Goal: Information Seeking & Learning: Learn about a topic

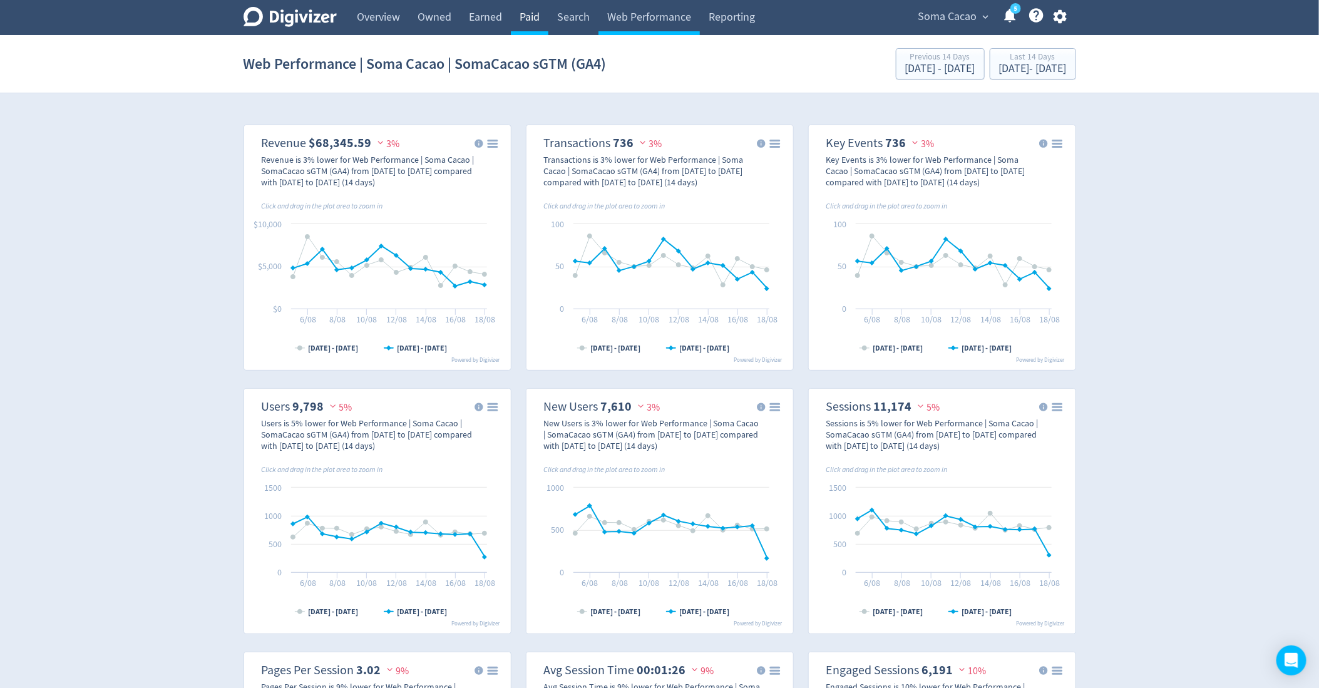
click at [542, 21] on link "Paid" at bounding box center [530, 17] width 38 height 35
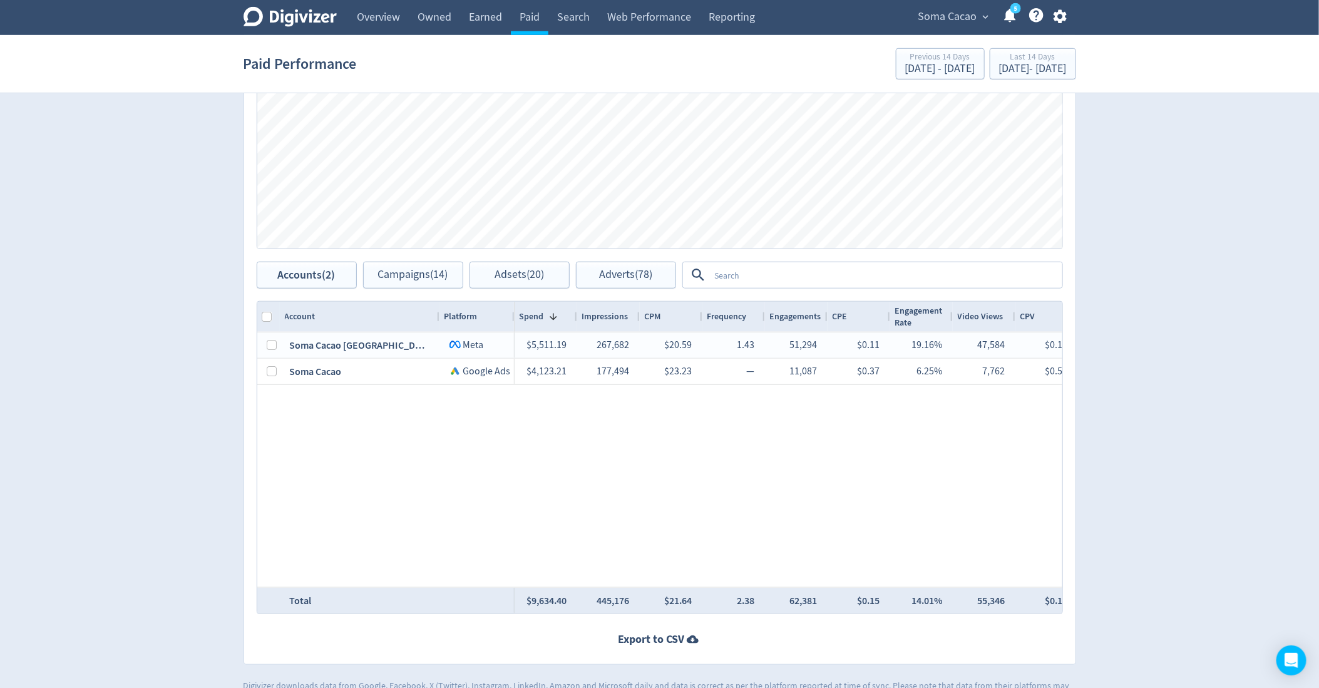
scroll to position [511, 0]
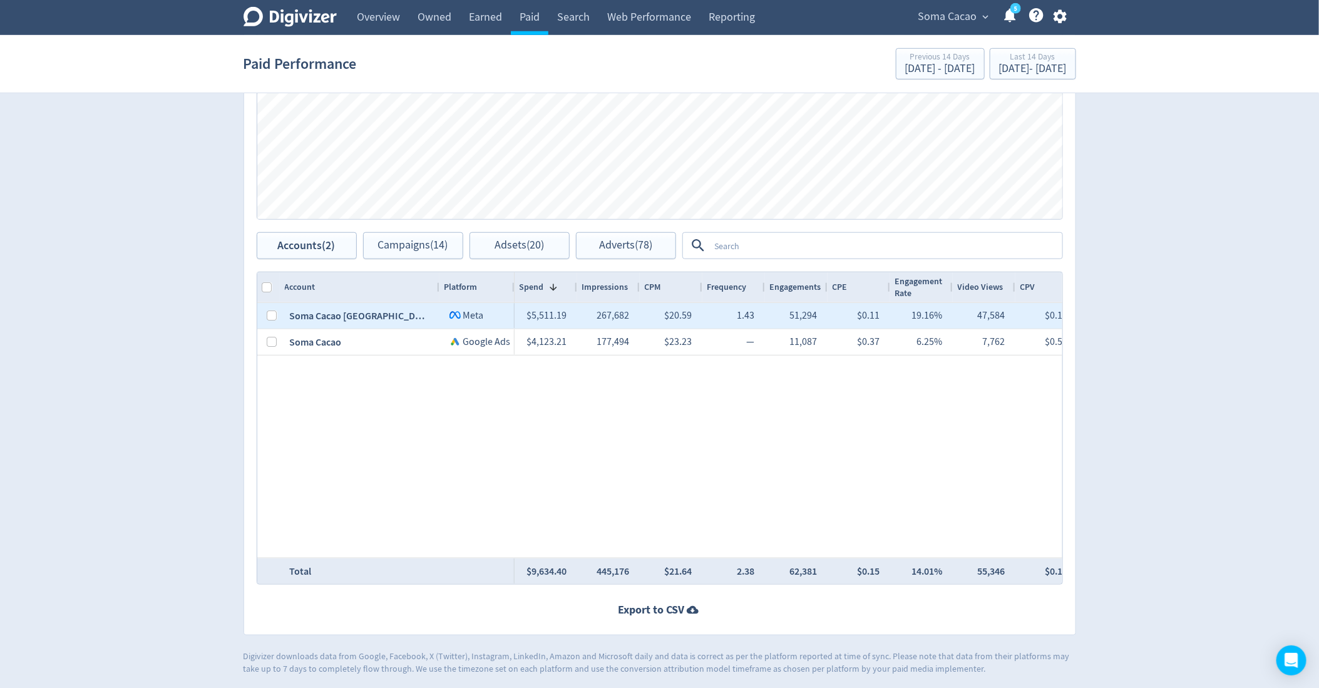
click at [271, 320] on div at bounding box center [272, 316] width 10 height 24
click at [270, 317] on input "Press Space to toggle row selection (unchecked)" at bounding box center [272, 316] width 10 height 10
checkbox input "true"
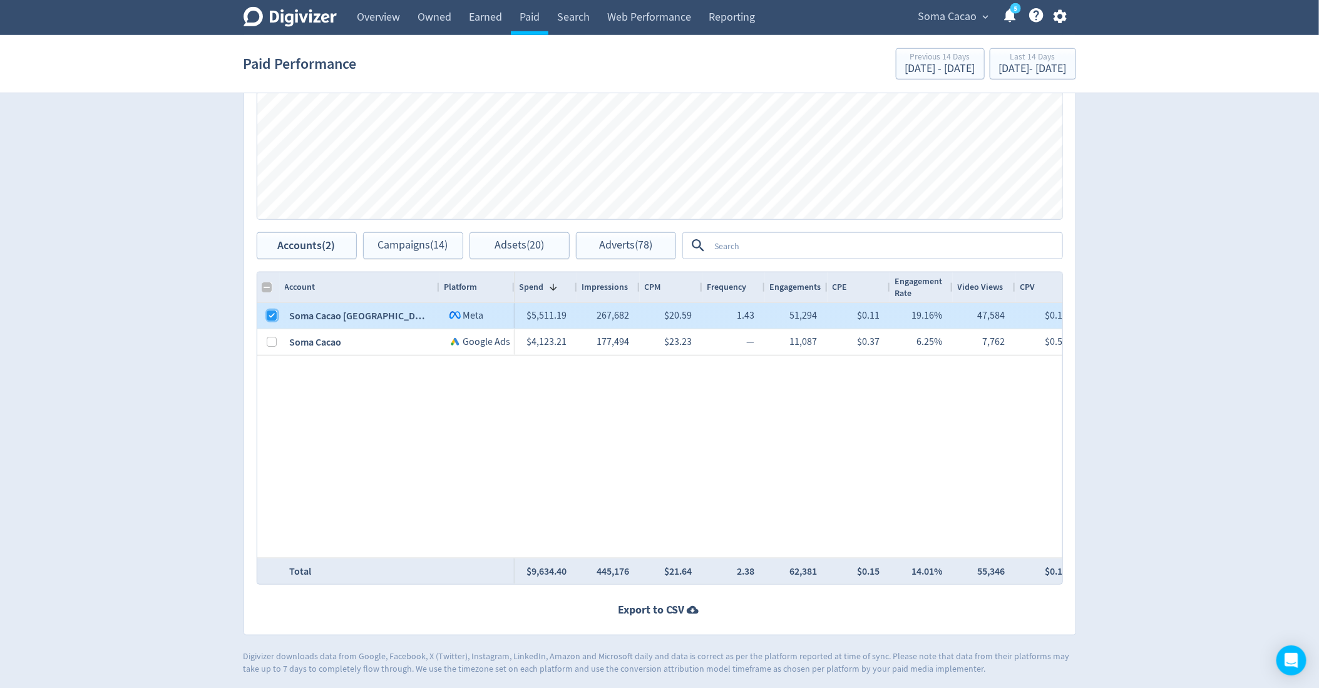
checkbox input "false"
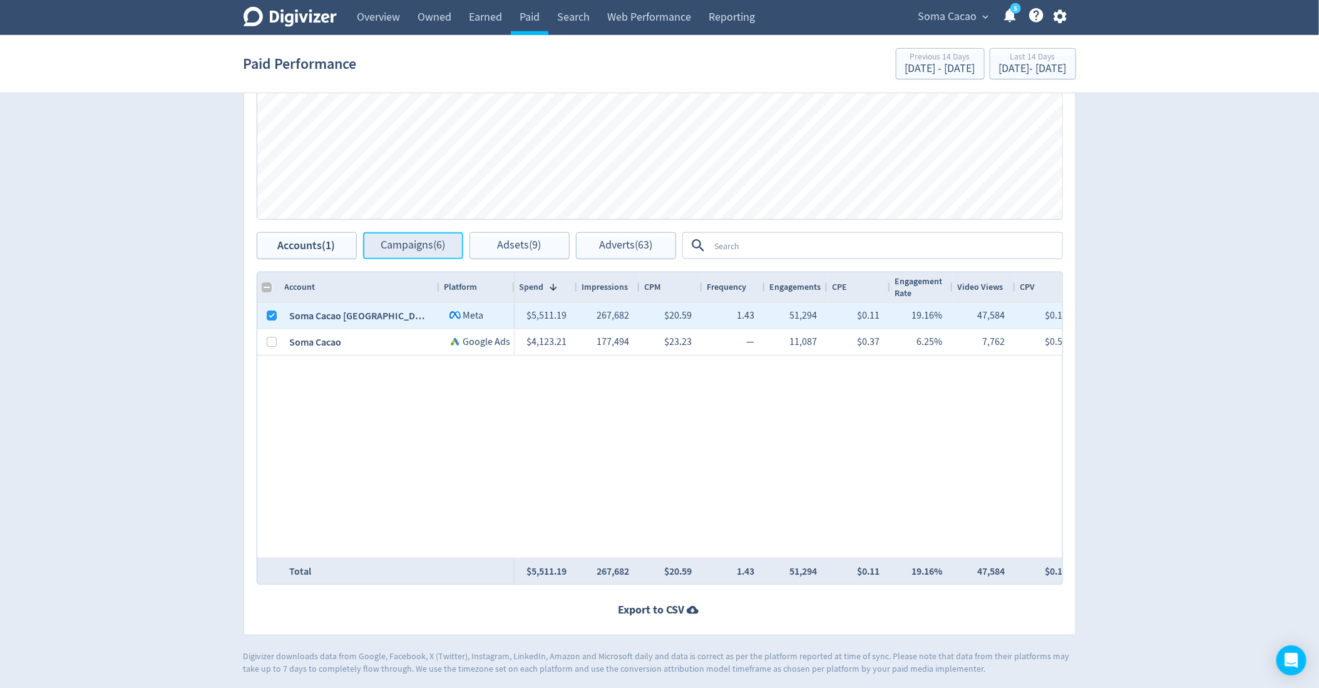
click at [419, 257] on button "Campaigns (6)" at bounding box center [413, 245] width 100 height 27
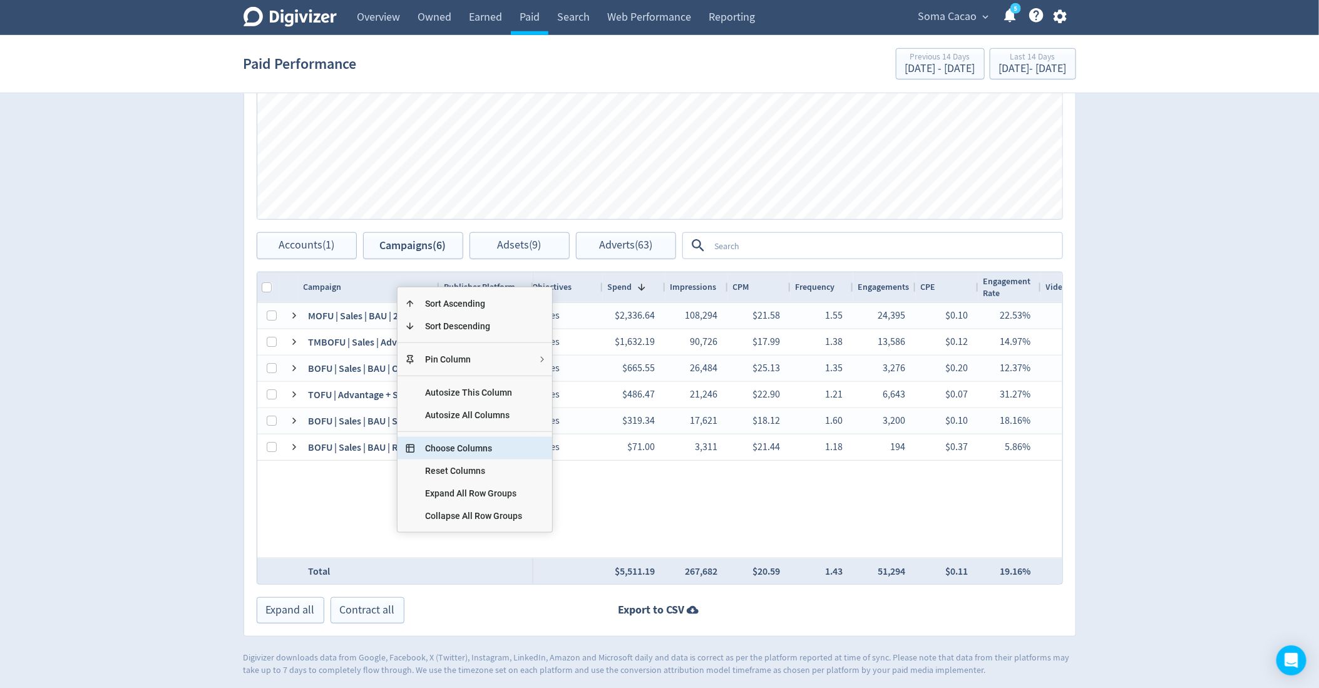
click at [458, 449] on span "Choose Columns" at bounding box center [473, 448] width 117 height 23
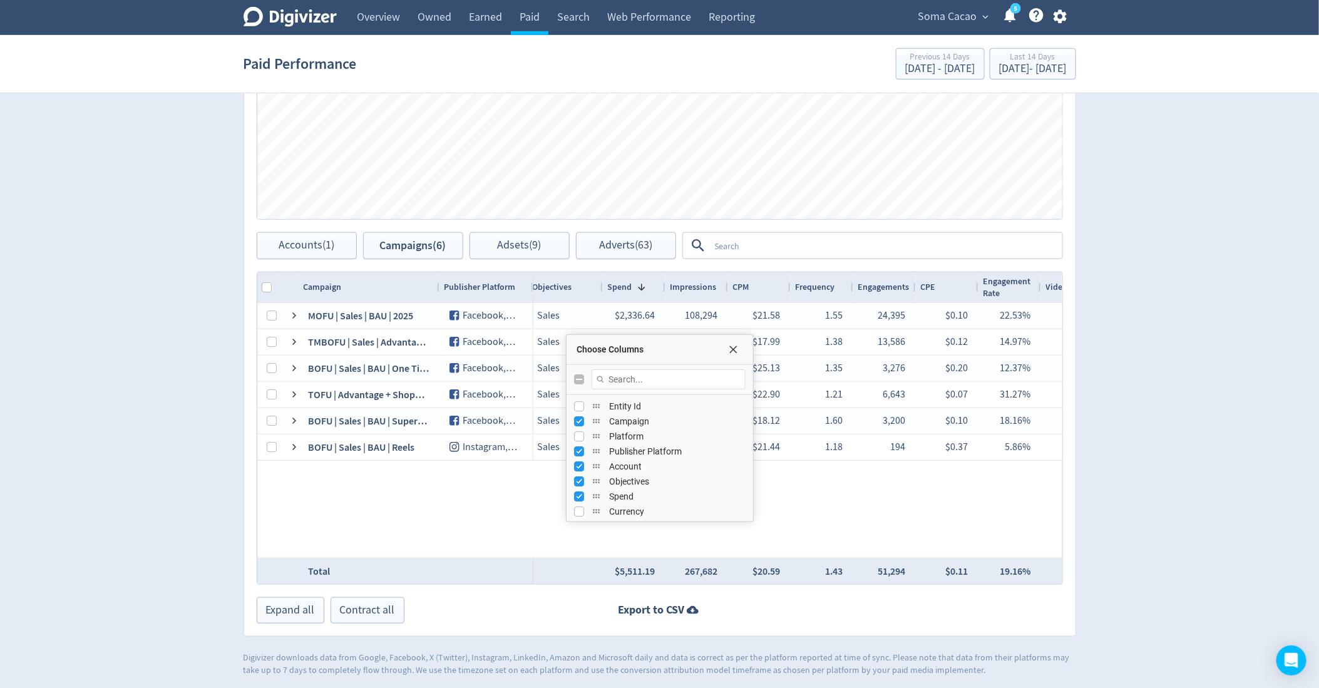
click at [574, 377] on input "Toggle All Columns Visibility" at bounding box center [579, 379] width 10 height 10
checkbox input "true"
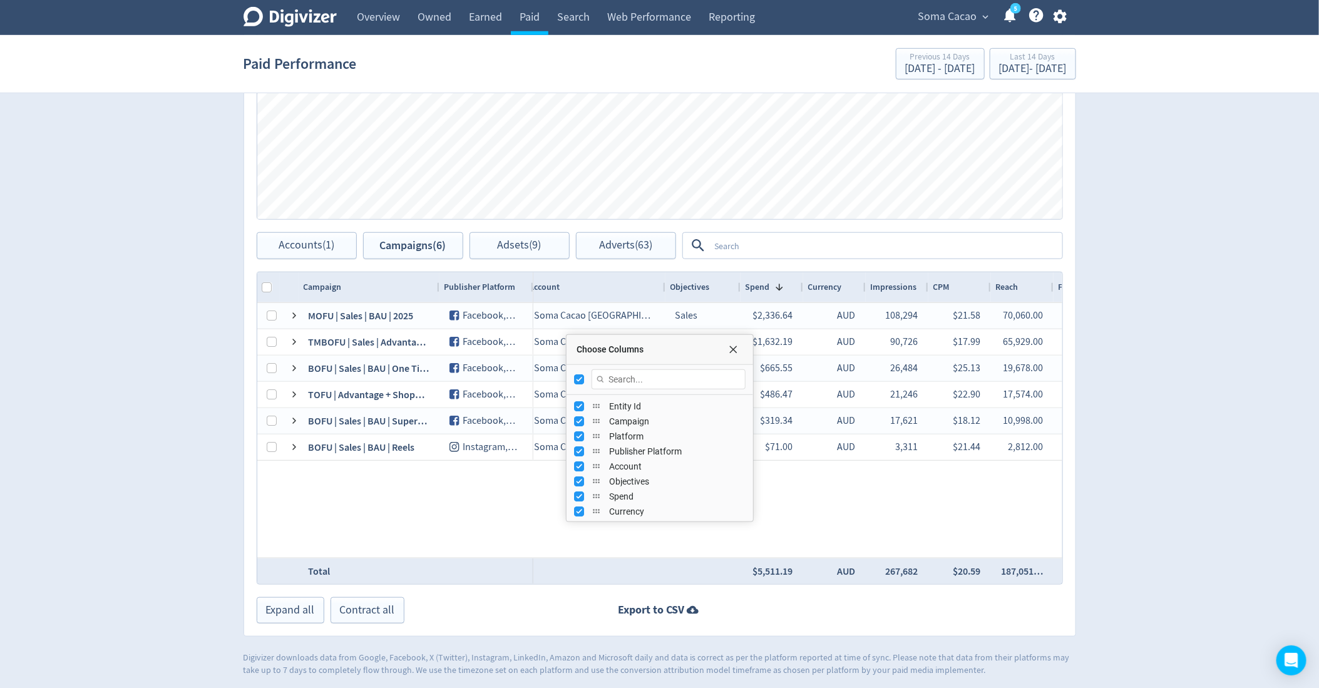
click at [574, 377] on input "Toggle All Columns Visibility" at bounding box center [579, 379] width 10 height 10
checkbox input "false"
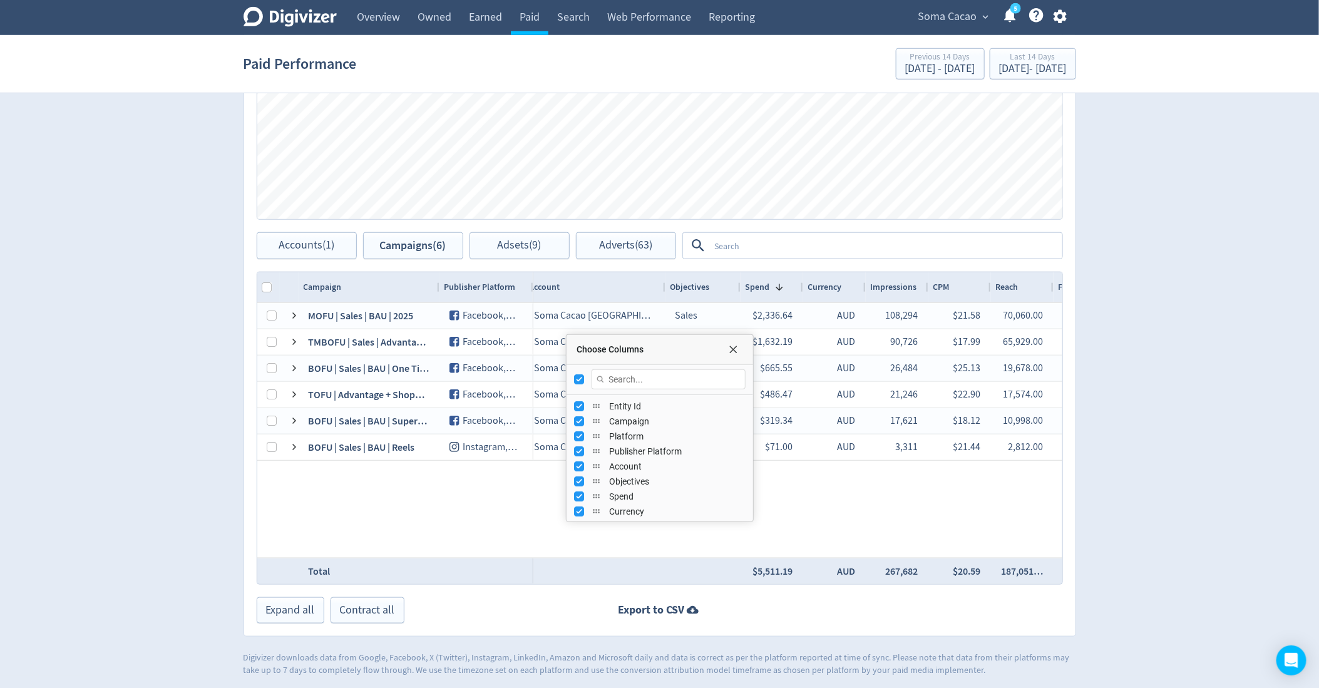
checkbox input "false"
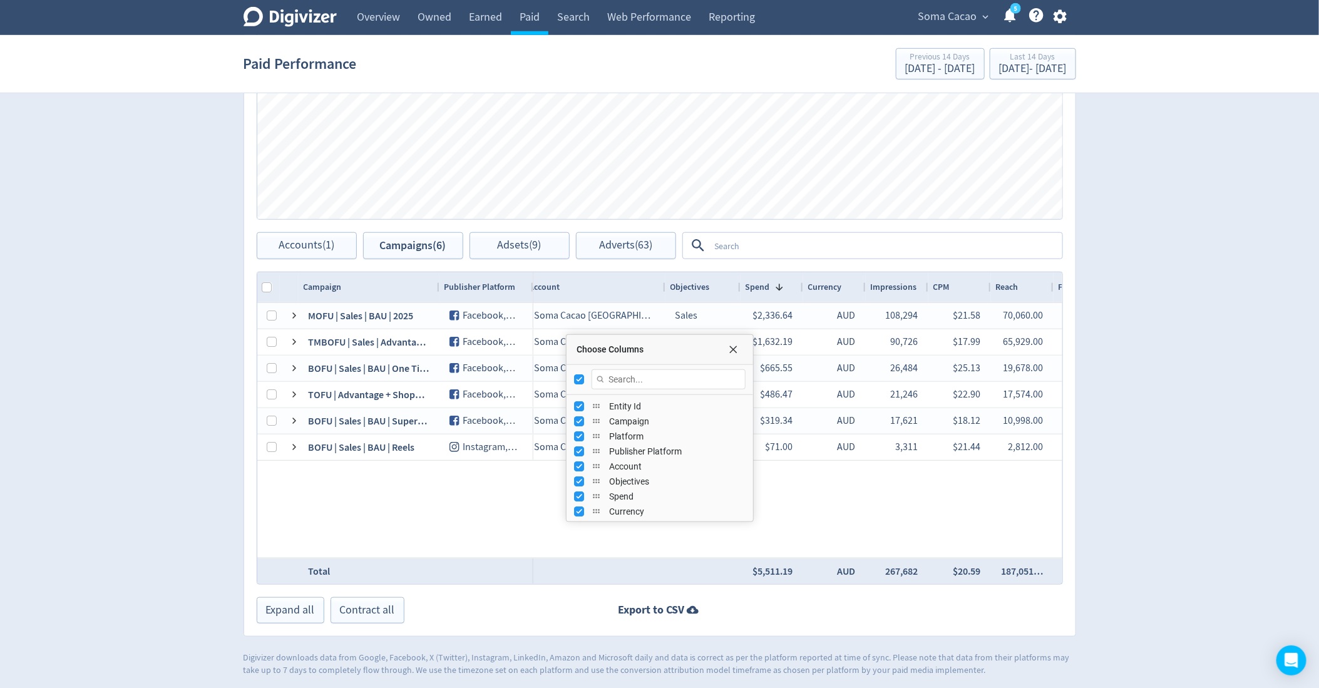
checkbox input "false"
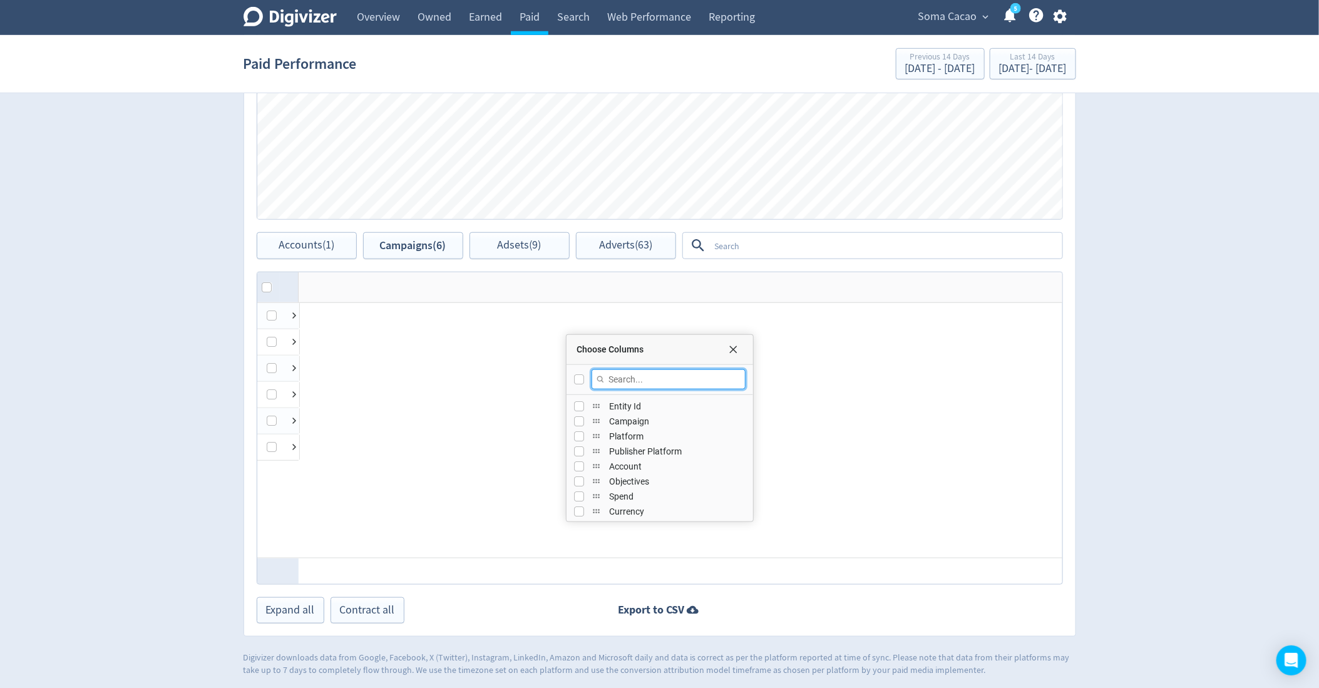
click at [667, 373] on input "Filter Columns Input" at bounding box center [669, 379] width 154 height 20
click at [580, 434] on input "Press SPACE to toggle visibility (hidden)" at bounding box center [579, 436] width 10 height 10
checkbox input "true"
checkbox input "false"
click at [575, 433] on input "Press SPACE to toggle visibility (visible)" at bounding box center [579, 436] width 10 height 10
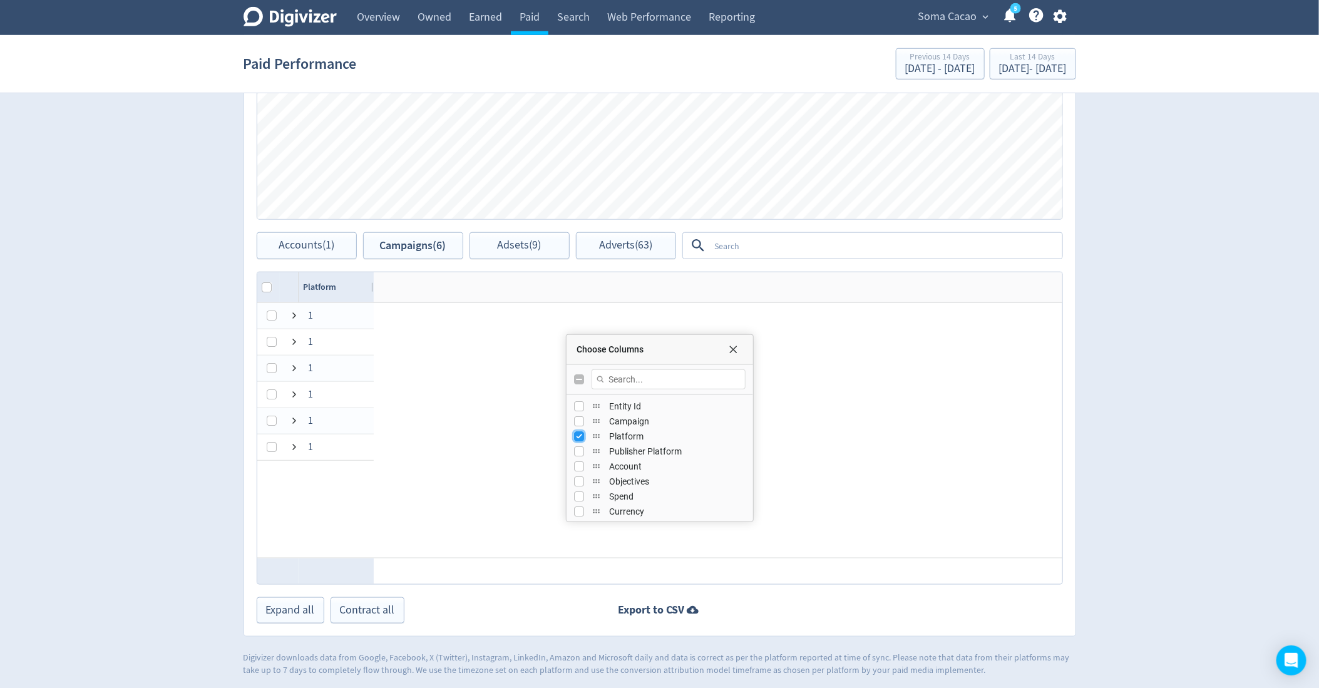
checkbox input "false"
click at [579, 448] on input "Press SPACE to toggle visibility (hidden)" at bounding box center [579, 451] width 10 height 10
checkbox input "true"
checkbox input "false"
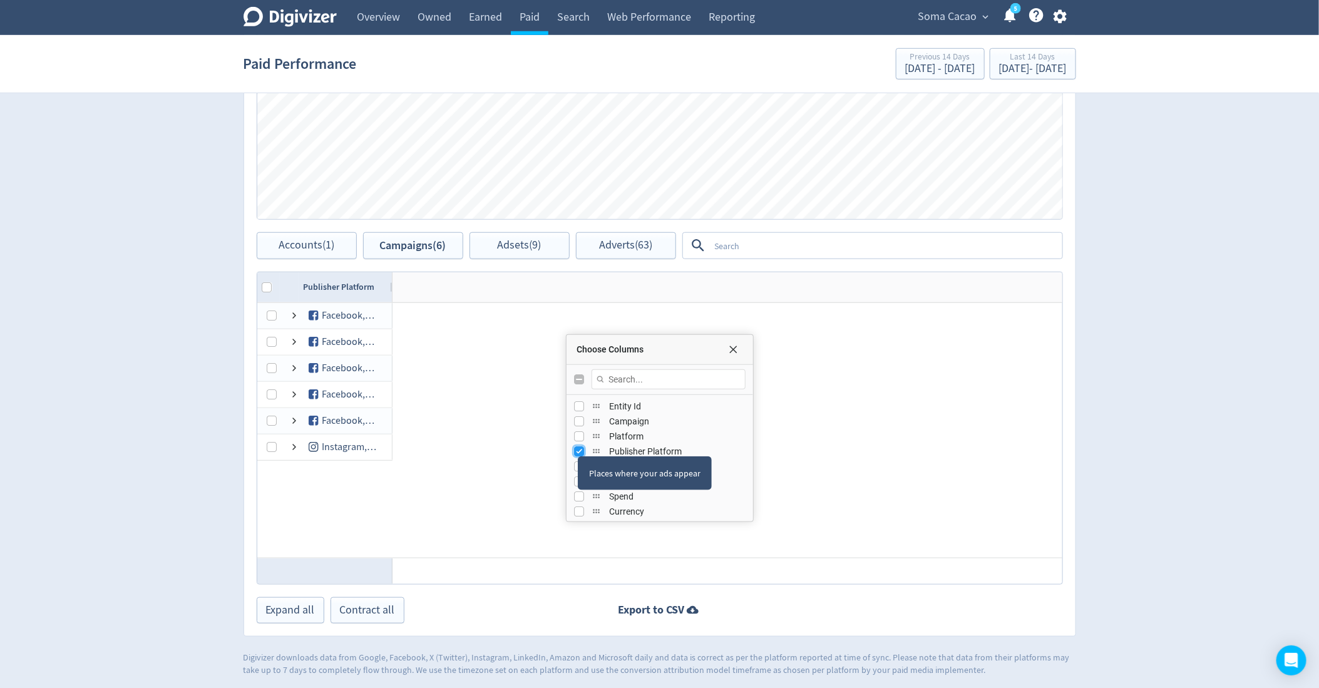
click at [579, 448] on input "Press SPACE to toggle visibility (visible)" at bounding box center [579, 451] width 10 height 10
checkbox input "false"
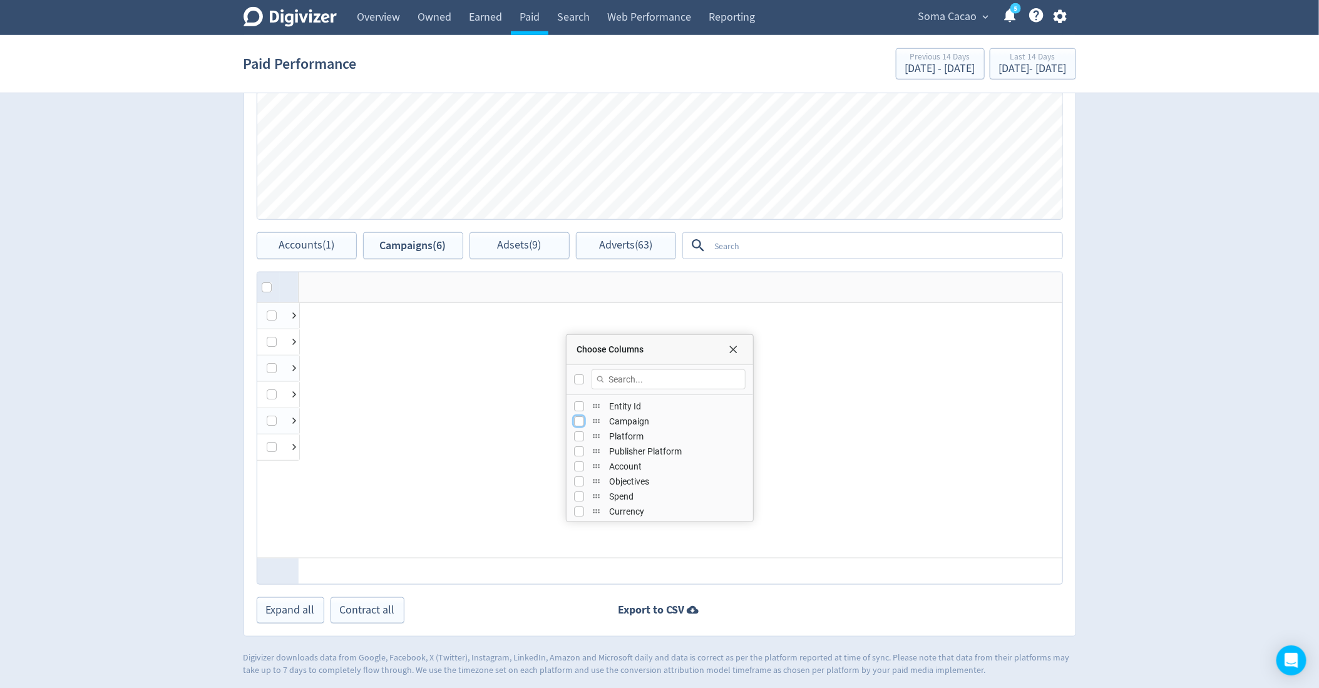
click at [580, 416] on input "Press SPACE to toggle visibility (hidden)" at bounding box center [579, 421] width 10 height 10
checkbox input "true"
checkbox input "false"
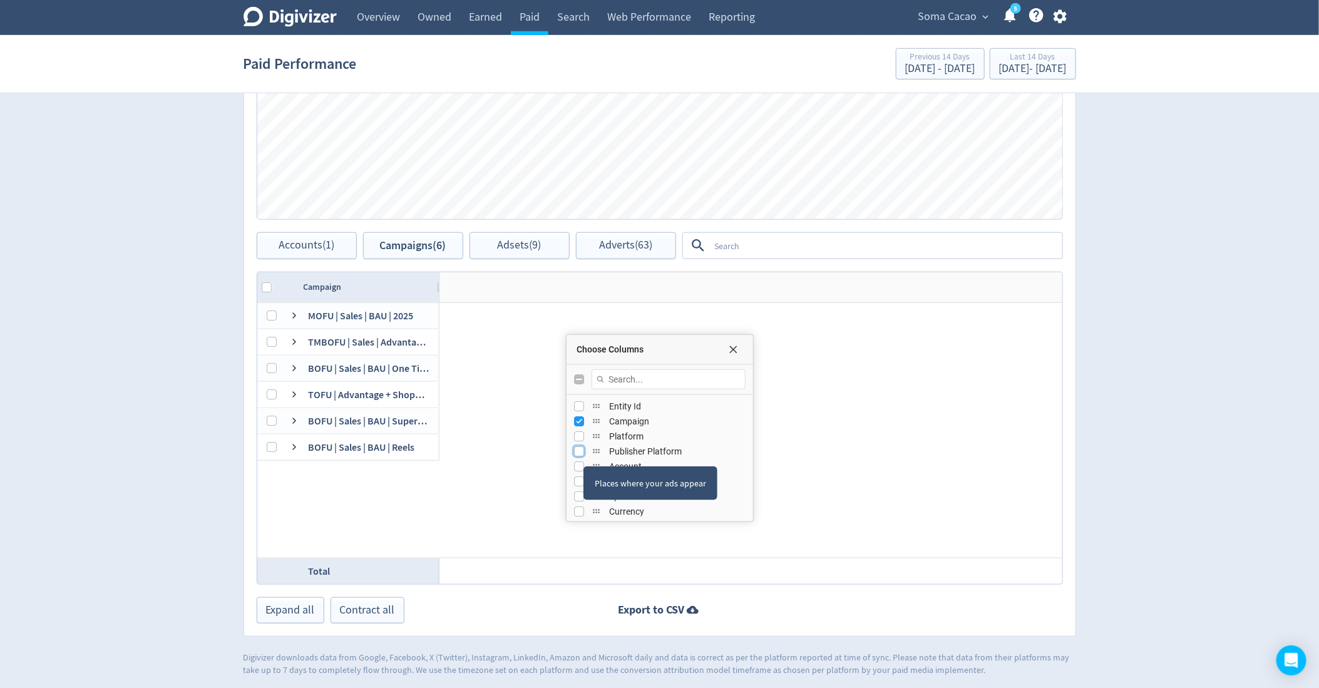
click at [582, 452] on input "Press SPACE to toggle visibility (hidden)" at bounding box center [579, 451] width 10 height 10
checkbox input "true"
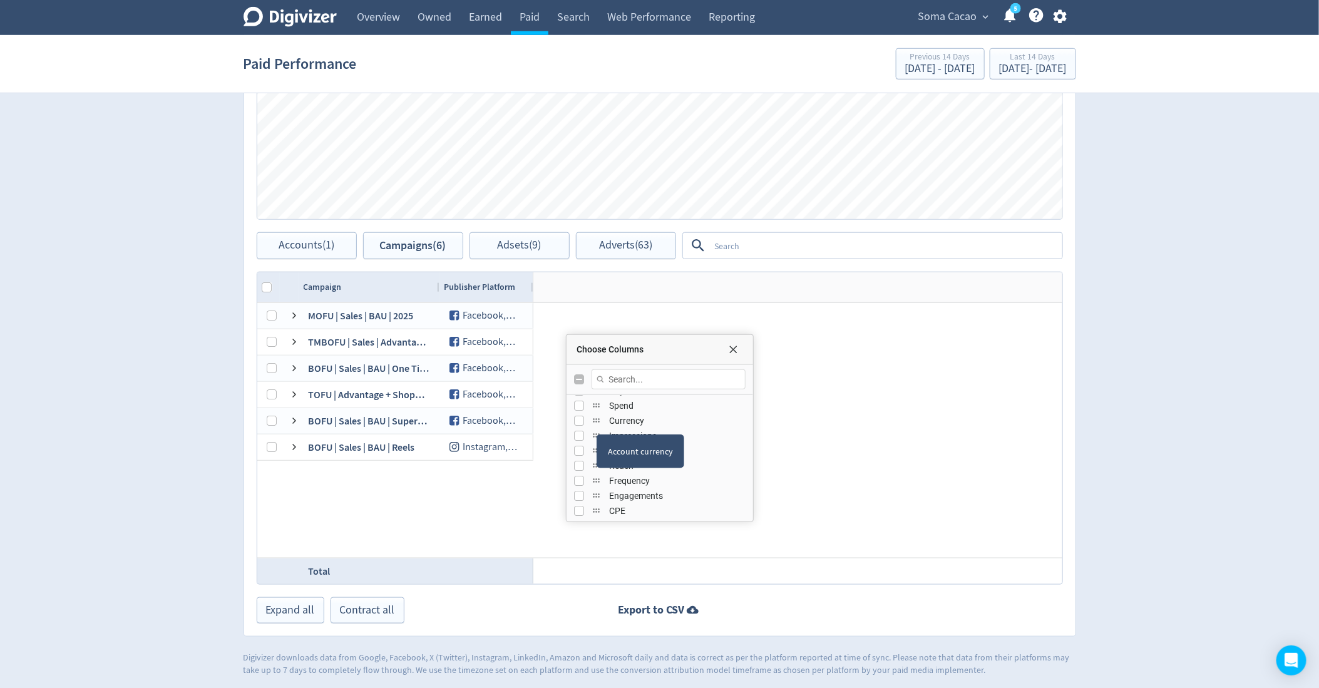
scroll to position [78, 0]
click at [579, 416] on input "Press SPACE to toggle visibility (hidden)" at bounding box center [579, 419] width 10 height 10
checkbox input "true"
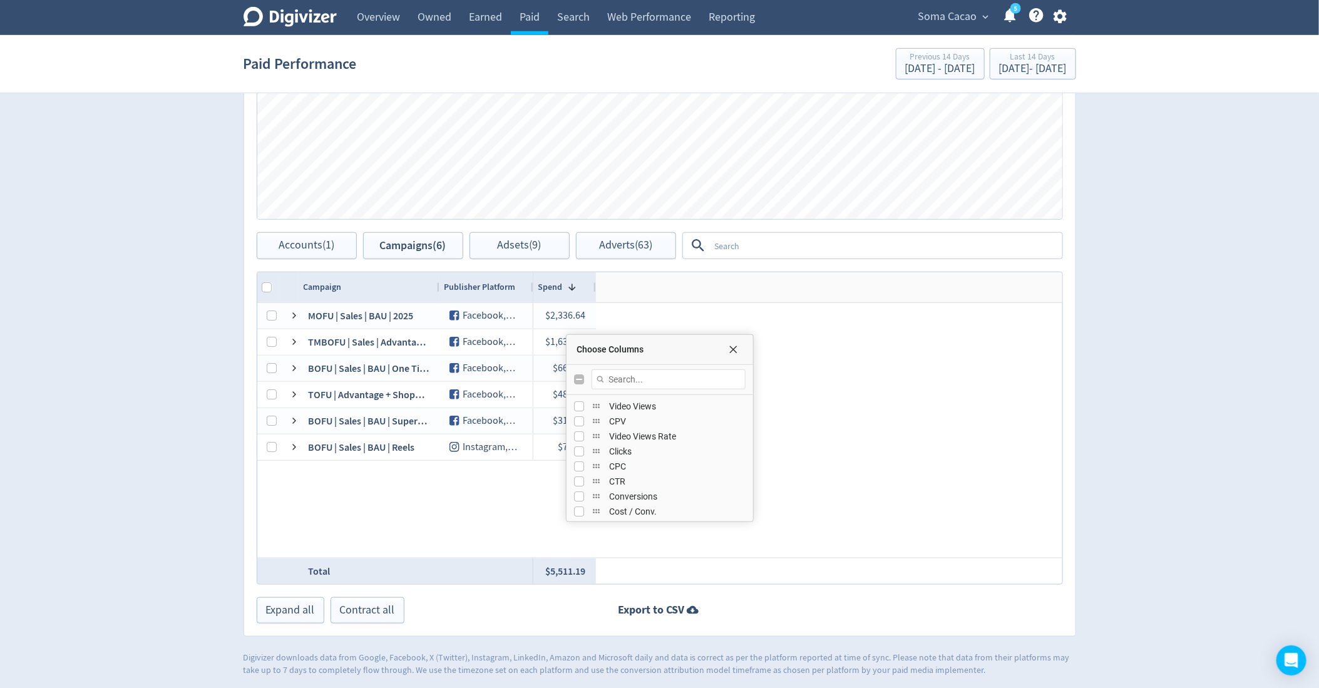
scroll to position [230, 0]
click at [573, 446] on div "Clicks" at bounding box center [660, 446] width 187 height 15
click at [577, 446] on input "Press SPACE to toggle visibility (hidden)" at bounding box center [579, 447] width 10 height 10
checkbox input "true"
click at [577, 457] on input "Press SPACE to toggle visibility (hidden)" at bounding box center [579, 462] width 10 height 10
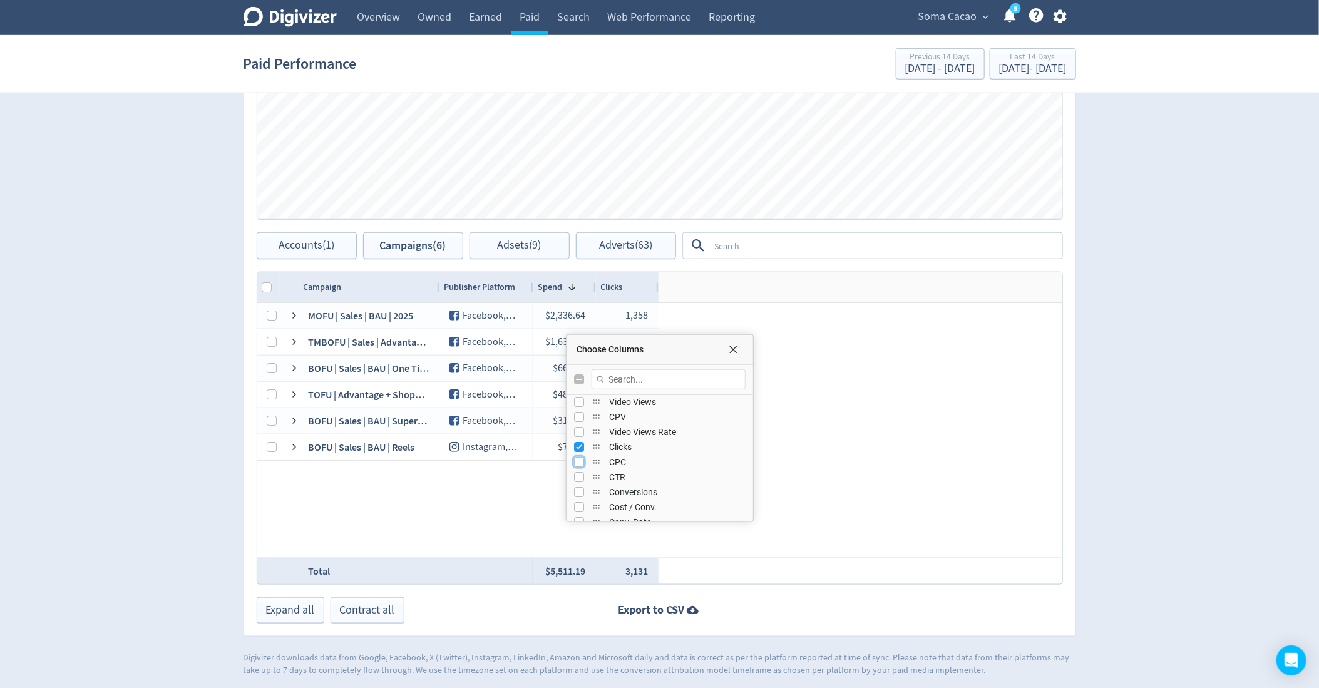
checkbox input "true"
click at [577, 468] on div "Average cost per click" at bounding box center [628, 485] width 103 height 34
click at [577, 475] on div "Average cost per click" at bounding box center [628, 485] width 103 height 34
click at [578, 455] on input "Press SPACE to toggle visibility (hidden)" at bounding box center [579, 453] width 10 height 10
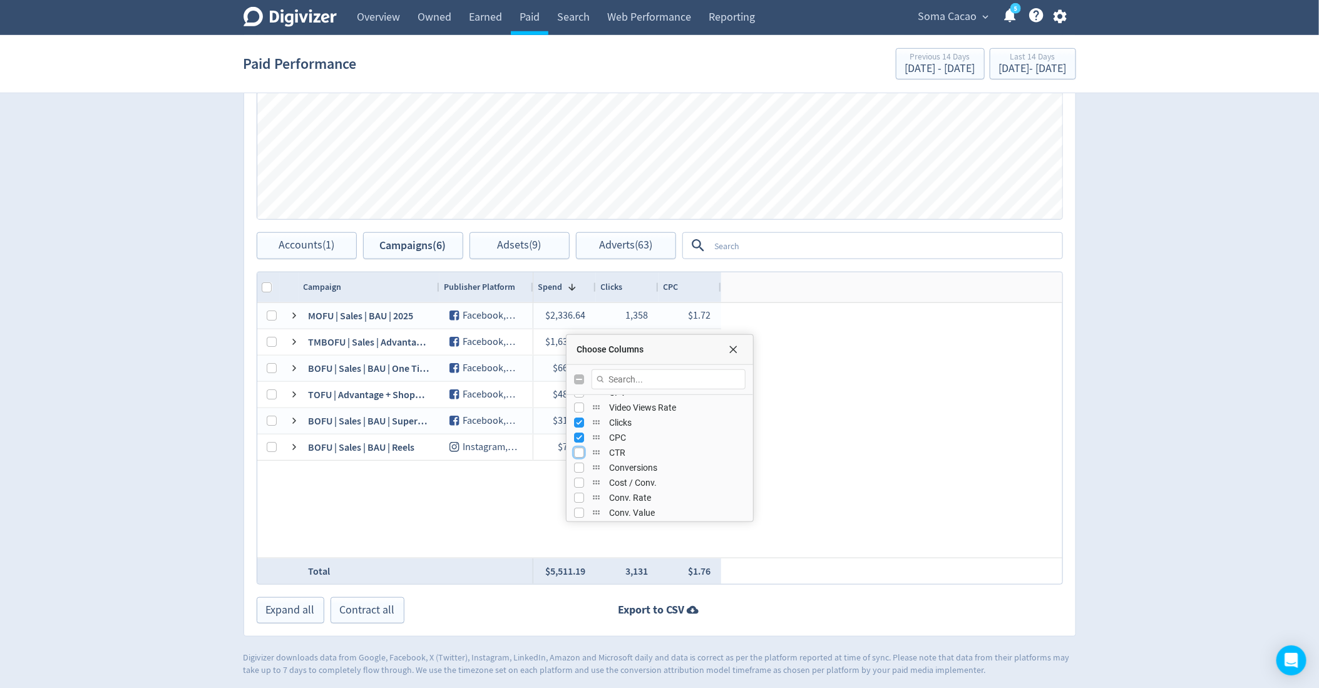
checkbox input "true"
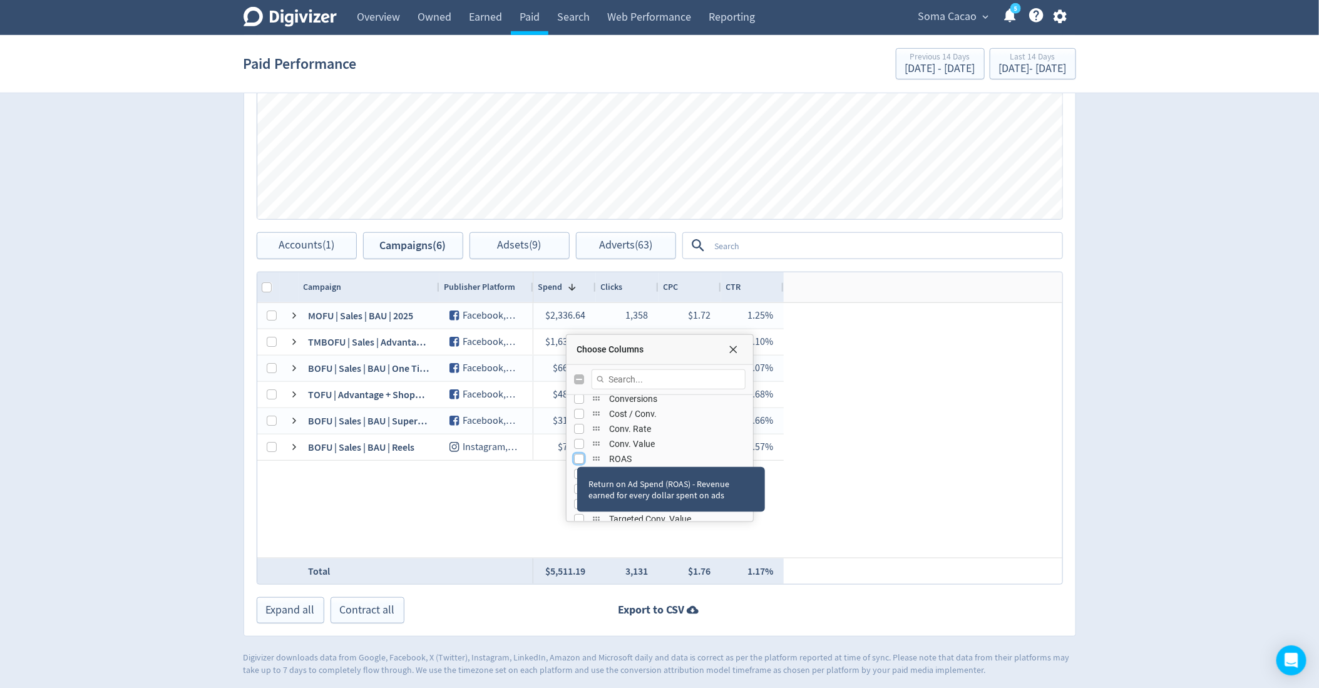
click at [577, 454] on input "Press SPACE to toggle visibility (hidden)" at bounding box center [579, 459] width 10 height 10
checkbox input "true"
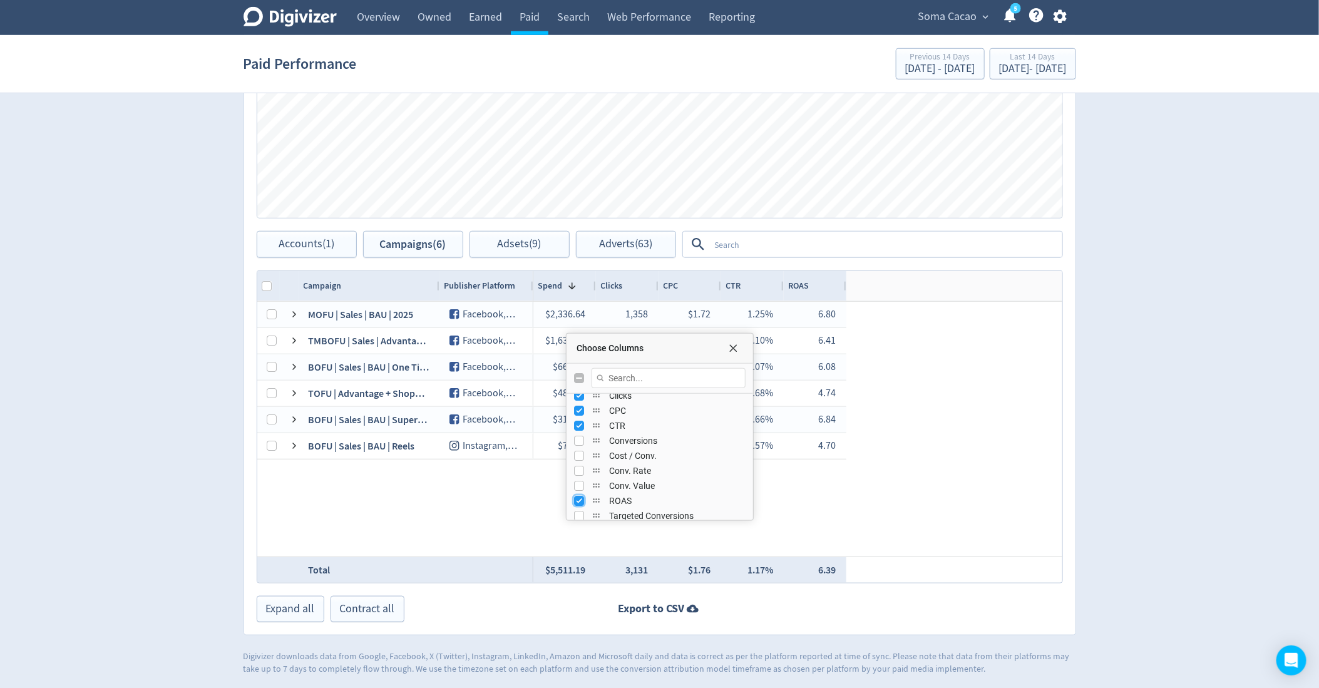
scroll to position [279, 0]
click at [580, 440] on input "Press SPACE to toggle visibility (hidden)" at bounding box center [579, 442] width 10 height 10
checkbox input "true"
click at [580, 482] on input "Press SPACE to toggle visibility (hidden)" at bounding box center [579, 487] width 10 height 10
checkbox input "true"
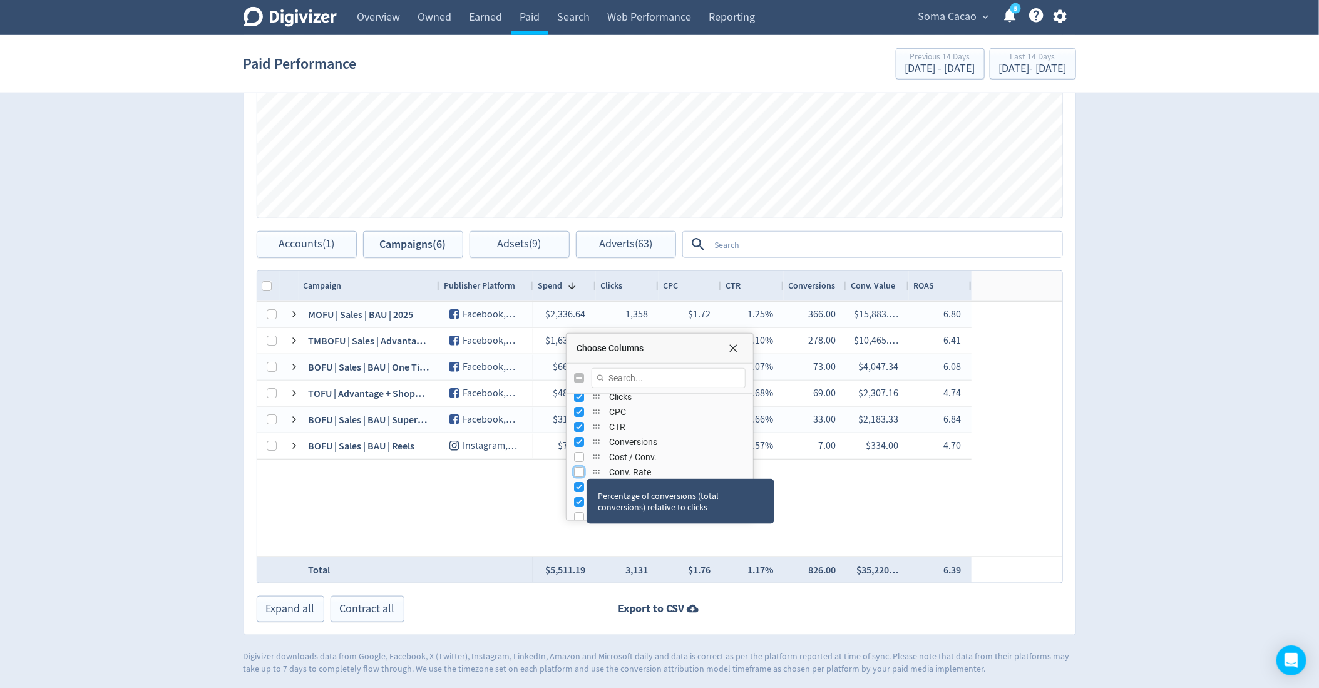
click at [580, 468] on input "Press SPACE to toggle visibility (hidden)" at bounding box center [579, 472] width 10 height 10
checkbox input "true"
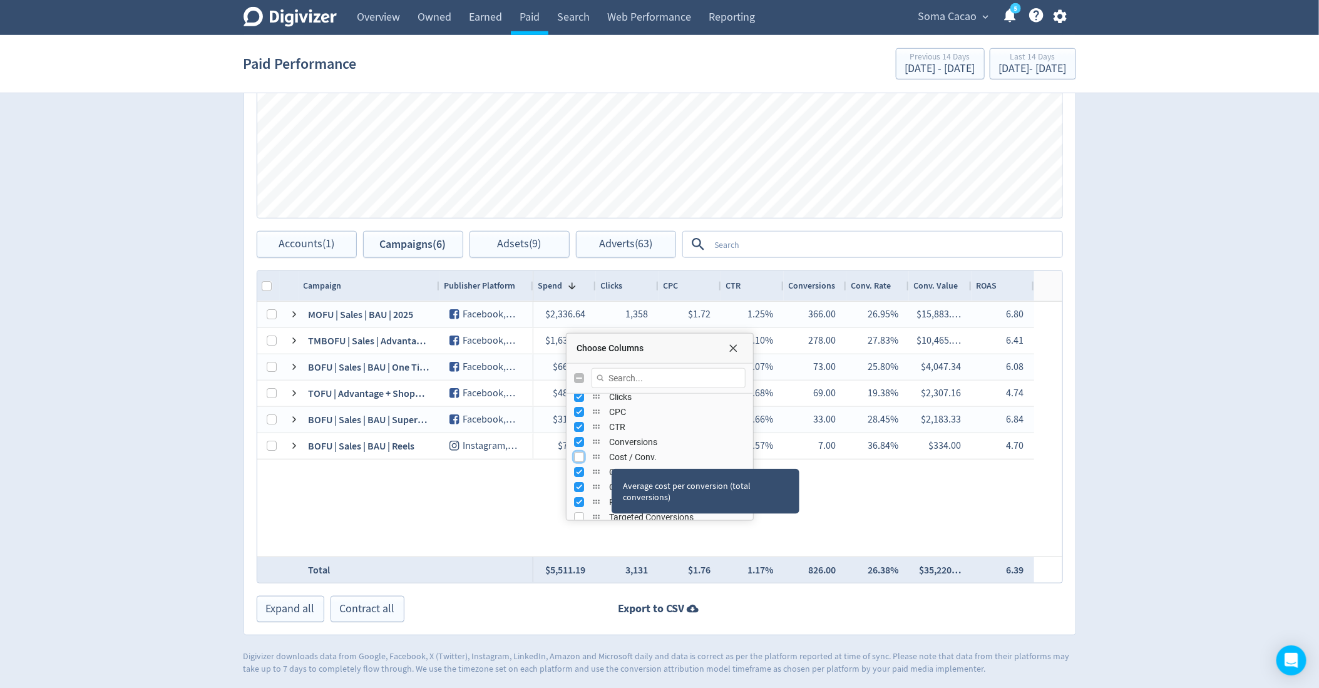
click at [582, 453] on input "Press SPACE to toggle visibility (hidden)" at bounding box center [579, 457] width 10 height 10
click at [582, 453] on input "Press SPACE to toggle visibility (visible)" at bounding box center [579, 457] width 10 height 10
checkbox input "false"
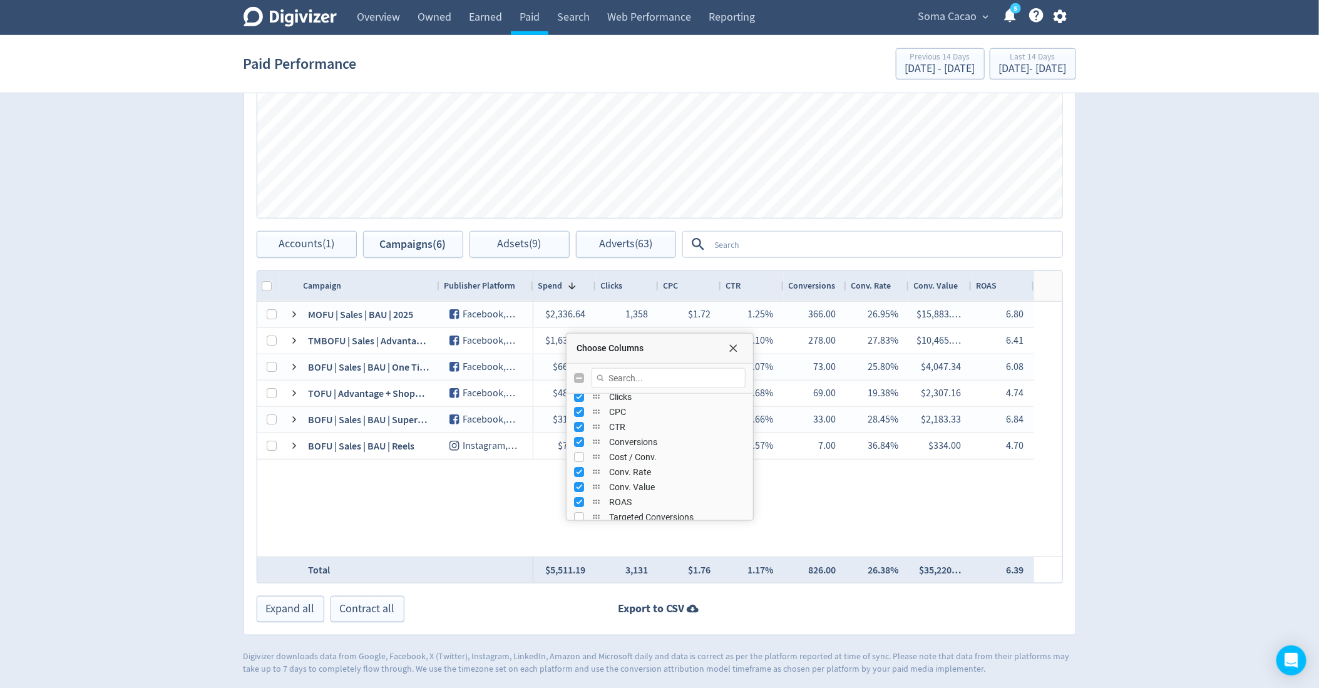
click at [1110, 416] on div "Digivizer Logo [PERSON_NAME] Logo Overview Owned Earned Paid Search Web Perform…" at bounding box center [659, 81] width 1319 height 1188
click at [735, 346] on span "Choose Columns" at bounding box center [733, 348] width 10 height 10
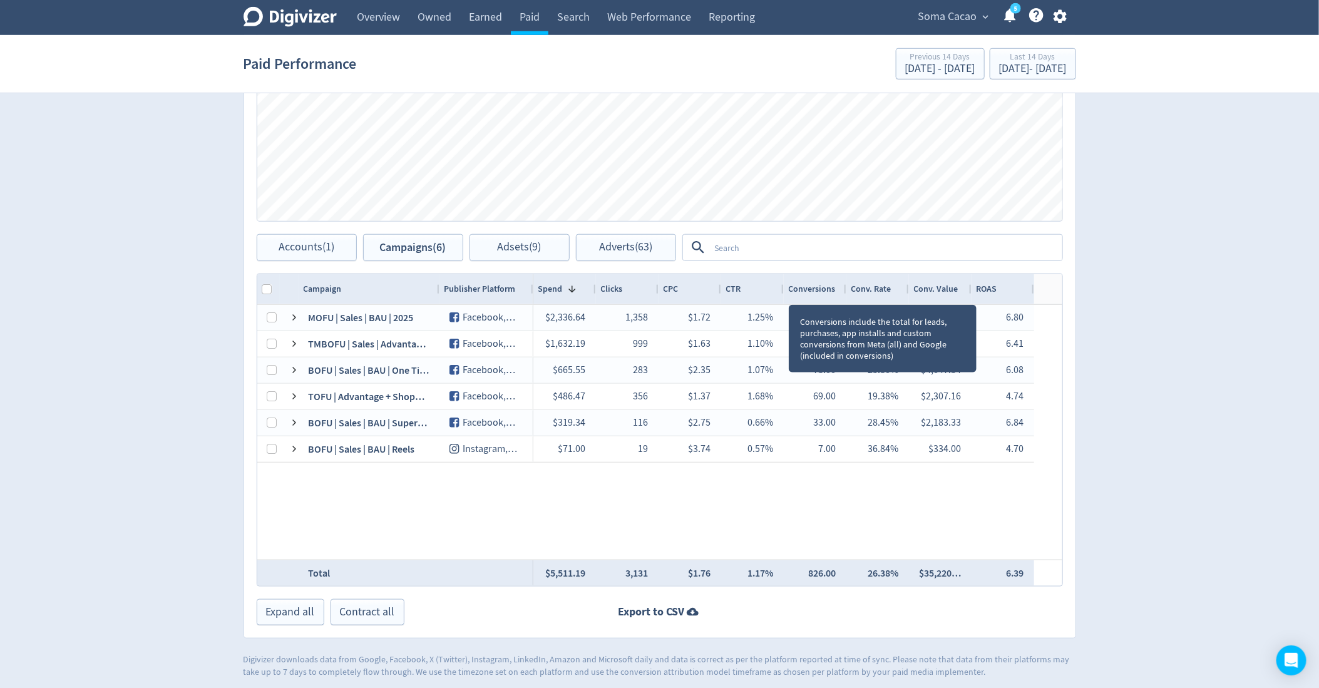
scroll to position [513, 0]
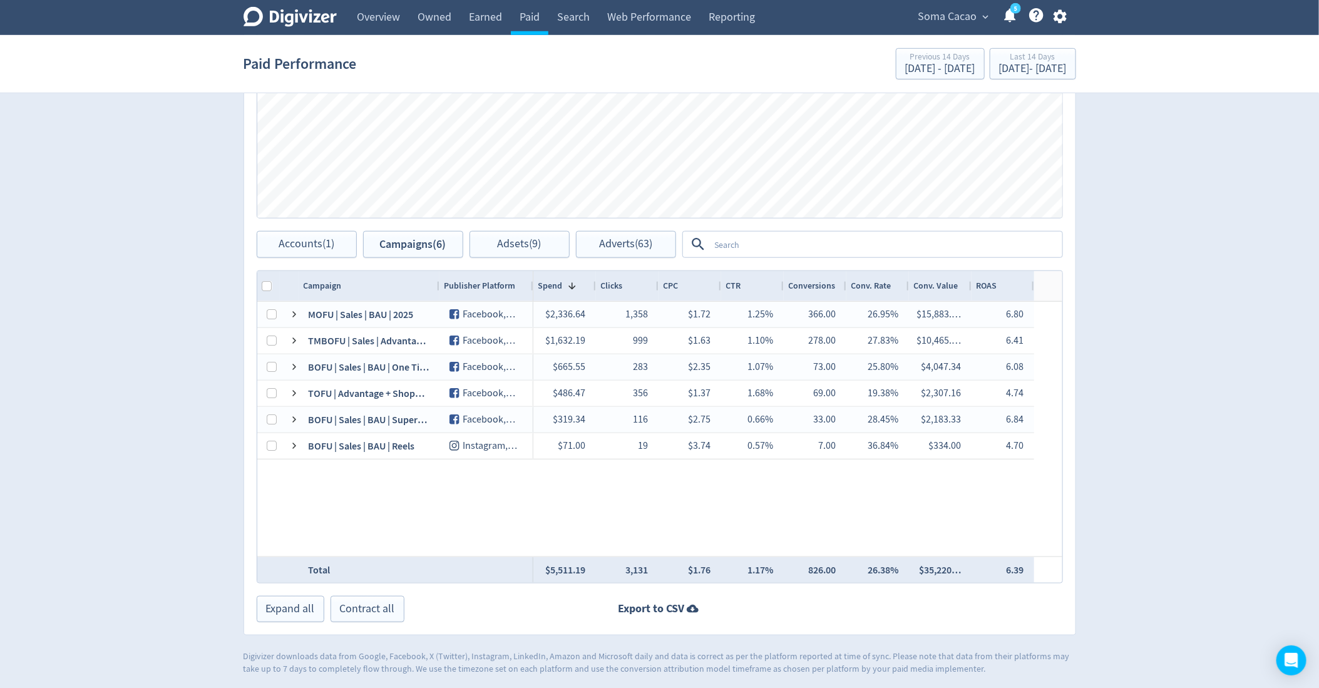
click at [1154, 286] on div "Digivizer Logo [PERSON_NAME] Logo Overview Owned Earned Paid Search Web Perform…" at bounding box center [659, 81] width 1319 height 1188
drag, startPoint x: 436, startPoint y: 284, endPoint x: 473, endPoint y: 284, distance: 37.6
click at [441, 284] on div at bounding box center [438, 286] width 5 height 30
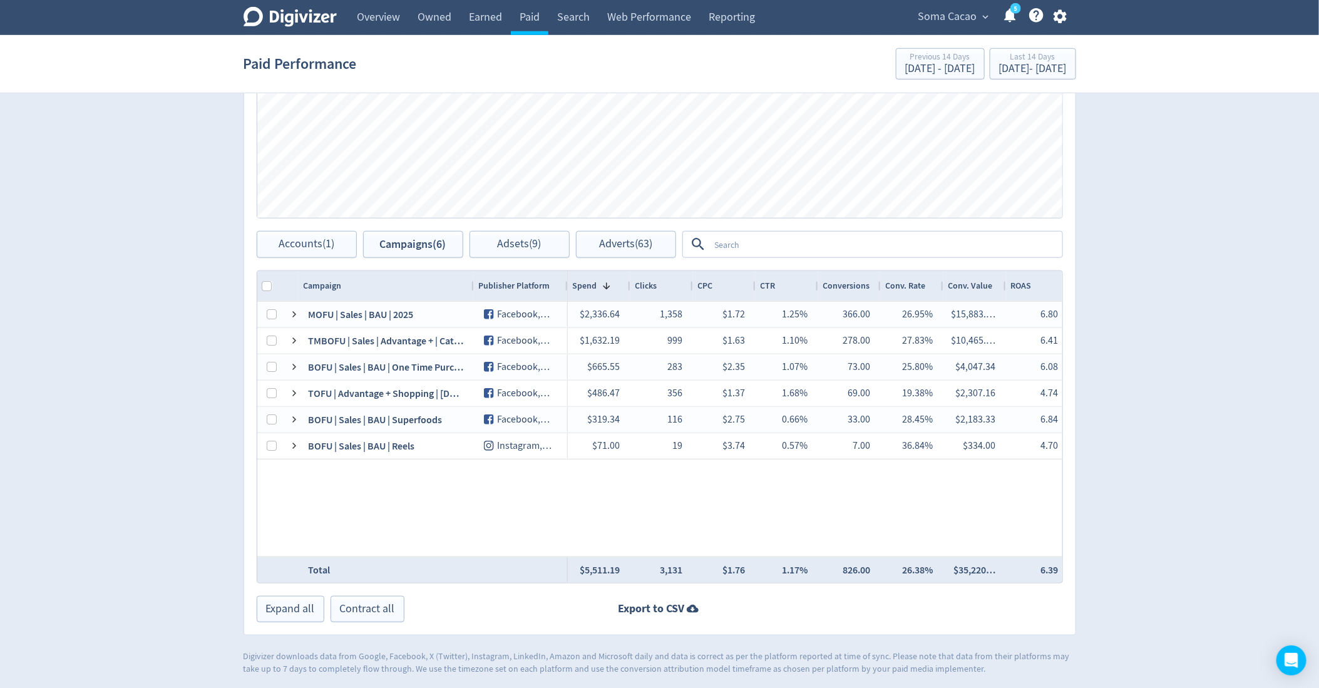
click at [471, 283] on div at bounding box center [473, 286] width 5 height 30
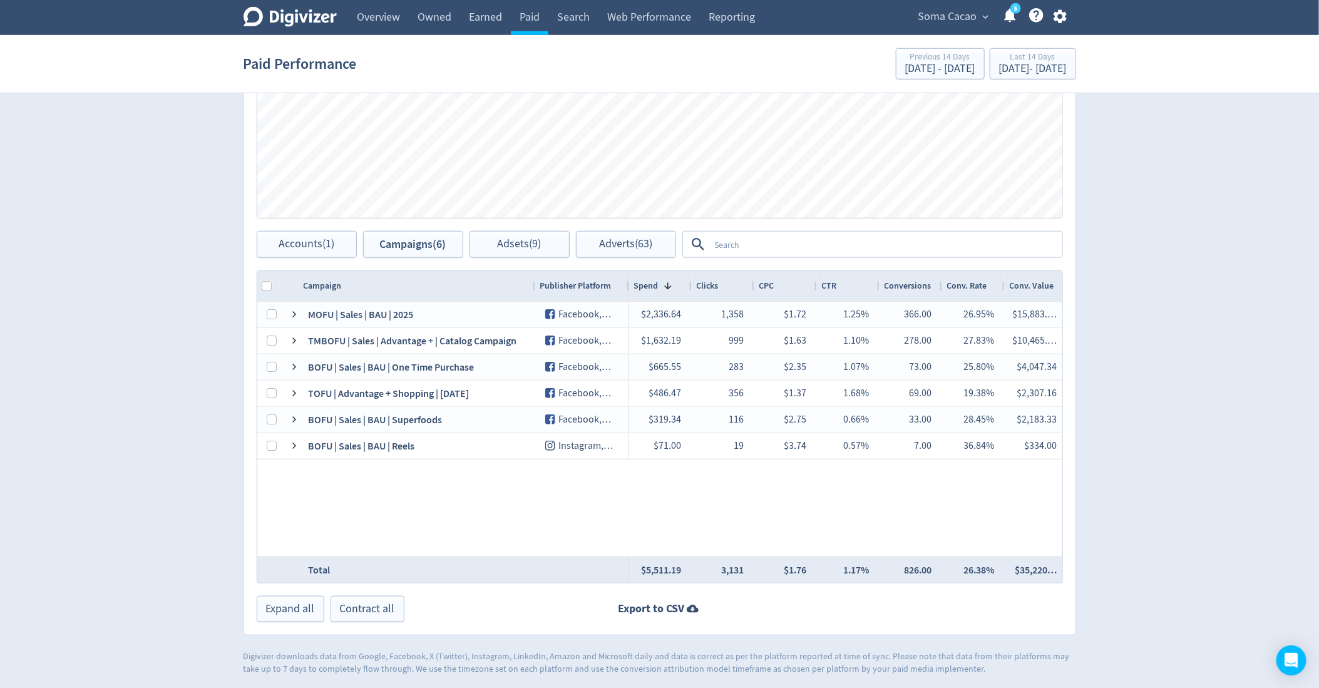
drag, startPoint x: 470, startPoint y: 283, endPoint x: 531, endPoint y: 283, distance: 61.4
click at [532, 283] on div at bounding box center [534, 286] width 5 height 30
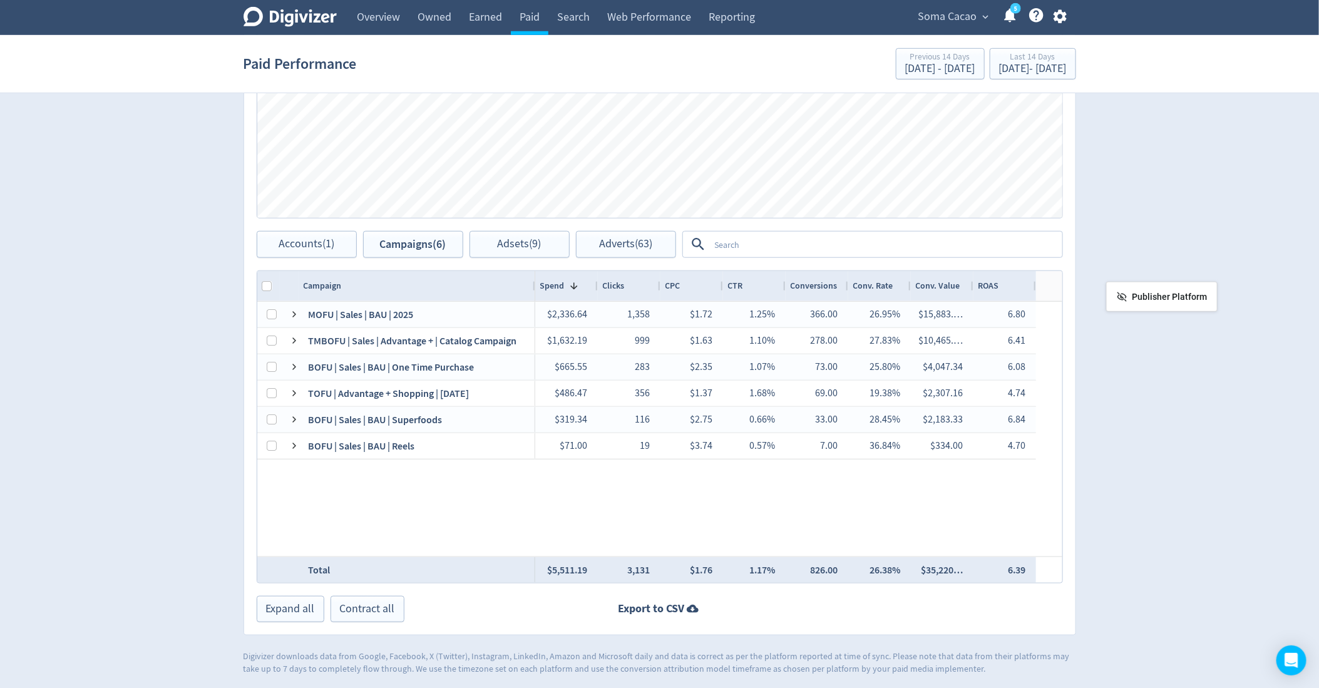
drag, startPoint x: 562, startPoint y: 287, endPoint x: 1169, endPoint y: 292, distance: 607.9
click at [962, 294] on div "Conv. Value" at bounding box center [942, 286] width 53 height 24
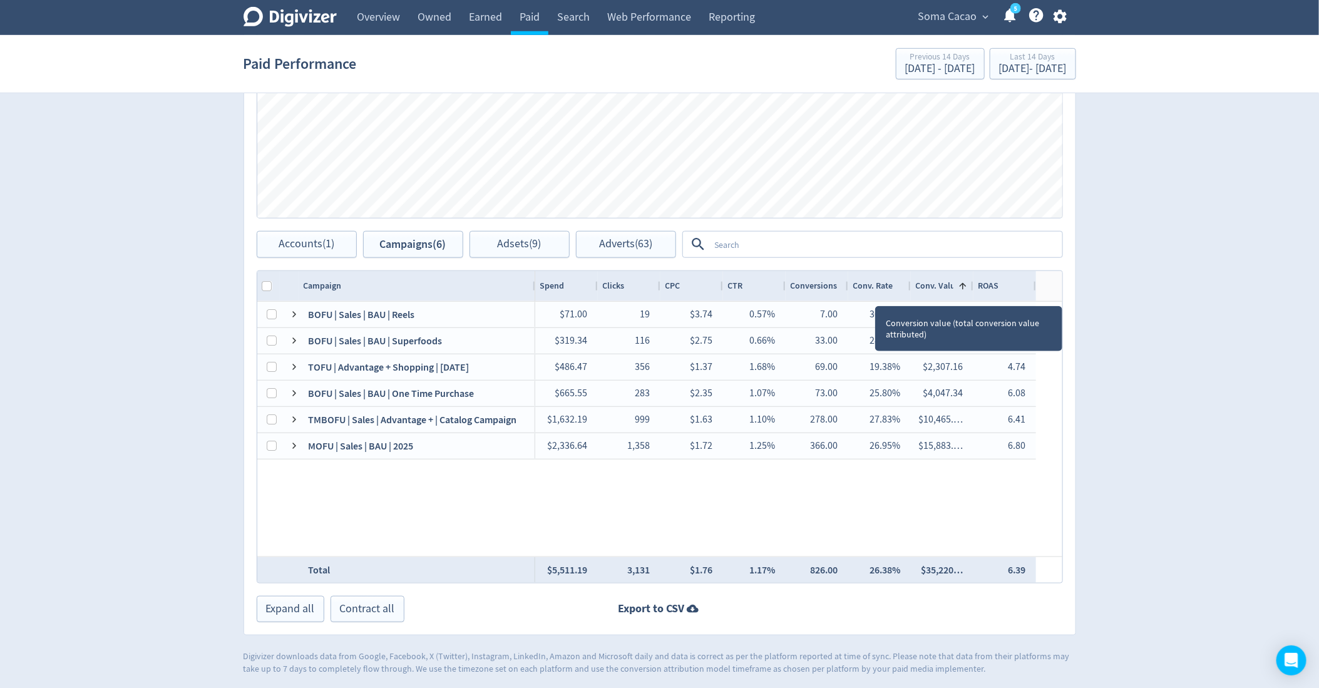
click at [962, 294] on div "Conv. Value 1" at bounding box center [942, 286] width 53 height 24
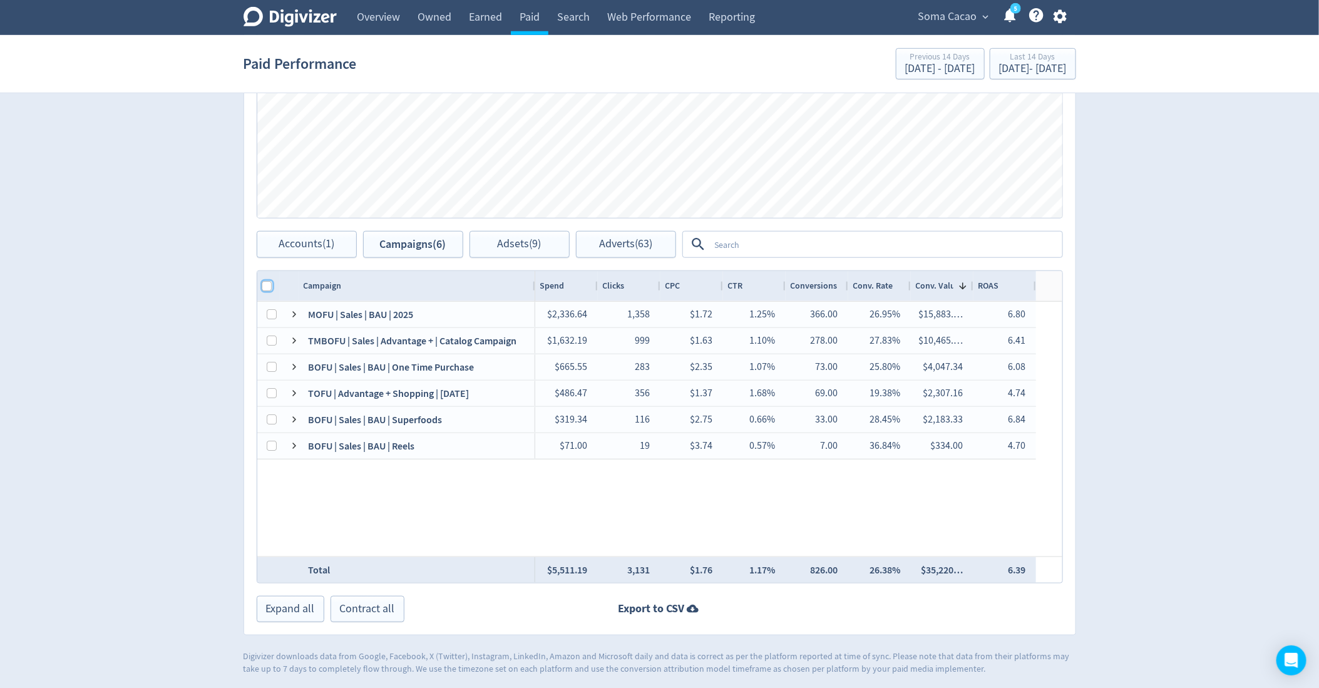
click at [264, 282] on input "Column with Header Selection" at bounding box center [267, 286] width 10 height 10
checkbox input "true"
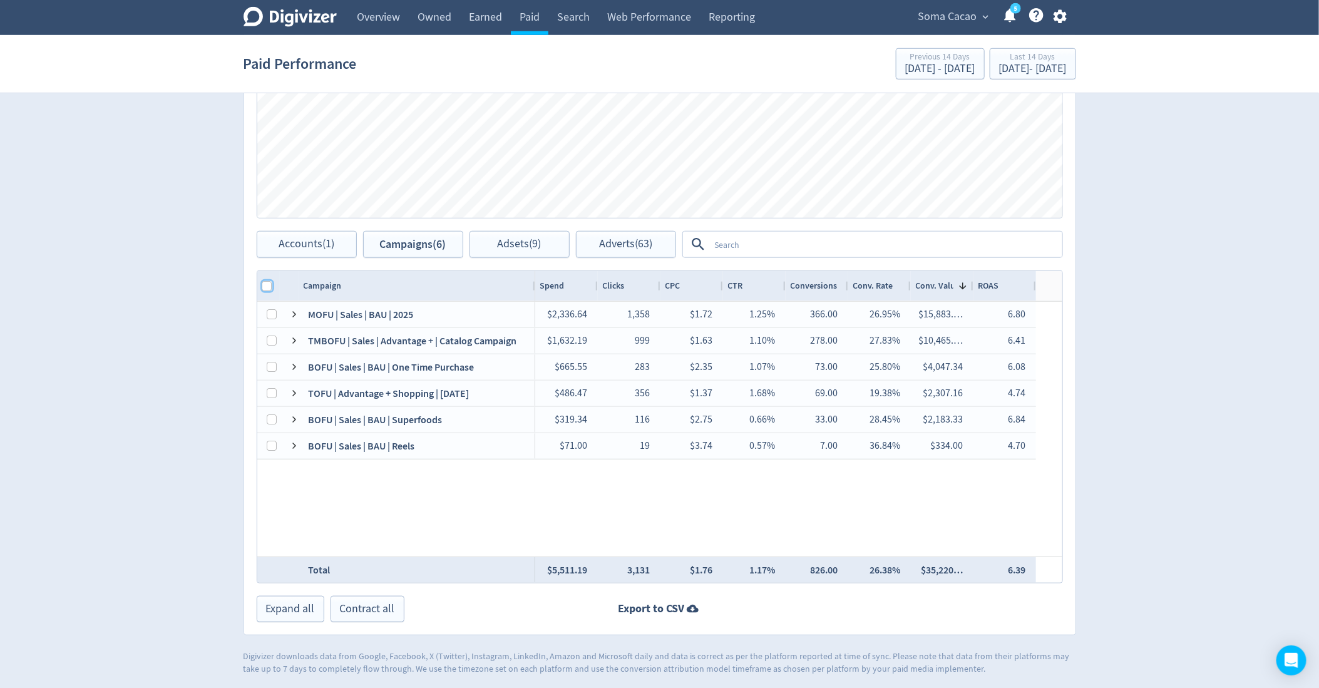
checkbox input "true"
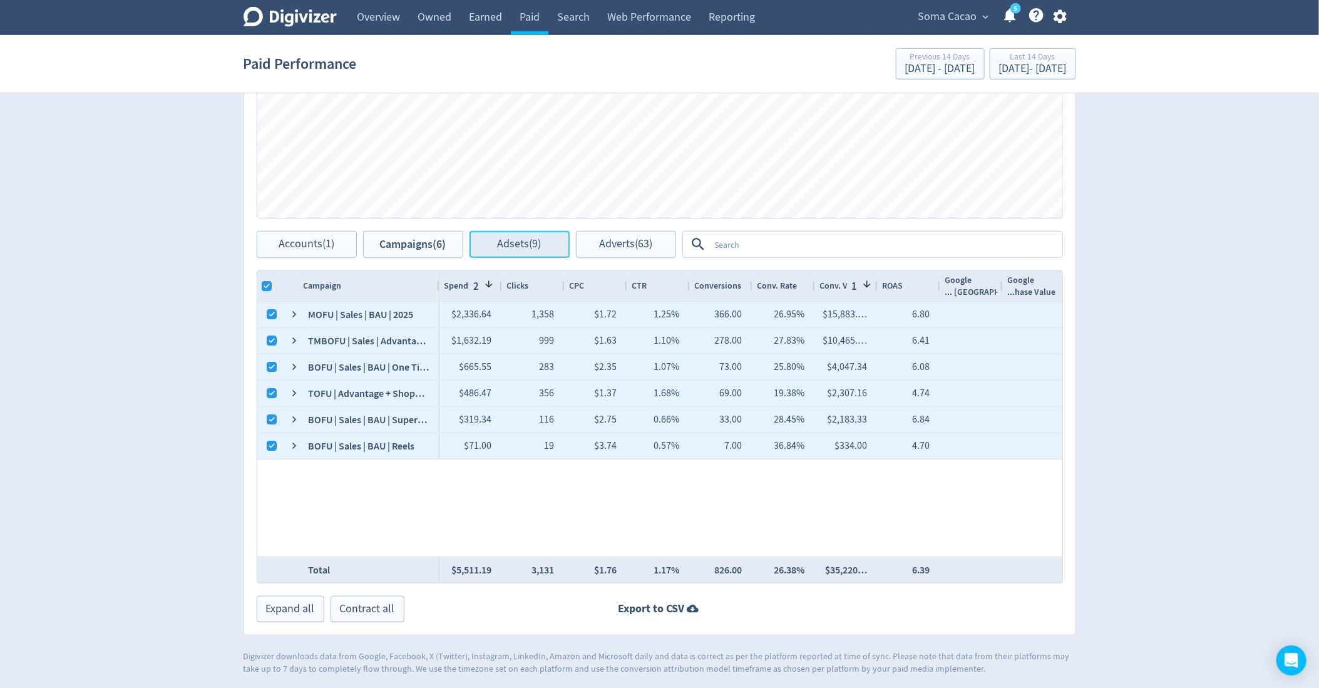
click at [518, 240] on span "Adsets (9)" at bounding box center [520, 245] width 44 height 12
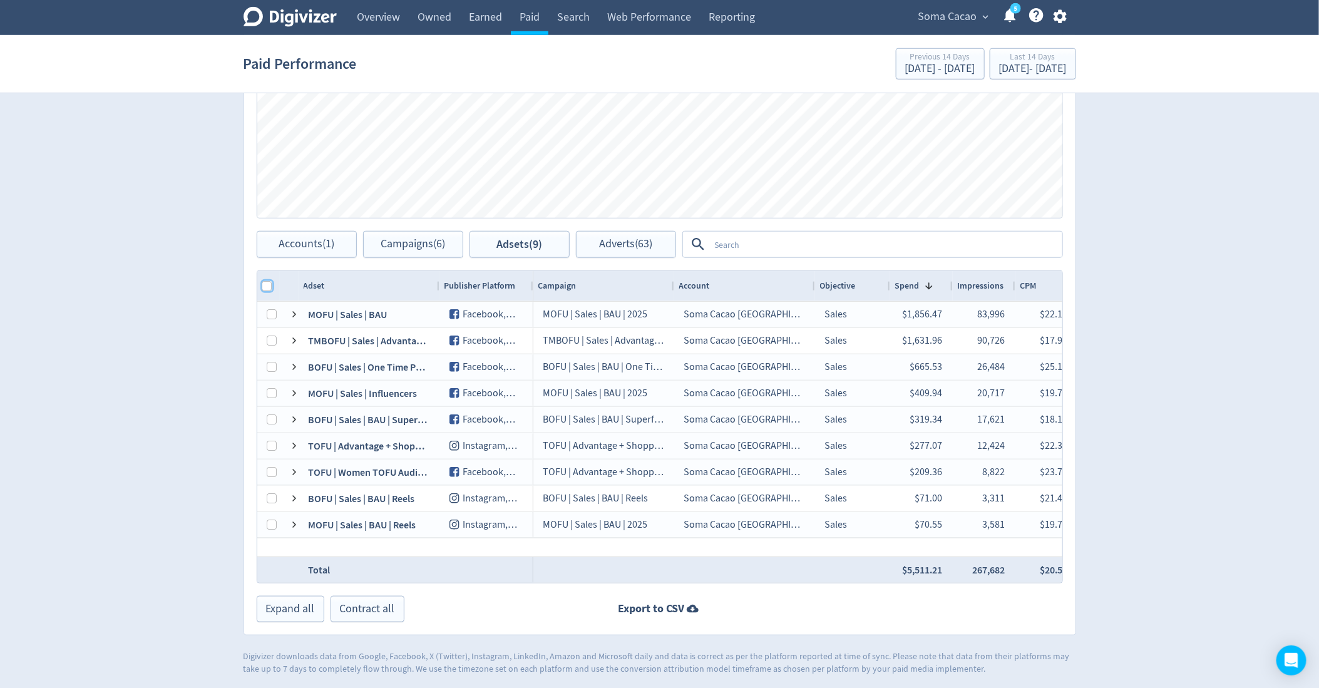
click at [264, 288] on input "Column with Header Selection" at bounding box center [267, 286] width 10 height 10
checkbox input "true"
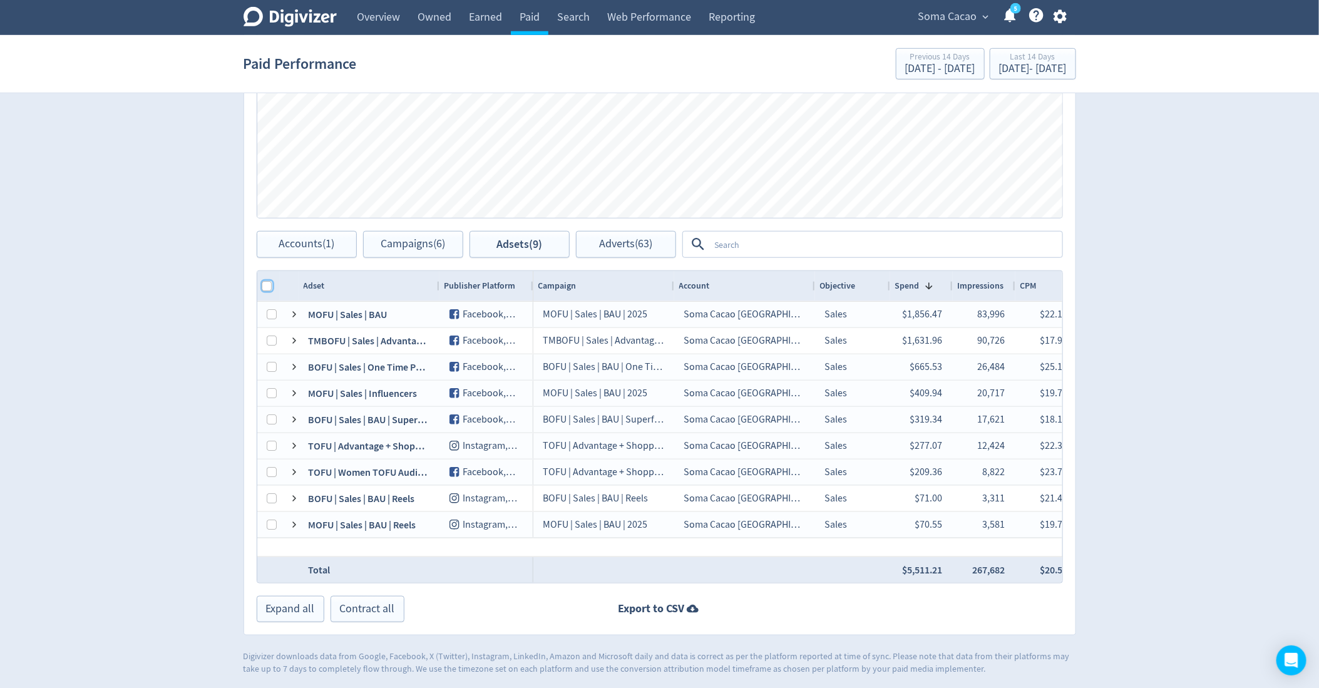
checkbox input "true"
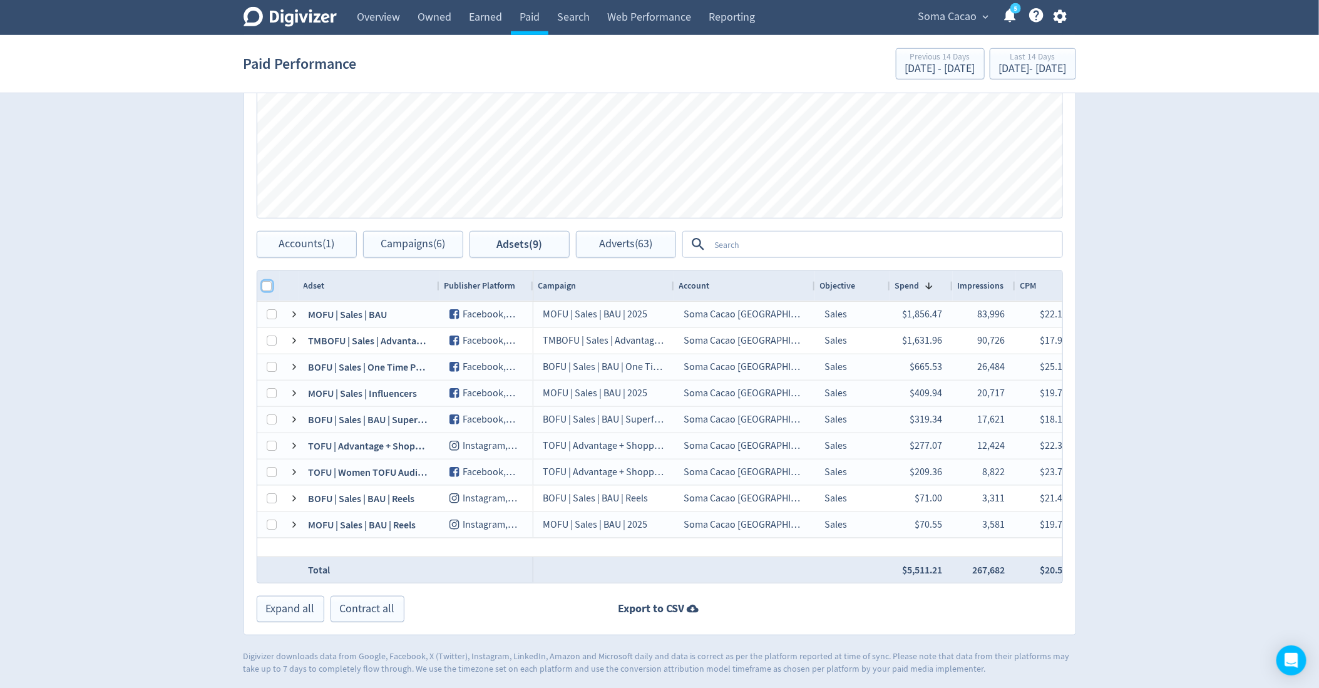
checkbox input "true"
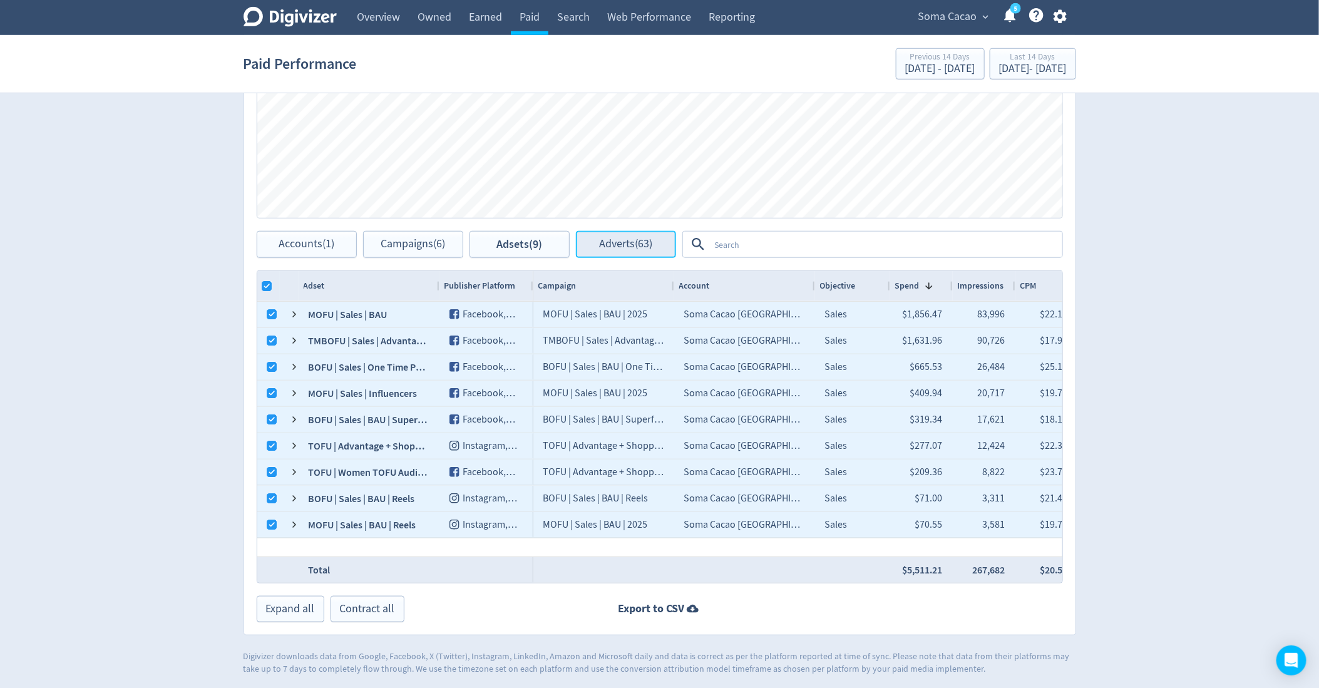
click at [642, 244] on span "Adverts (63)" at bounding box center [625, 245] width 53 height 12
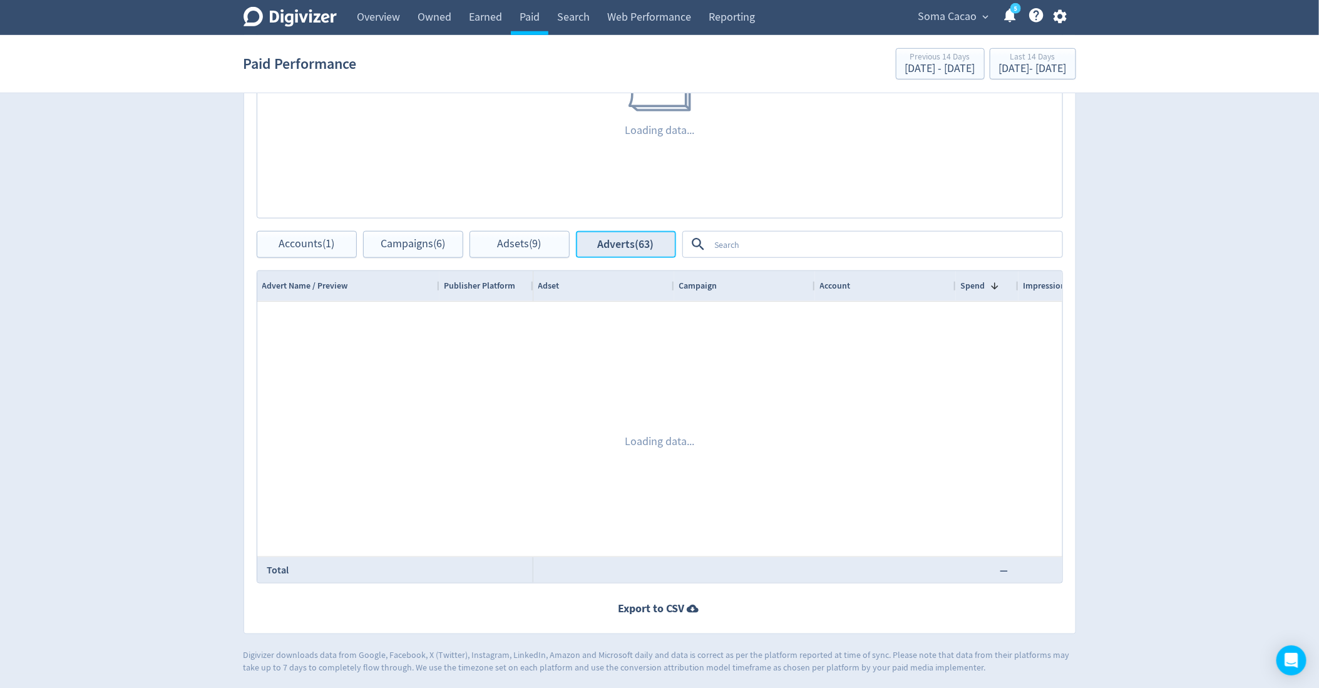
scroll to position [511, 0]
click at [726, 247] on textarea at bounding box center [885, 245] width 351 height 23
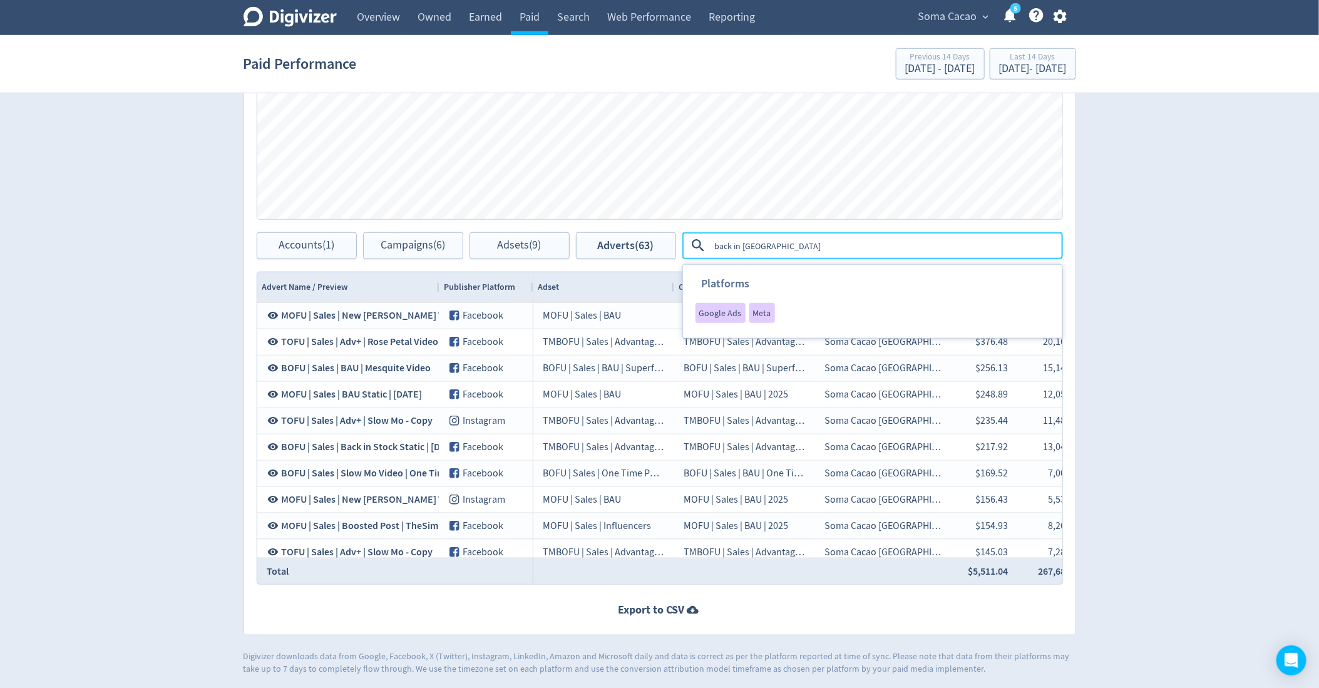
type textarea "back in stock"
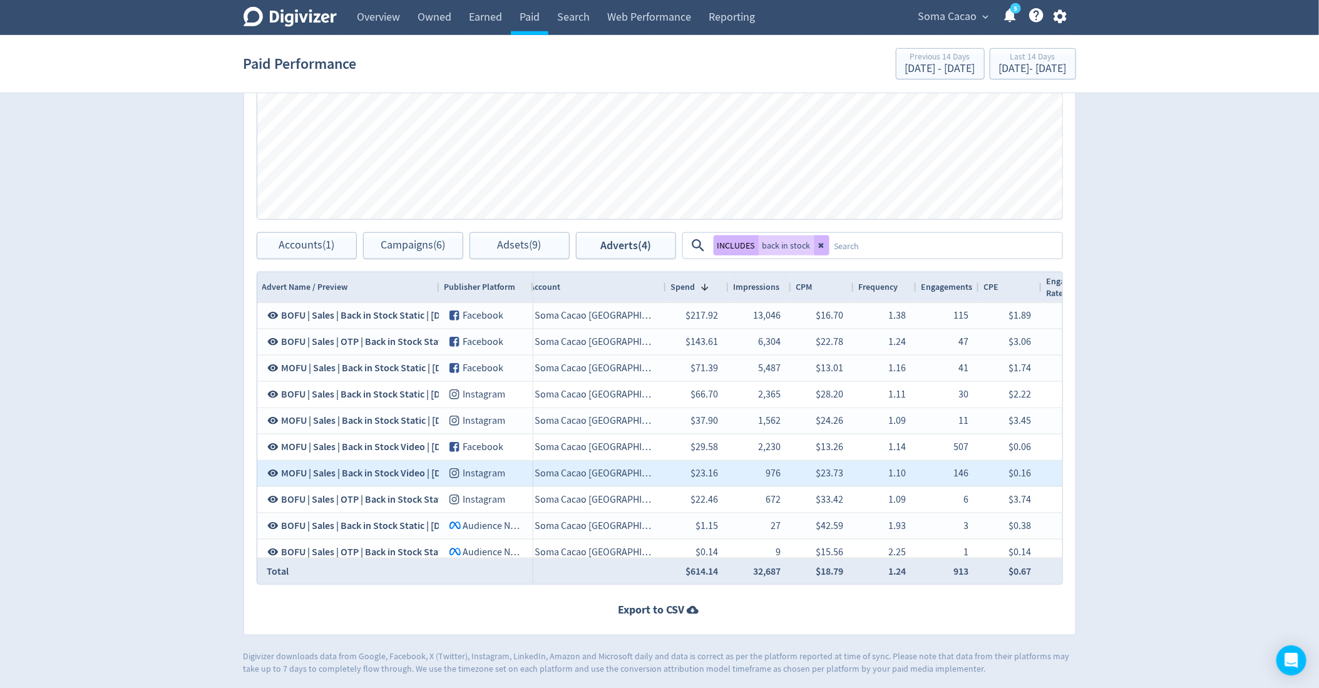
scroll to position [0, 710]
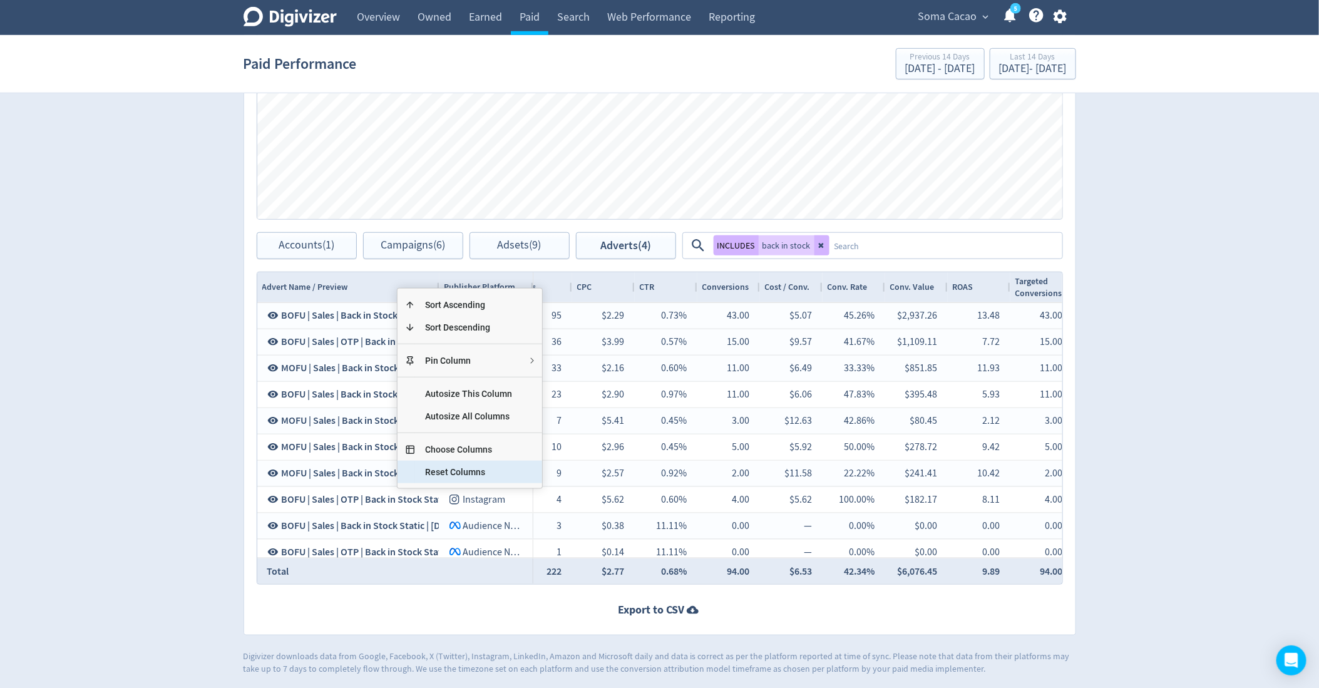
click at [487, 465] on span "Reset Columns" at bounding box center [468, 472] width 107 height 23
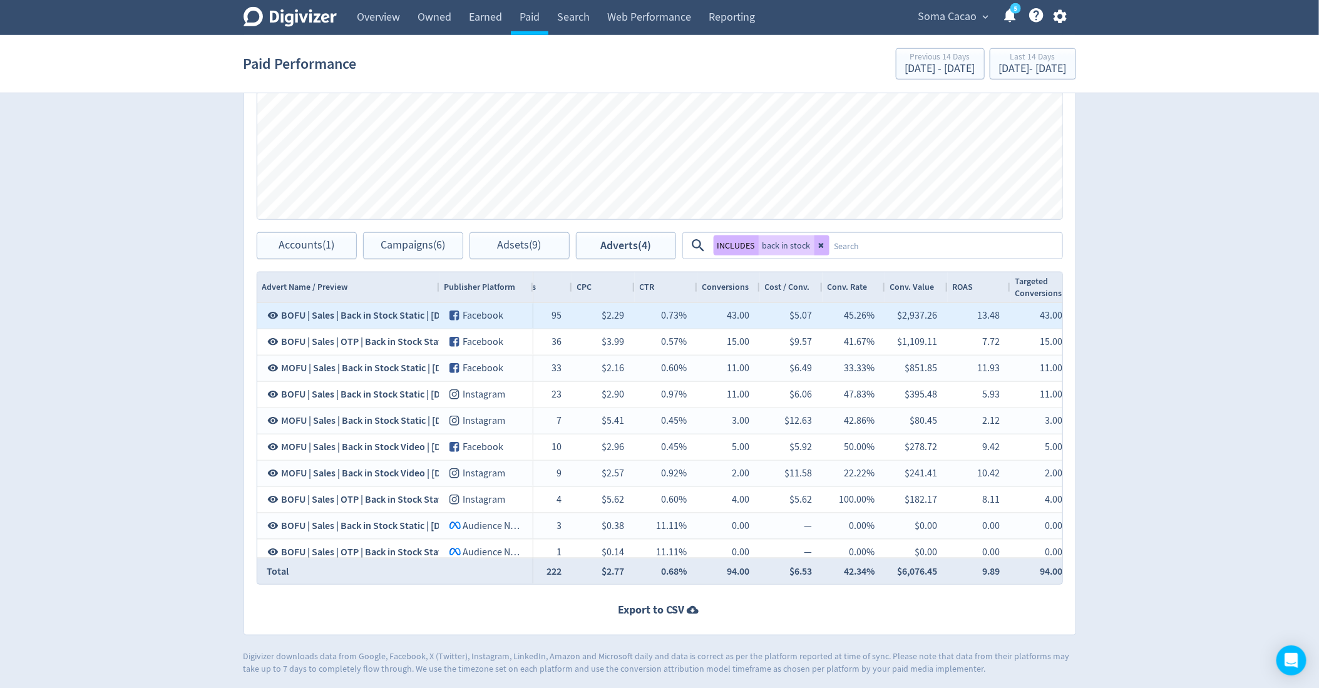
click at [417, 309] on span "BOFU | Sales | Back in Stock Static | [DATE]" at bounding box center [371, 316] width 178 height 14
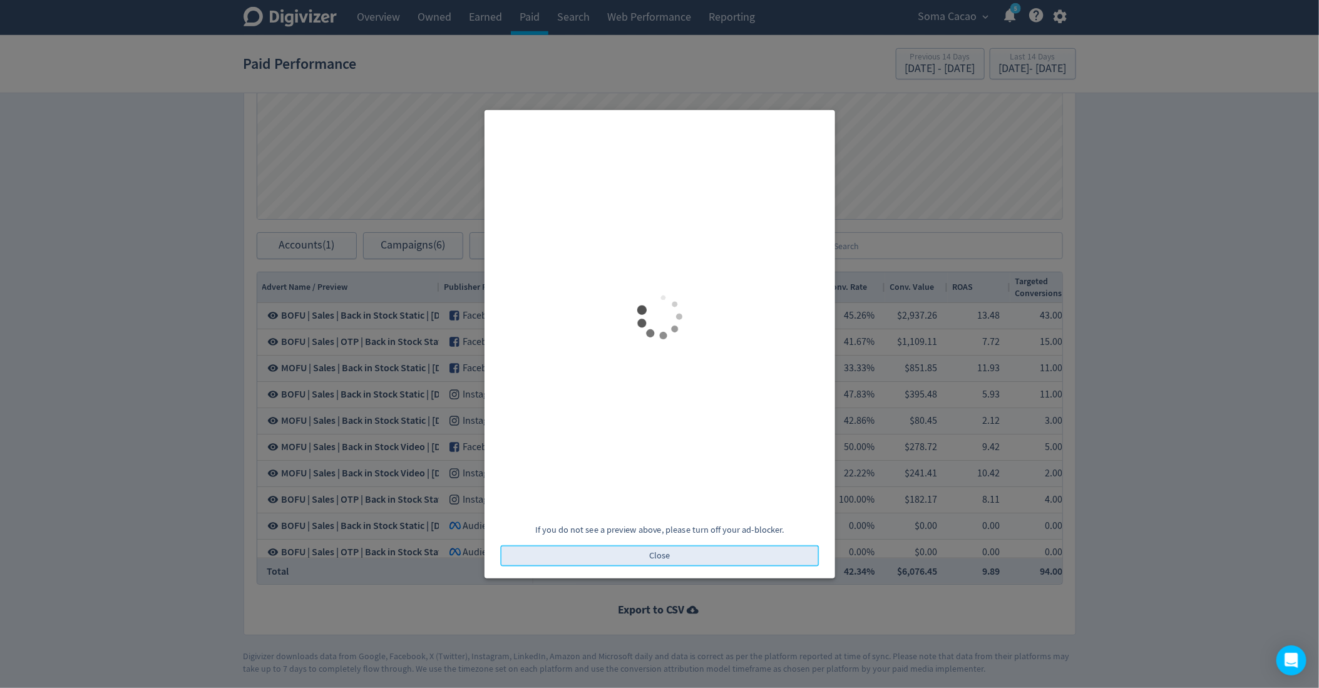
click at [621, 552] on button "Close" at bounding box center [659, 555] width 319 height 21
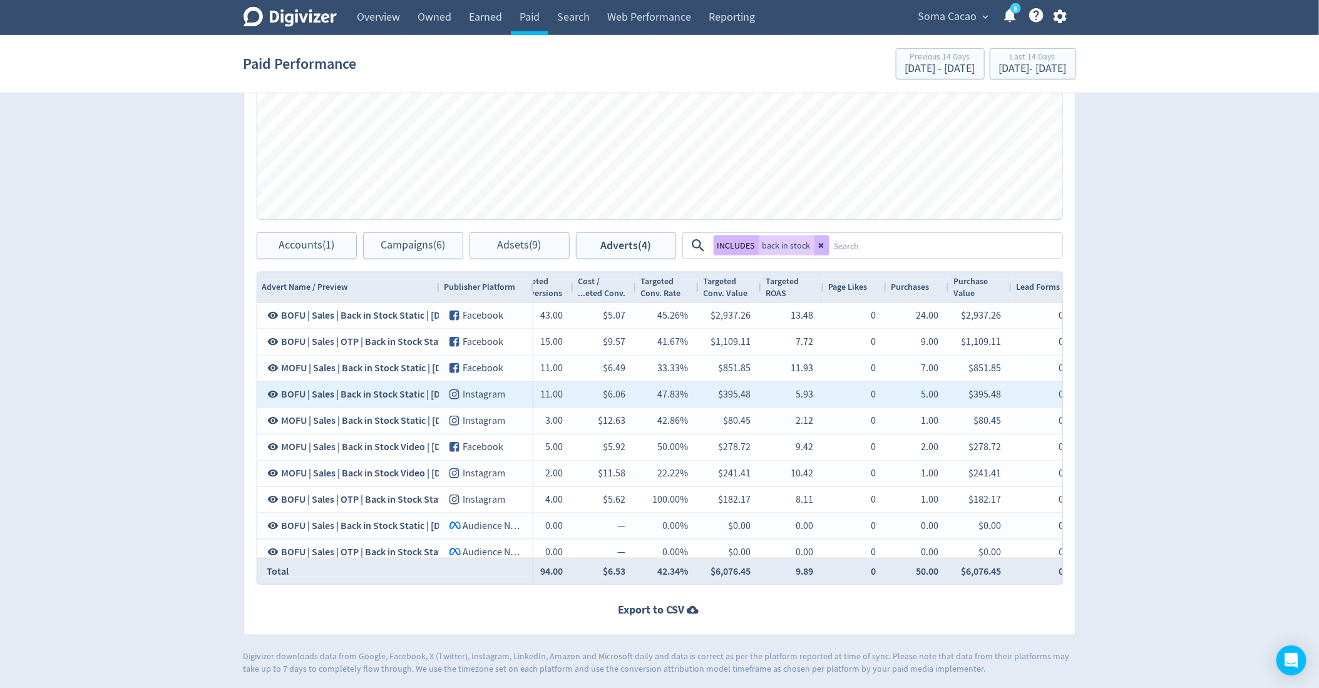
scroll to position [0, 1563]
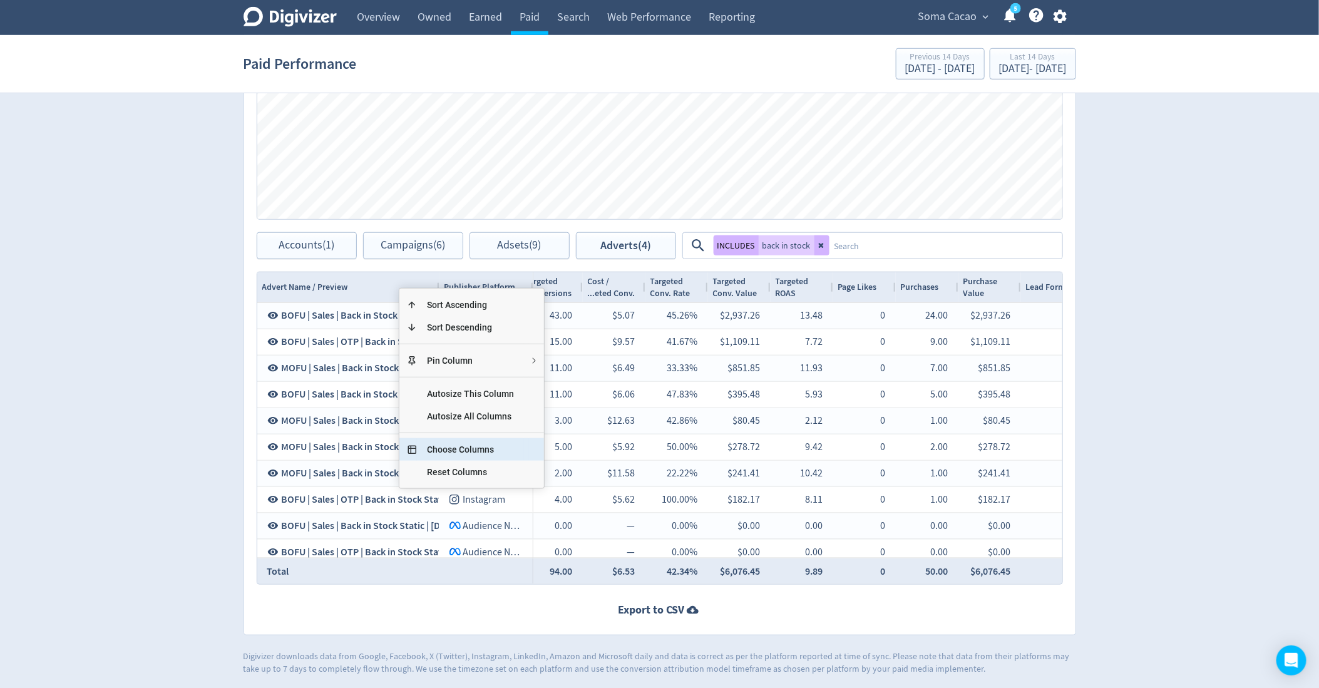
click at [452, 444] on span "Choose Columns" at bounding box center [470, 449] width 107 height 23
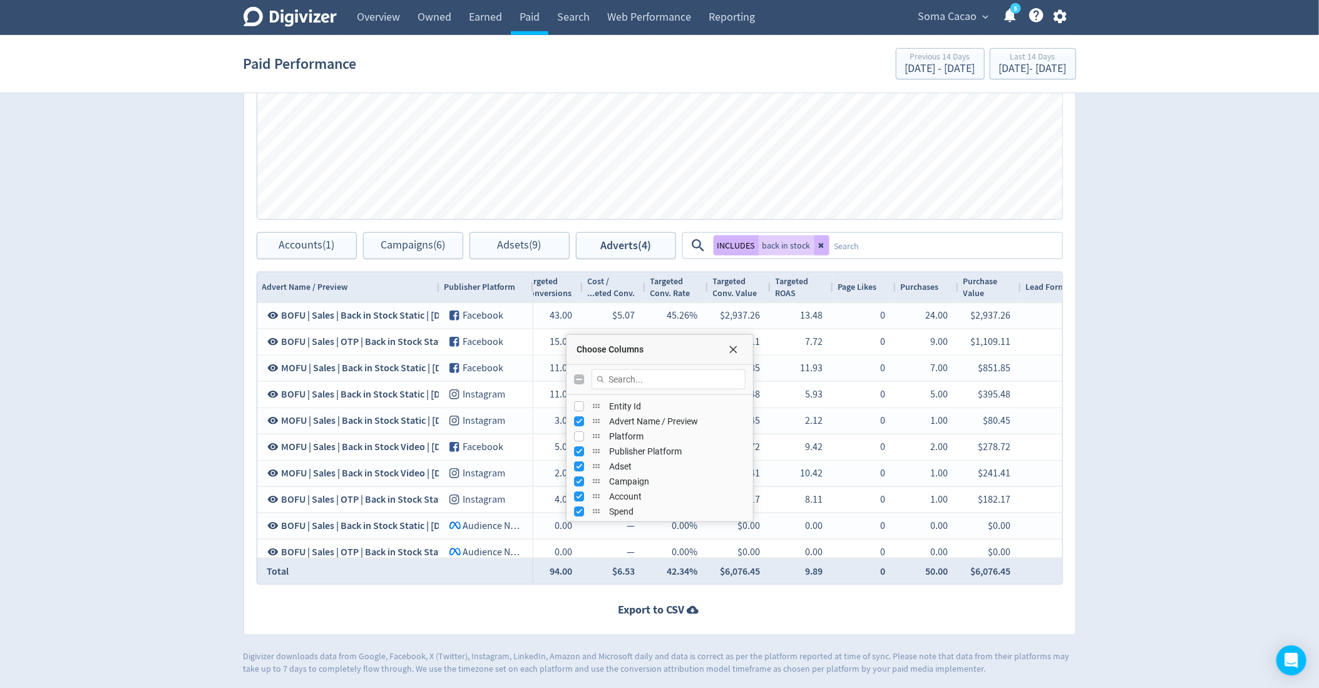
click at [577, 381] on input "Toggle All Columns Visibility" at bounding box center [579, 379] width 10 height 10
checkbox input "true"
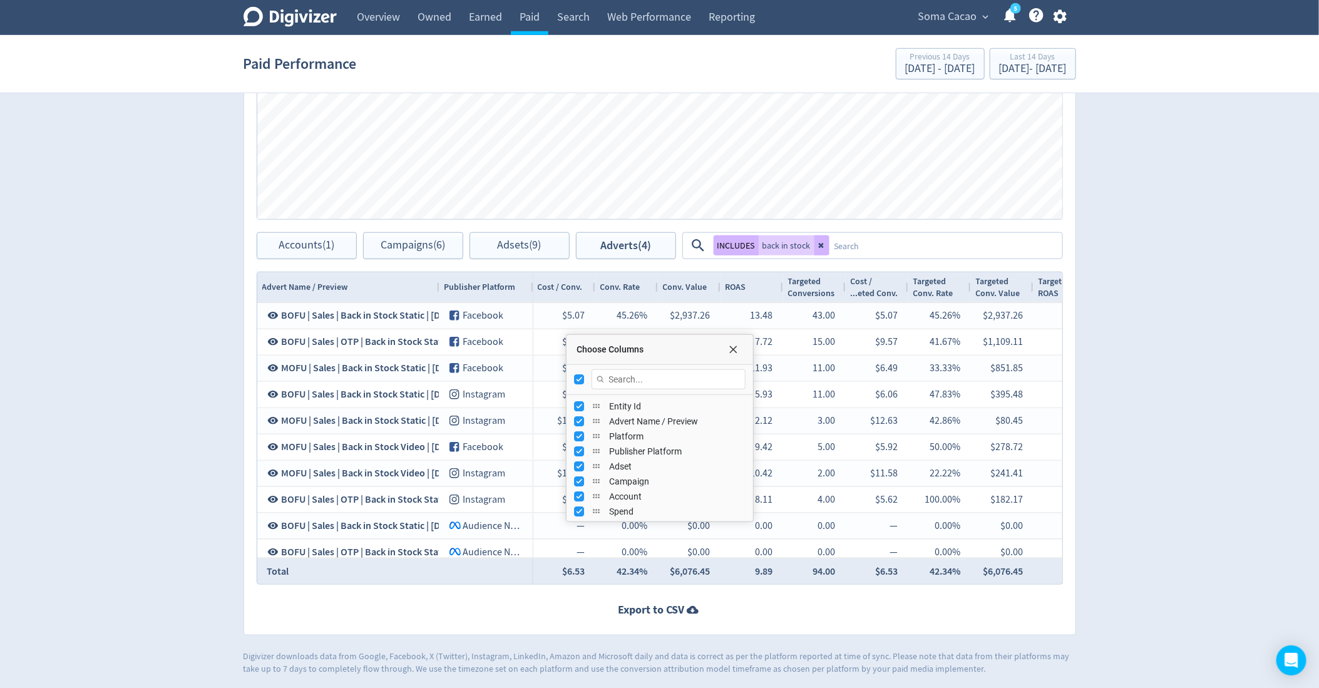
click at [577, 381] on input "Toggle All Columns Visibility" at bounding box center [579, 379] width 10 height 10
checkbox input "false"
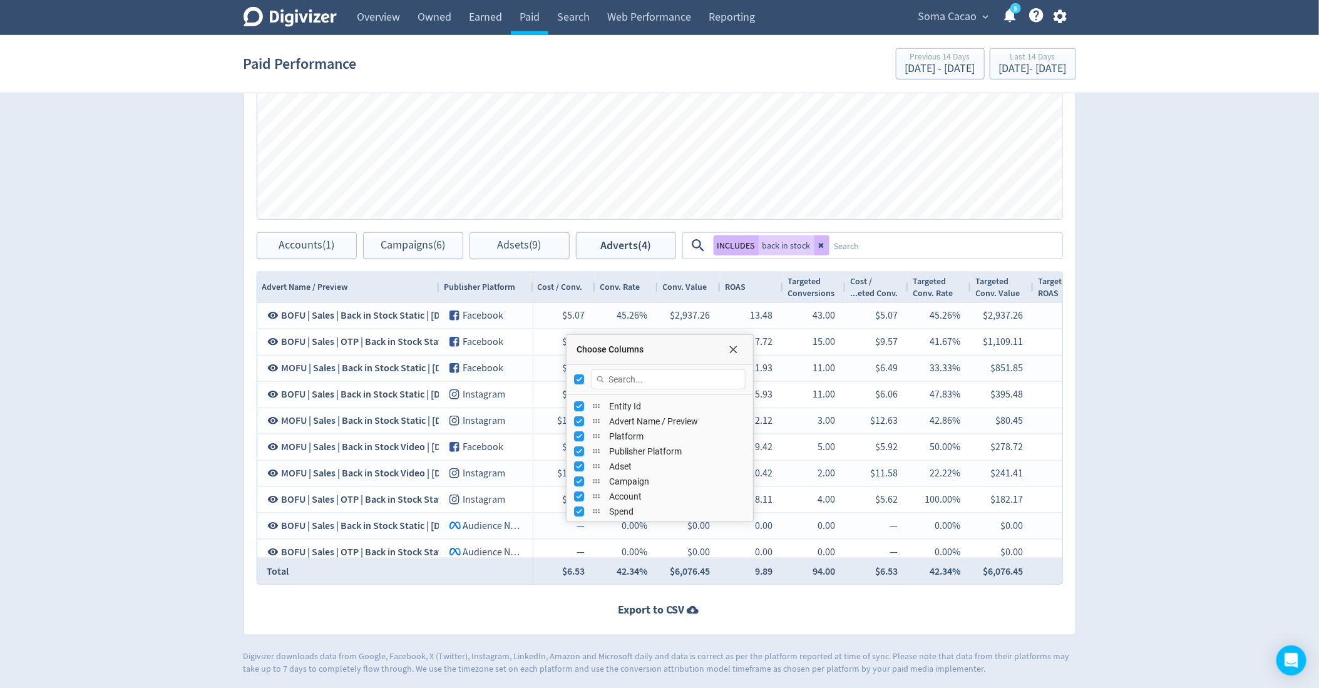
checkbox input "false"
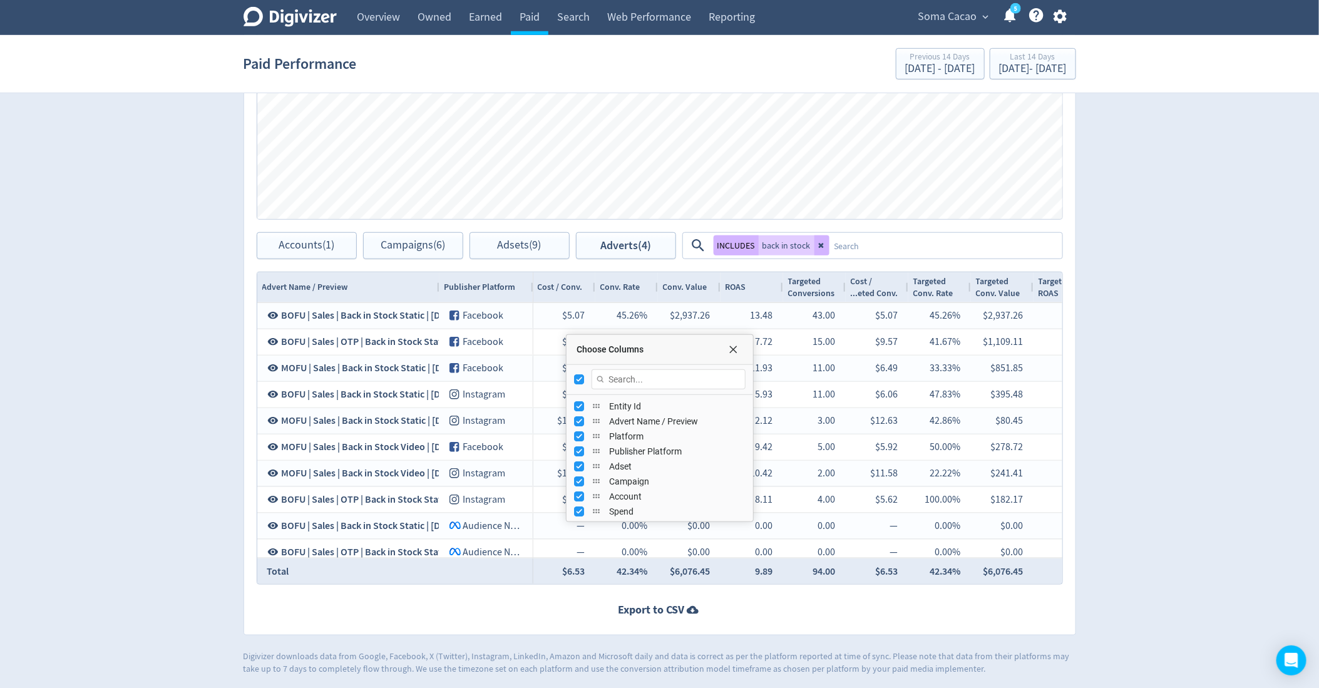
checkbox input "false"
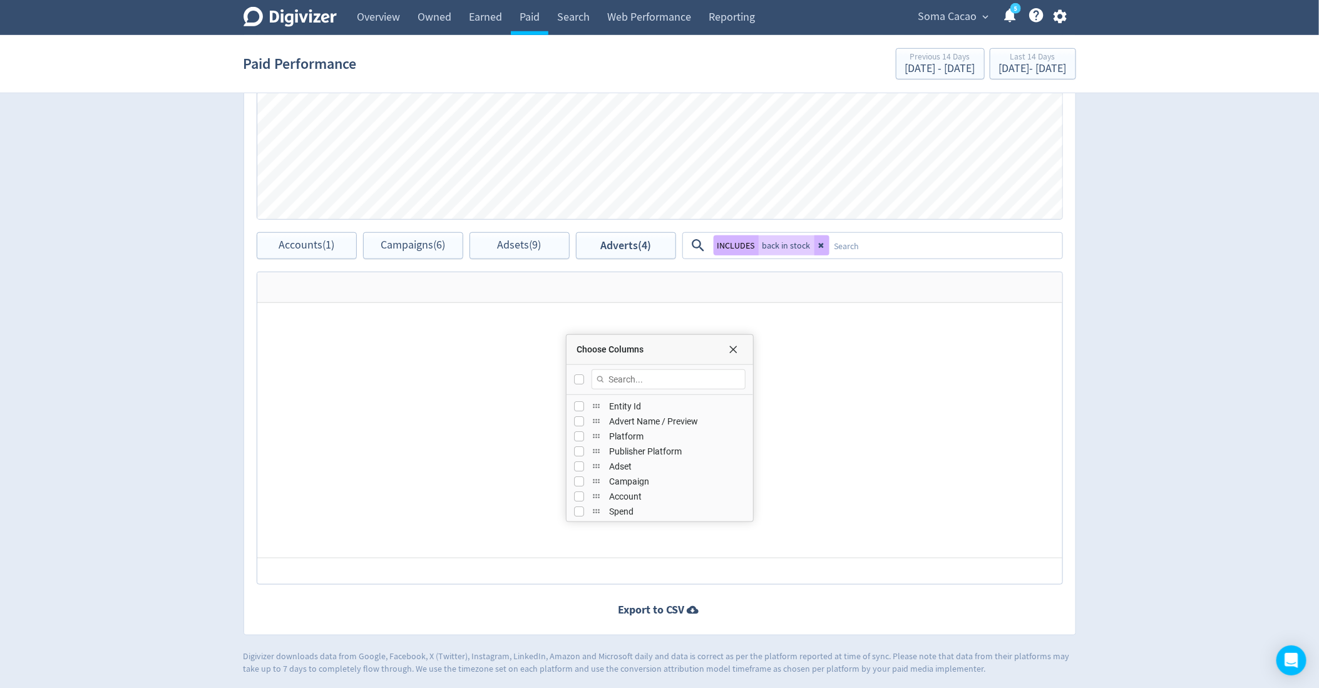
scroll to position [0, 0]
click at [579, 419] on input "Press SPACE to toggle visibility (hidden)" at bounding box center [579, 421] width 10 height 10
checkbox input "true"
checkbox input "false"
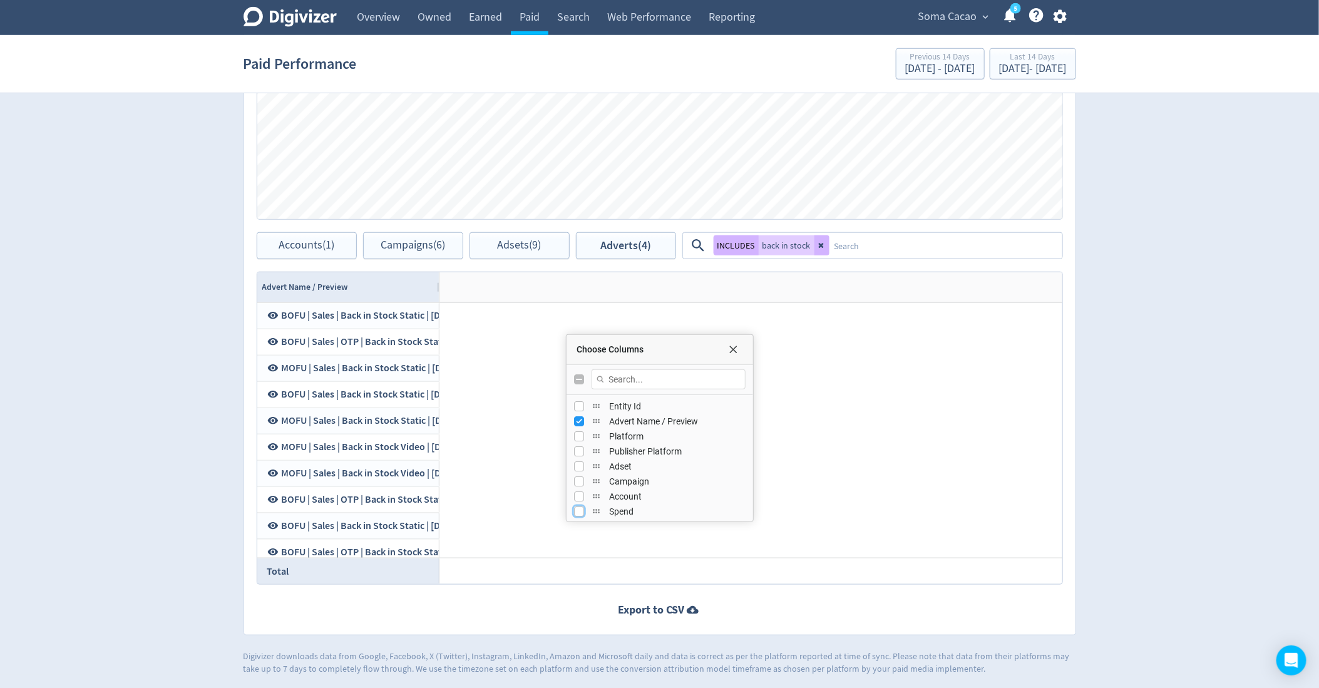
click at [578, 506] on input "Press SPACE to toggle visibility (hidden)" at bounding box center [579, 511] width 10 height 10
checkbox input "true"
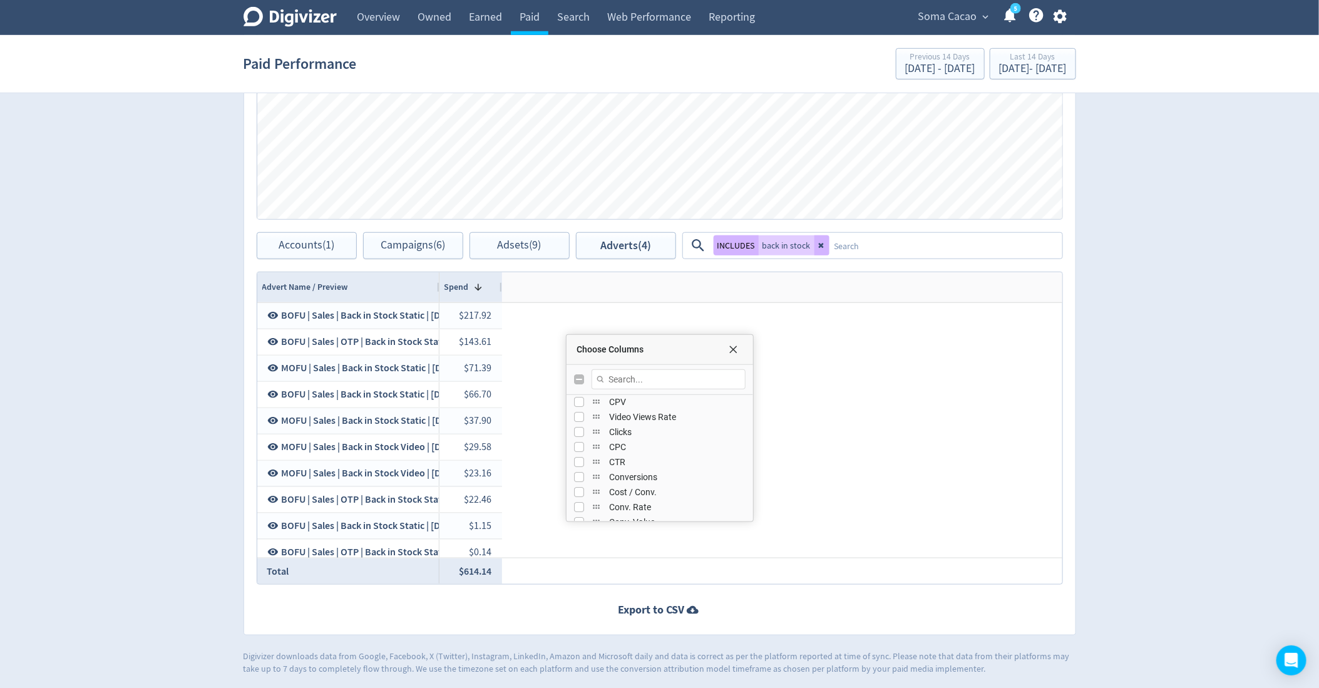
scroll to position [259, 0]
click at [575, 434] on input "Press SPACE to toggle visibility (hidden)" at bounding box center [579, 433] width 10 height 10
checkbox input "true"
click at [582, 460] on input "Press SPACE to toggle visibility (hidden)" at bounding box center [579, 463] width 10 height 10
checkbox input "true"
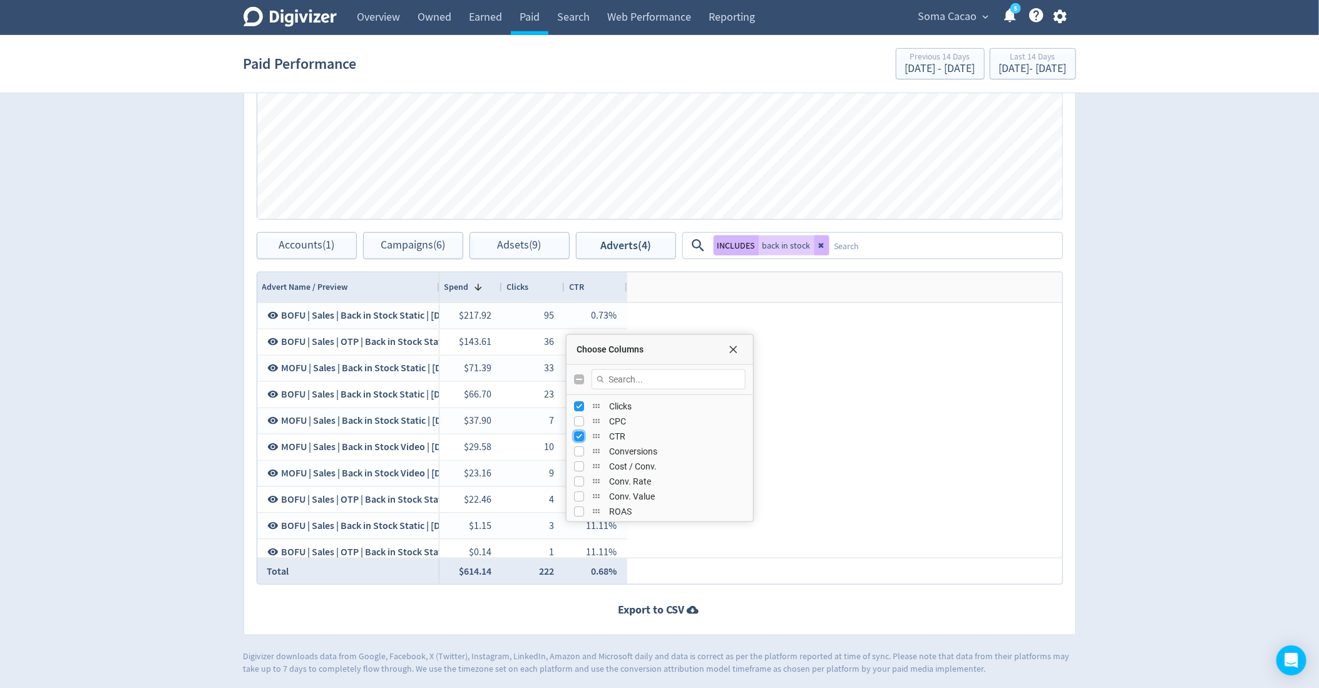
scroll to position [300, 0]
click at [577, 437] on input "Press SPACE to toggle visibility (hidden)" at bounding box center [579, 436] width 10 height 10
checkbox input "true"
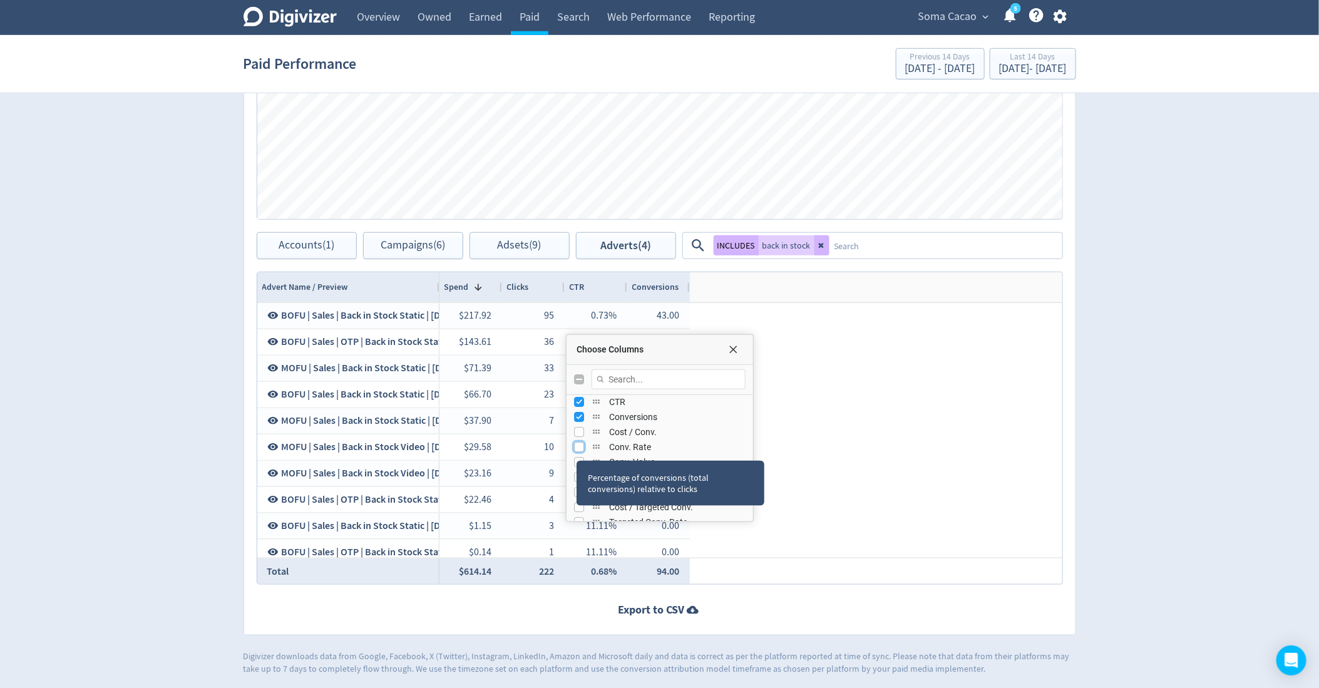
click at [577, 443] on input "Press SPACE to toggle visibility (hidden)" at bounding box center [579, 447] width 10 height 10
click at [577, 443] on input "Press SPACE to toggle visibility (visible)" at bounding box center [579, 447] width 10 height 10
checkbox input "false"
click at [577, 443] on input "Press SPACE to toggle visibility (hidden)" at bounding box center [579, 446] width 10 height 10
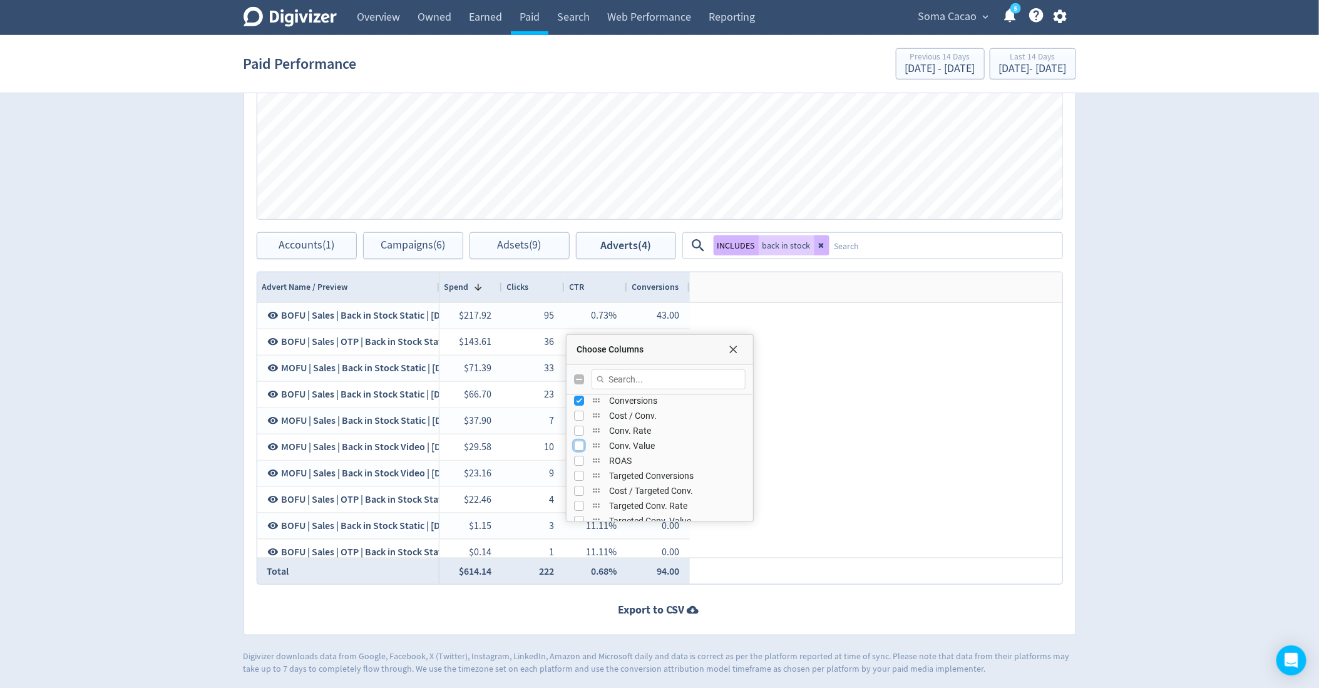
checkbox input "true"
click at [575, 461] on input "Press SPACE to toggle visibility (hidden)" at bounding box center [579, 461] width 10 height 10
checkbox input "true"
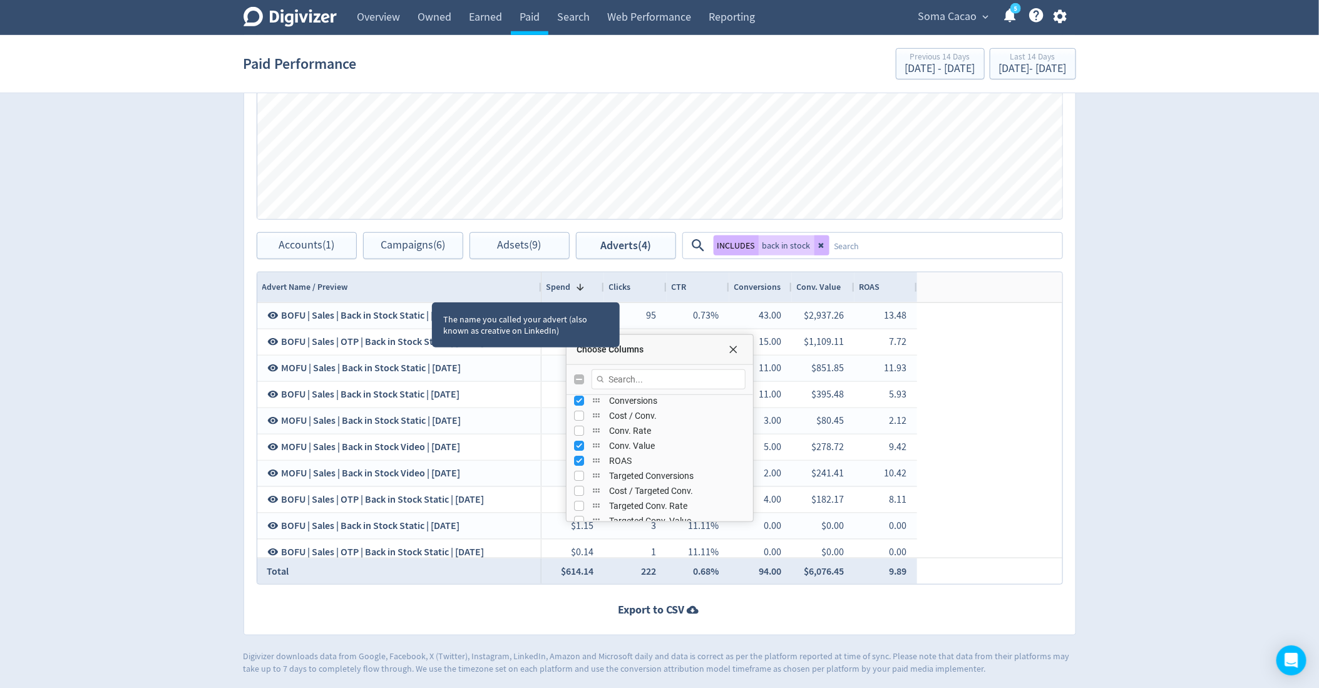
drag, startPoint x: 458, startPoint y: 280, endPoint x: 541, endPoint y: 280, distance: 83.3
click at [540, 280] on div at bounding box center [540, 287] width 5 height 30
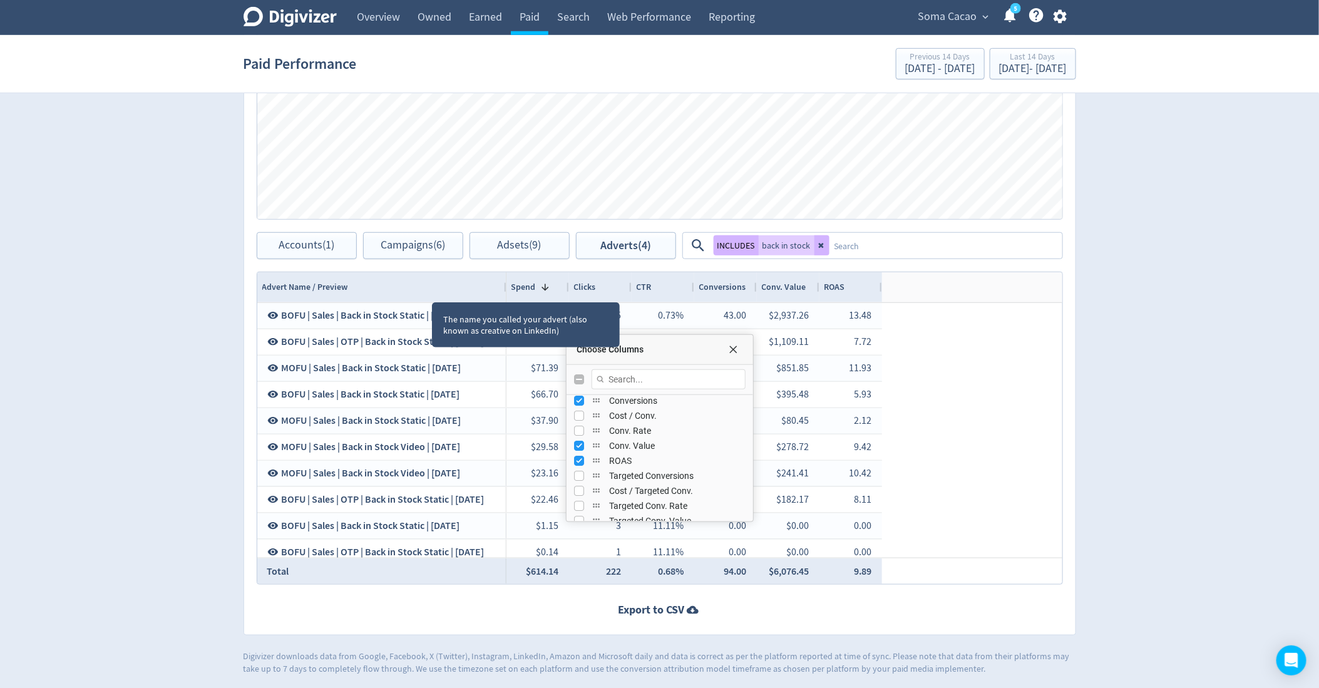
drag, startPoint x: 541, startPoint y: 280, endPoint x: 503, endPoint y: 284, distance: 37.8
click at [503, 284] on div "Advert Name / Preview Spend 1 Clicks CTR" at bounding box center [659, 287] width 805 height 31
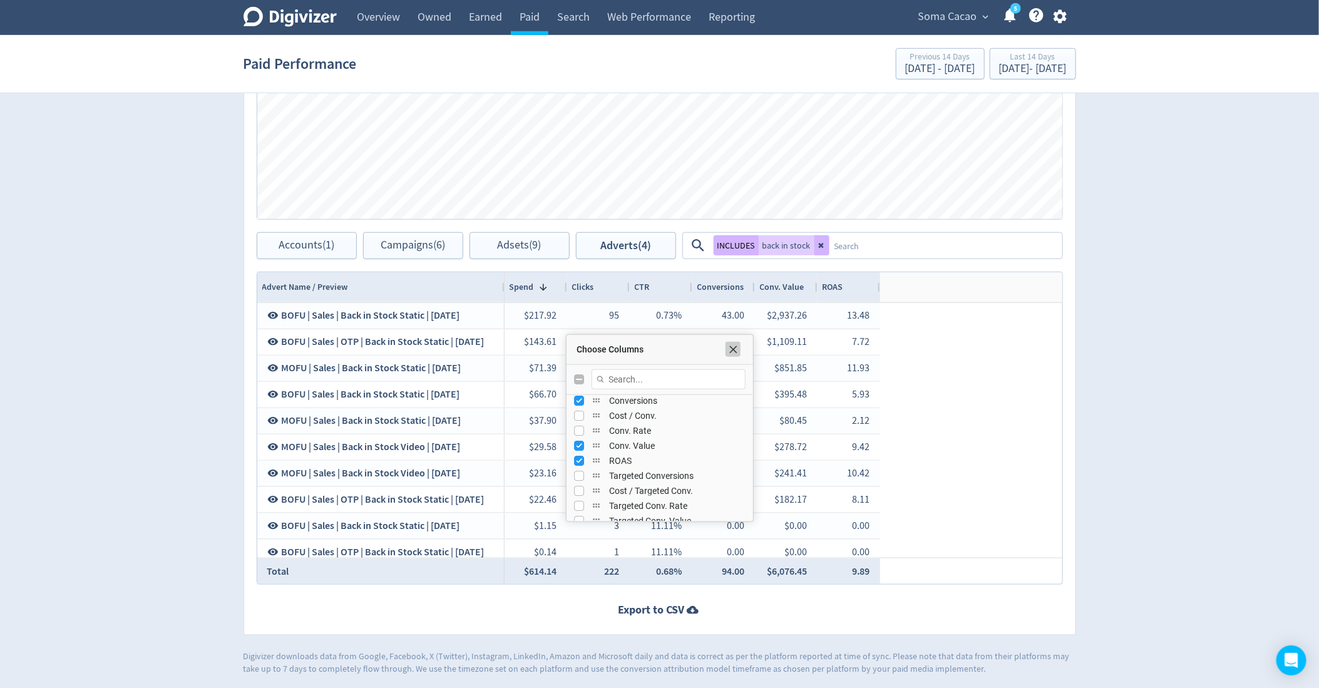
click at [734, 344] on span "Choose Columns" at bounding box center [733, 349] width 10 height 10
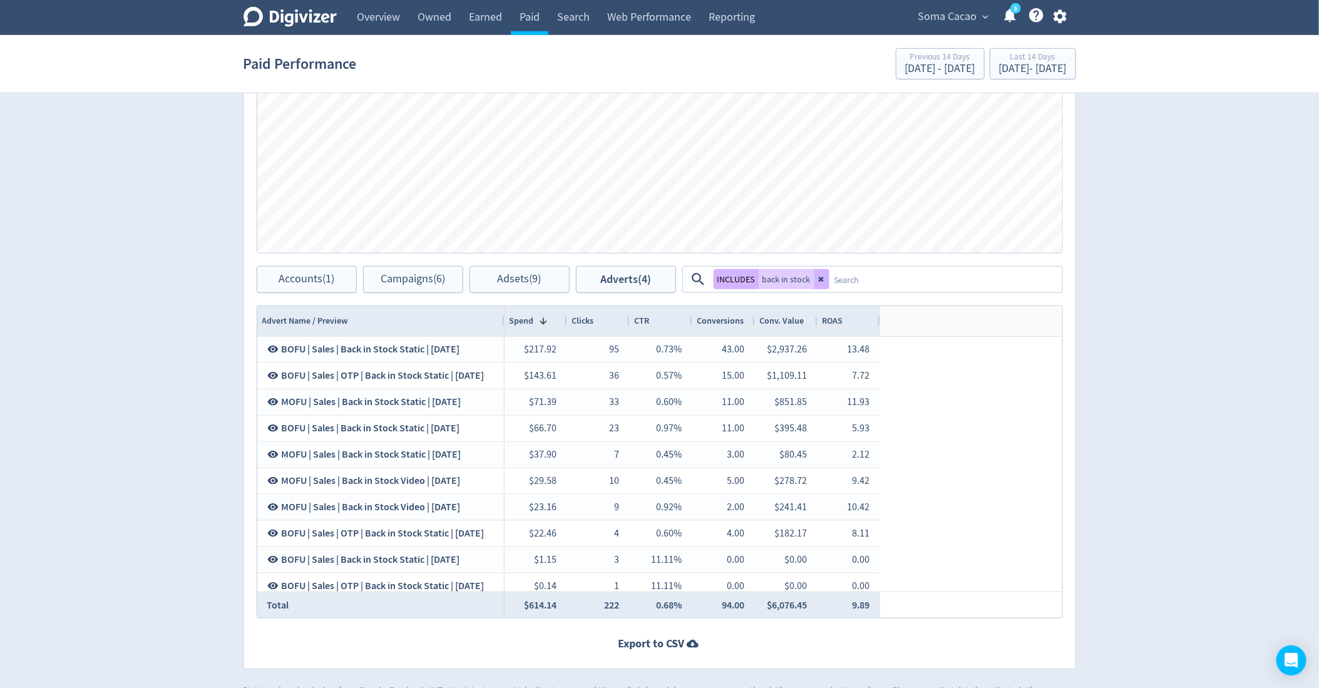
scroll to position [511, 0]
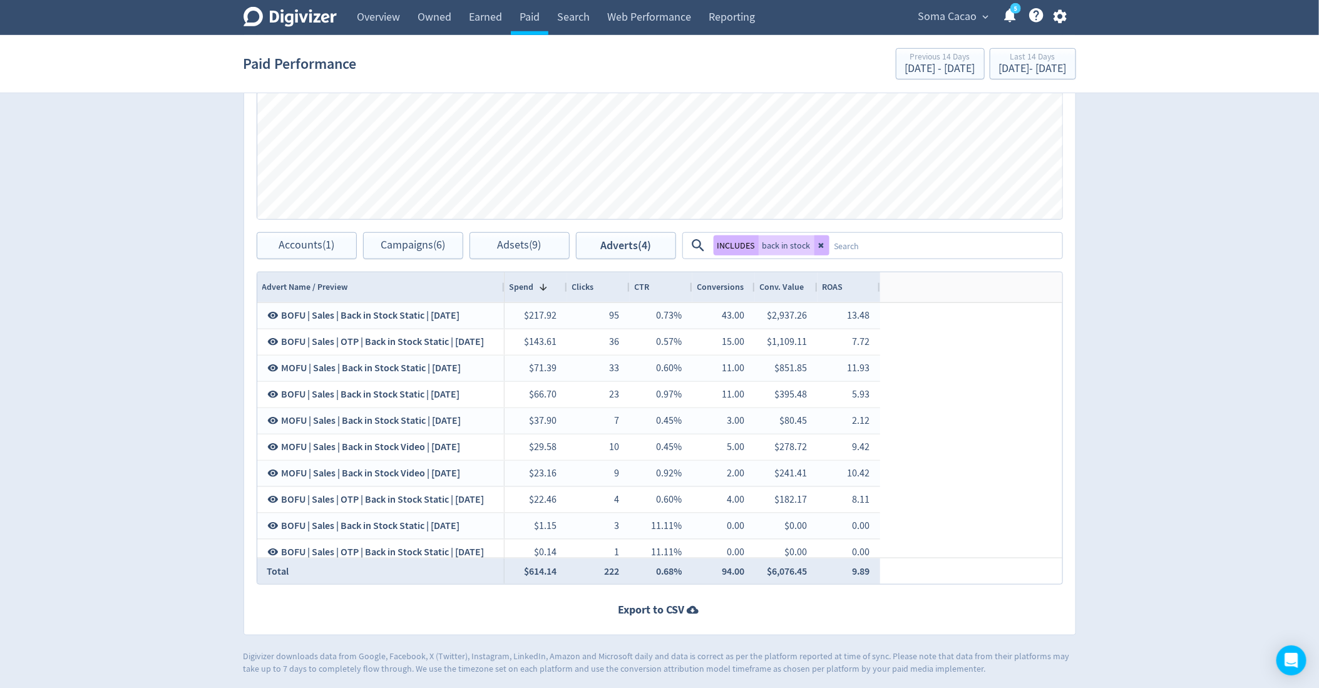
click at [784, 287] on div "Conv. Value" at bounding box center [782, 287] width 44 height 12
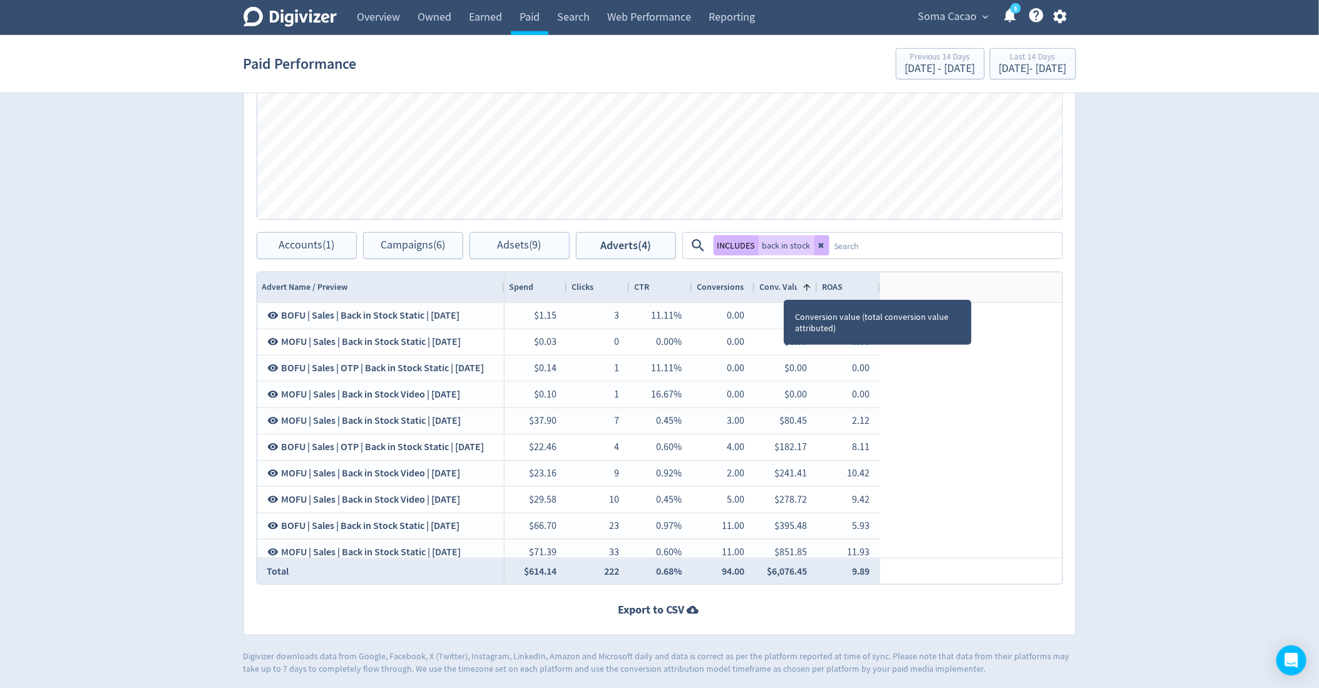
click at [784, 287] on div "Conv. Value" at bounding box center [782, 287] width 44 height 12
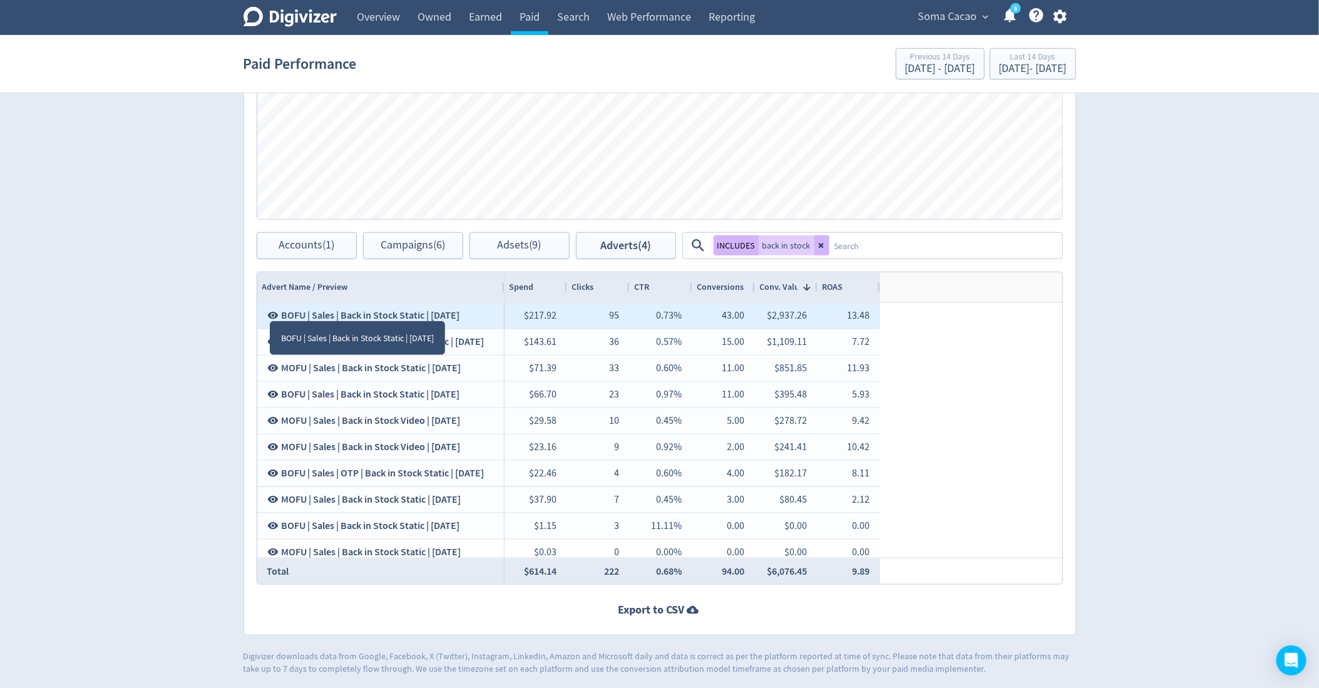
click at [270, 312] on icon at bounding box center [272, 315] width 11 height 7
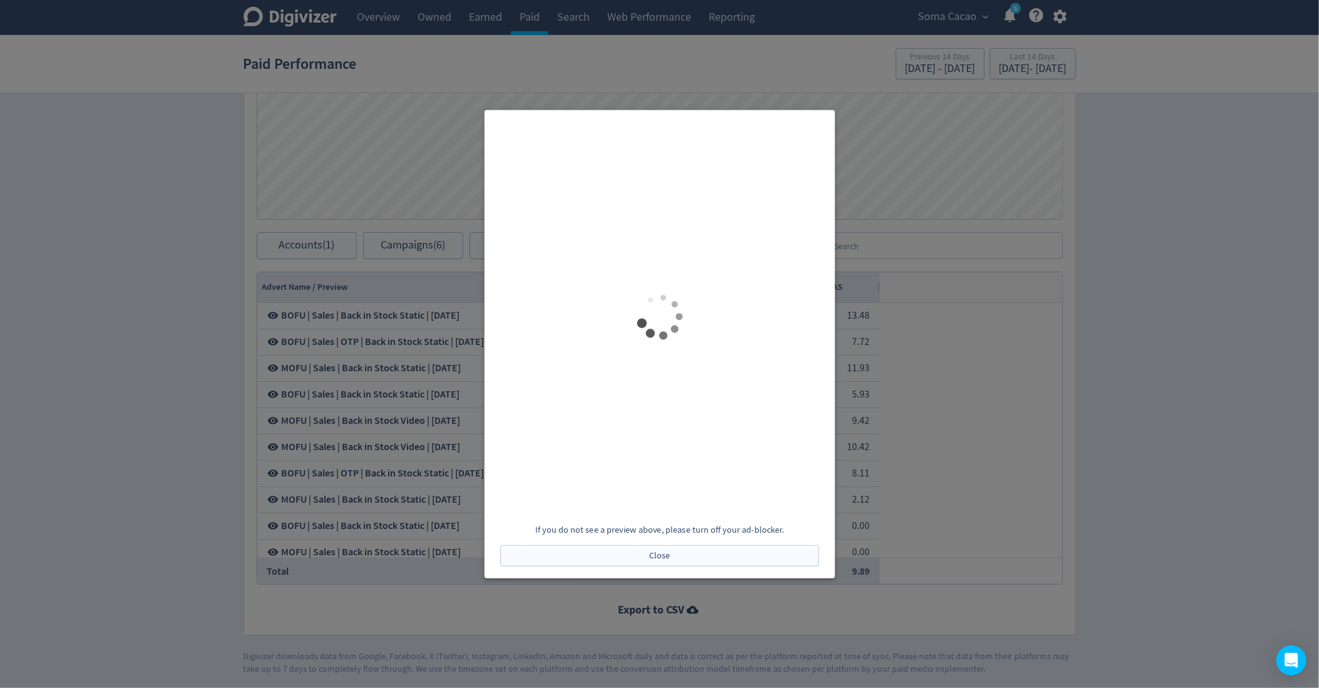
scroll to position [0, 0]
click at [696, 553] on button "Close" at bounding box center [659, 555] width 319 height 21
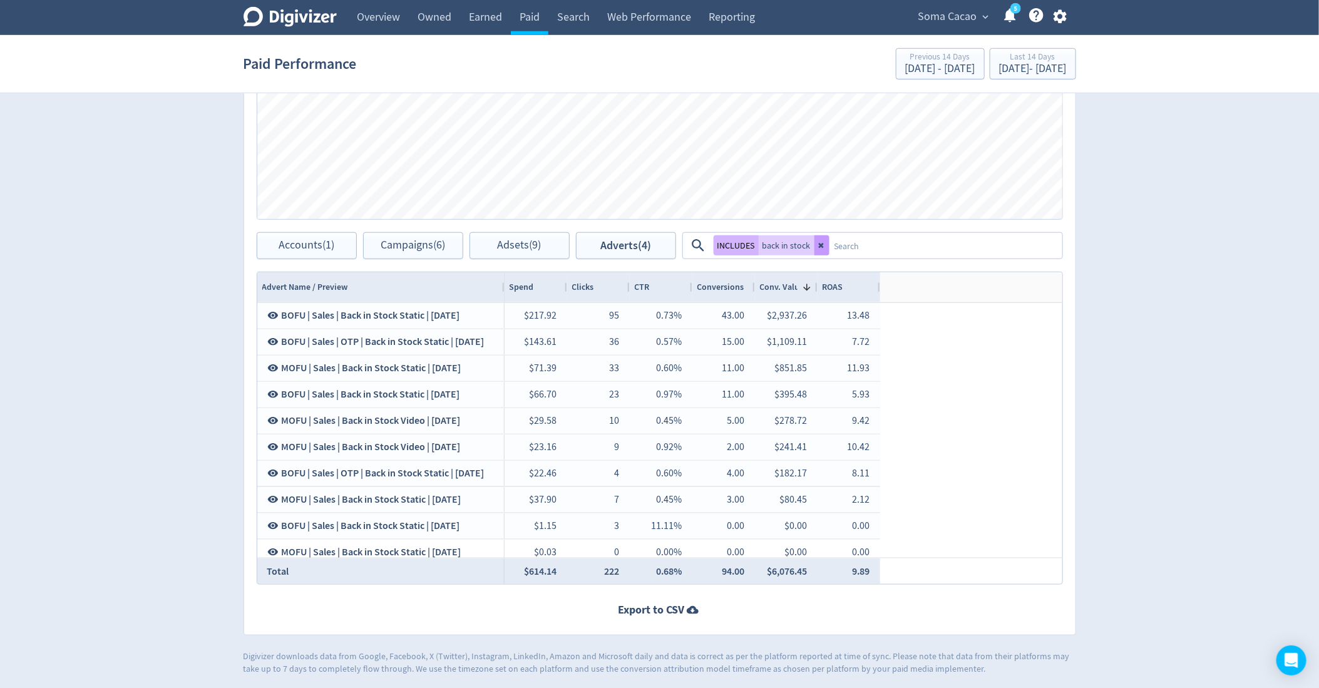
click at [823, 237] on button at bounding box center [821, 245] width 15 height 20
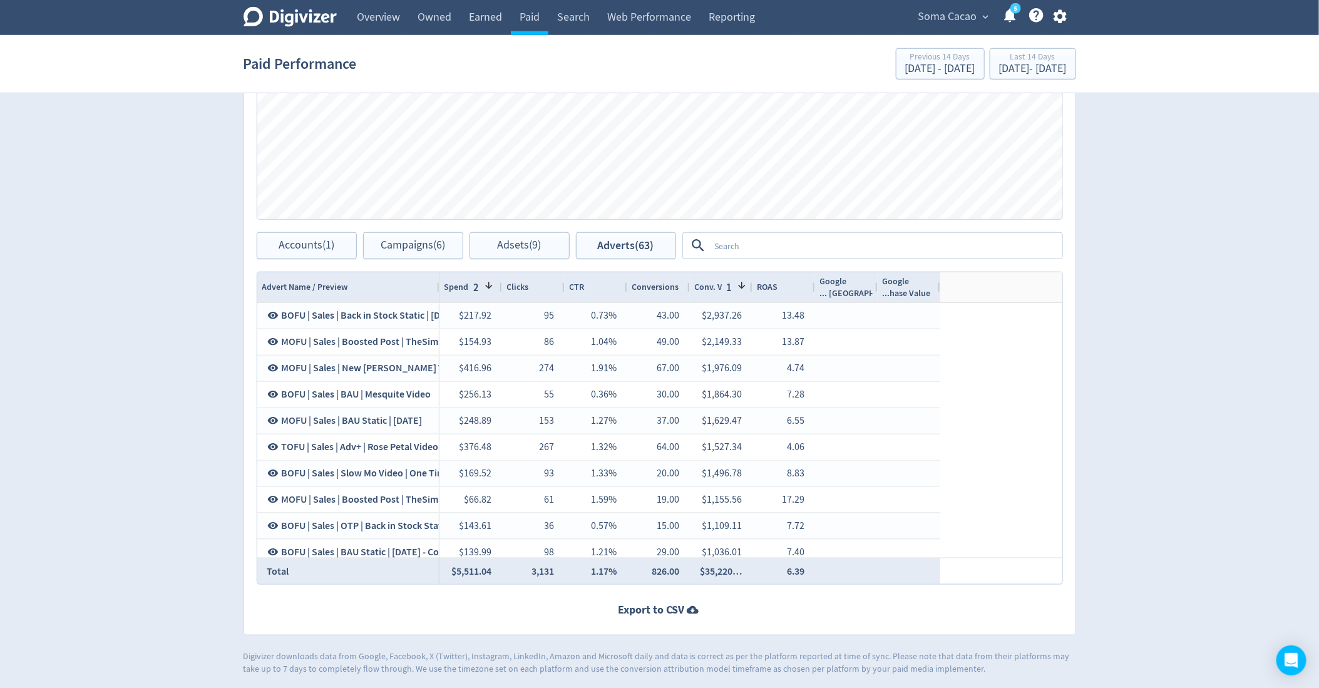
click at [824, 237] on textarea at bounding box center [885, 245] width 351 height 23
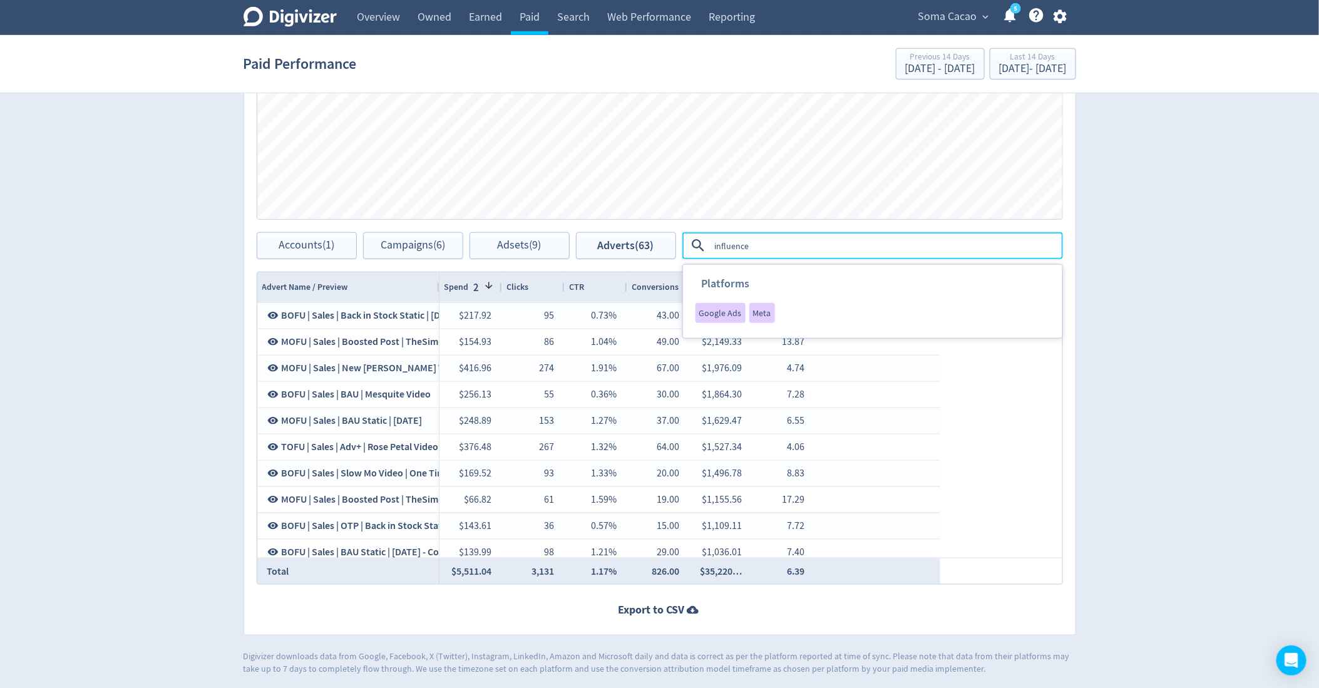
type textarea "influencer"
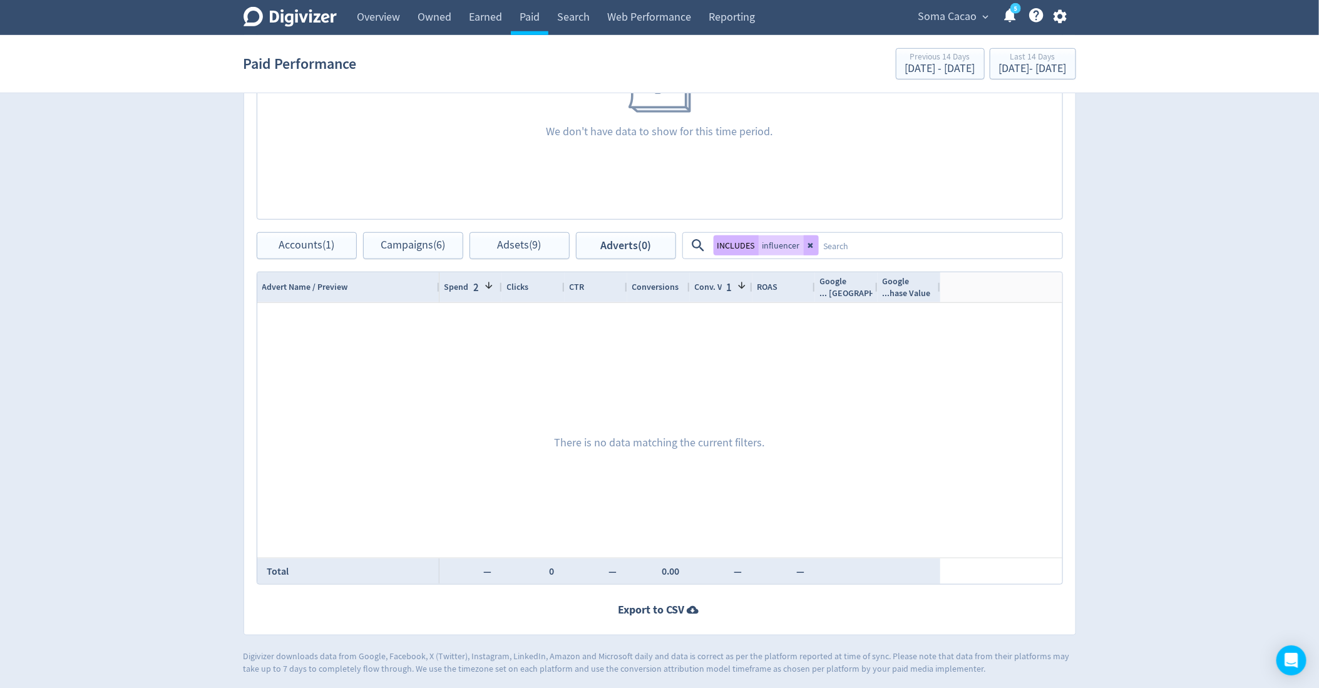
click at [718, 284] on div "Conv. Value" at bounding box center [717, 287] width 44 height 12
click at [547, 237] on button "Adsets (9)" at bounding box center [520, 245] width 100 height 27
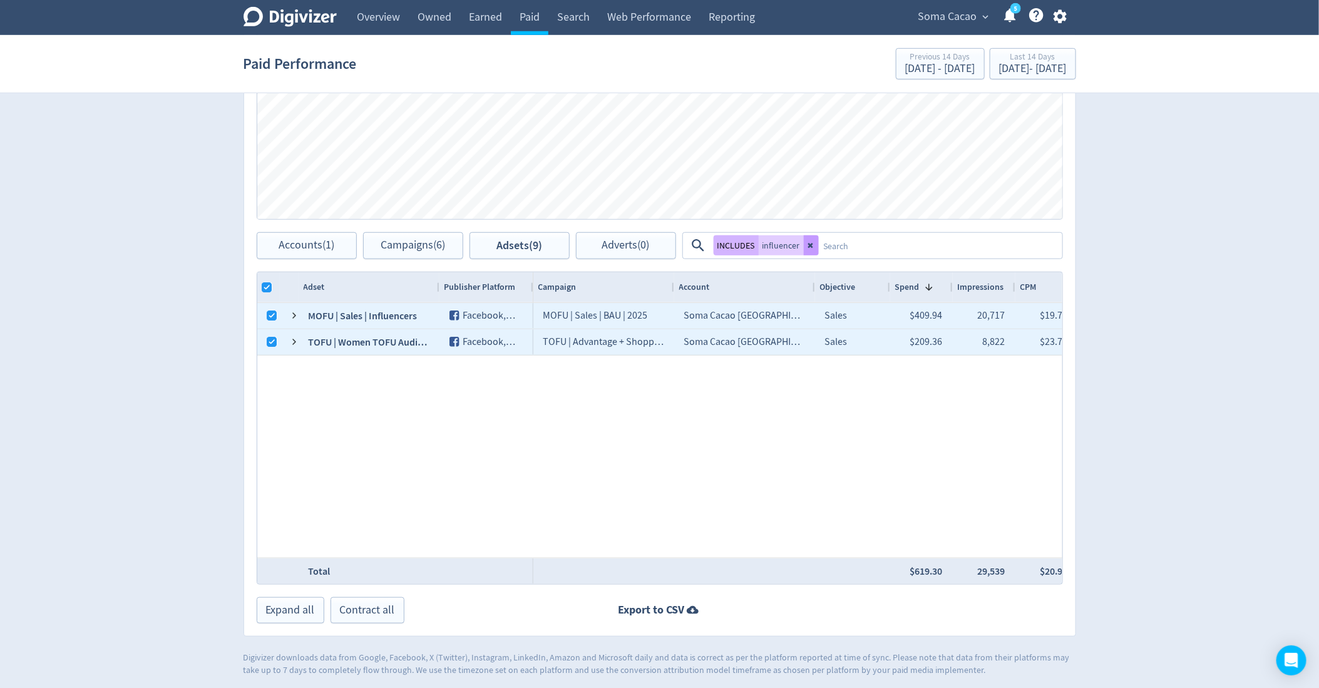
click at [808, 249] on button at bounding box center [811, 245] width 15 height 20
checkbox input "true"
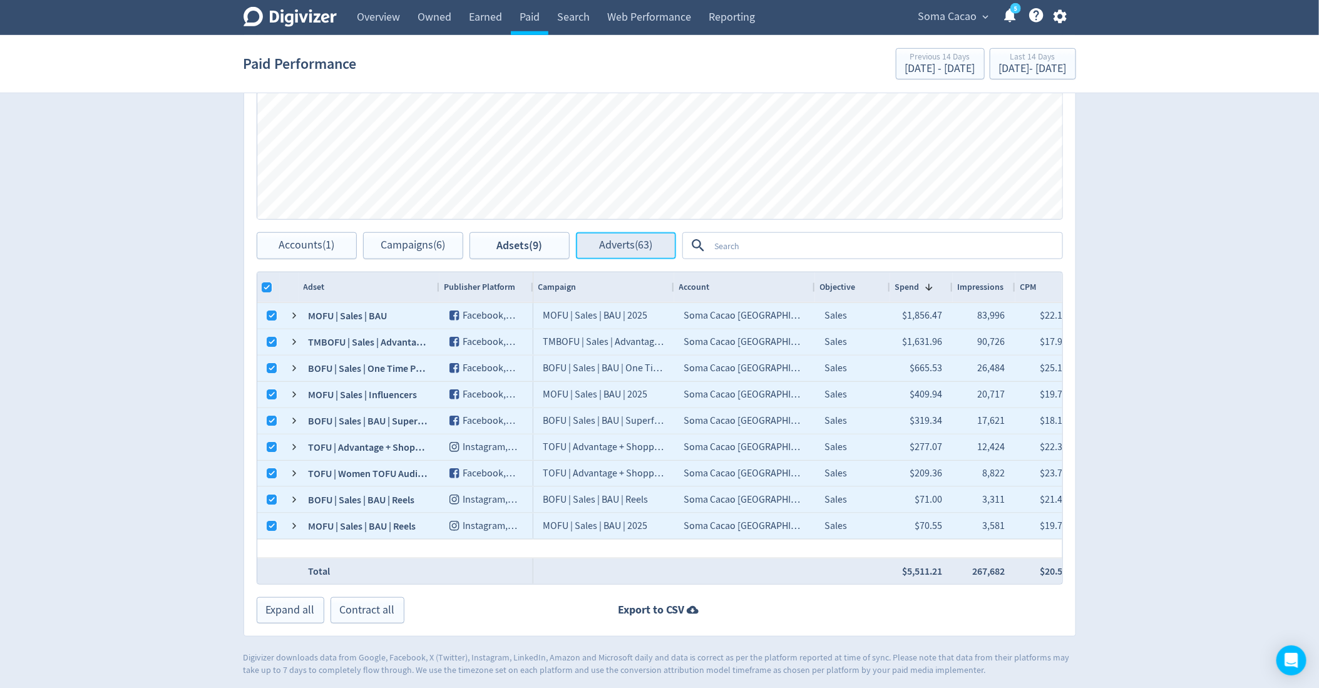
click at [627, 241] on span "Adverts (63)" at bounding box center [625, 246] width 53 height 12
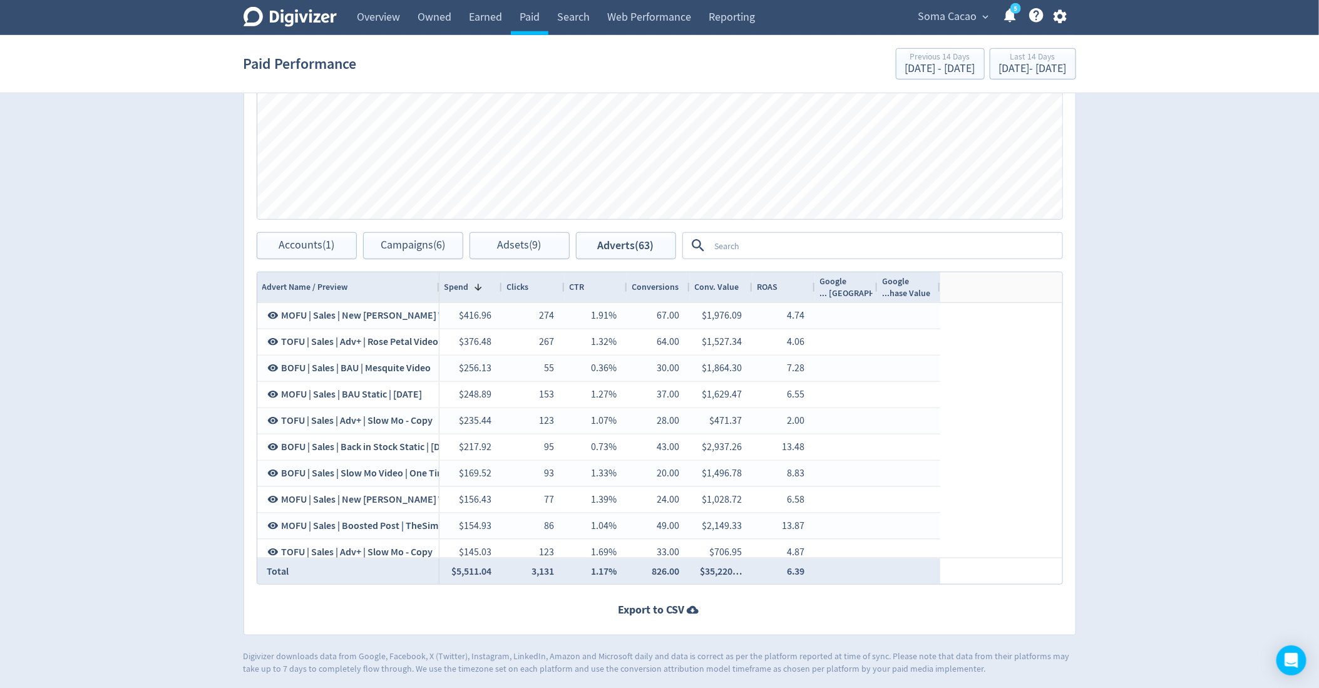
click at [759, 234] on textarea at bounding box center [885, 245] width 351 height 23
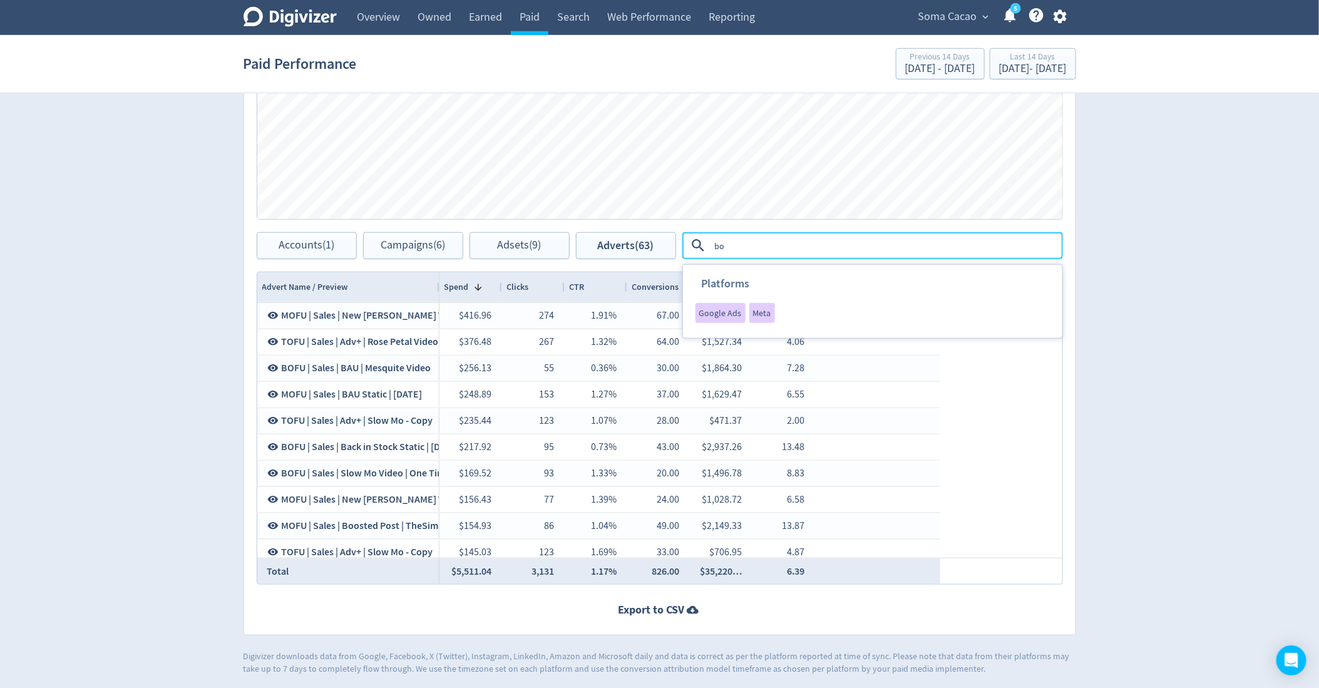
type textarea "b"
type textarea "boosted"
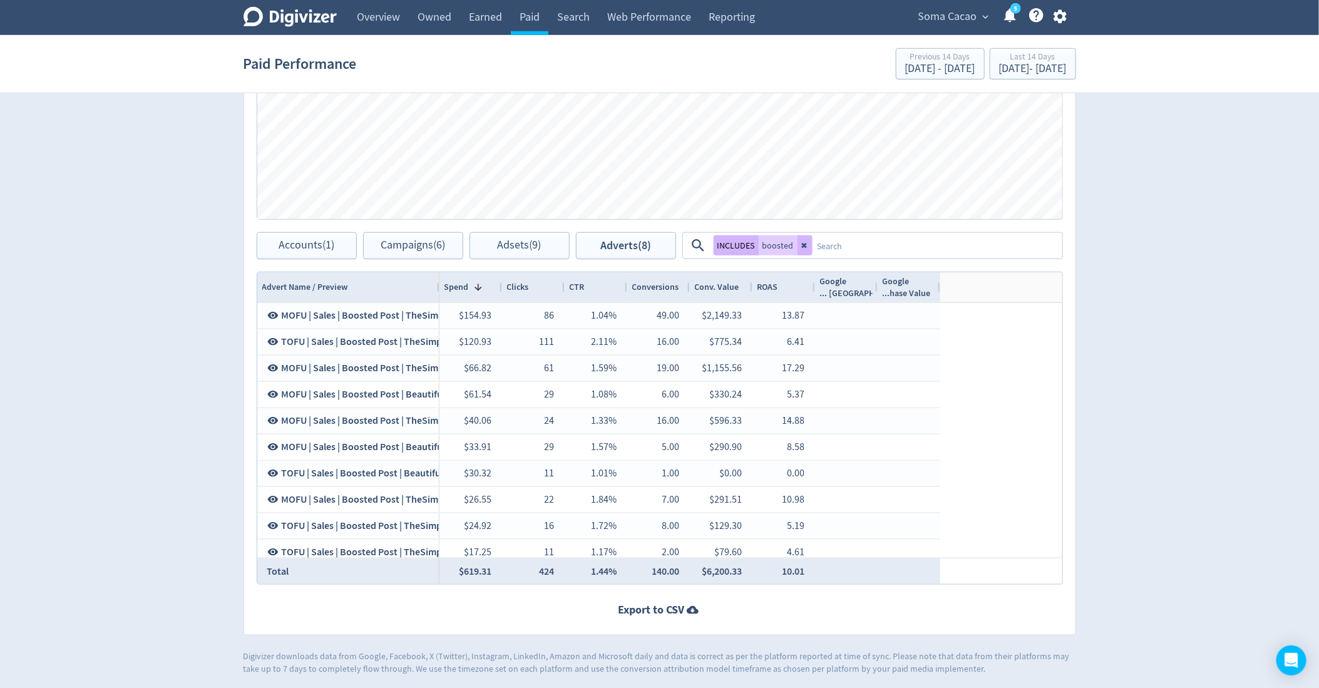
click at [438, 284] on div at bounding box center [438, 287] width 5 height 30
drag, startPoint x: 438, startPoint y: 284, endPoint x: 513, endPoint y: 284, distance: 75.1
click at [441, 284] on div at bounding box center [438, 287] width 5 height 30
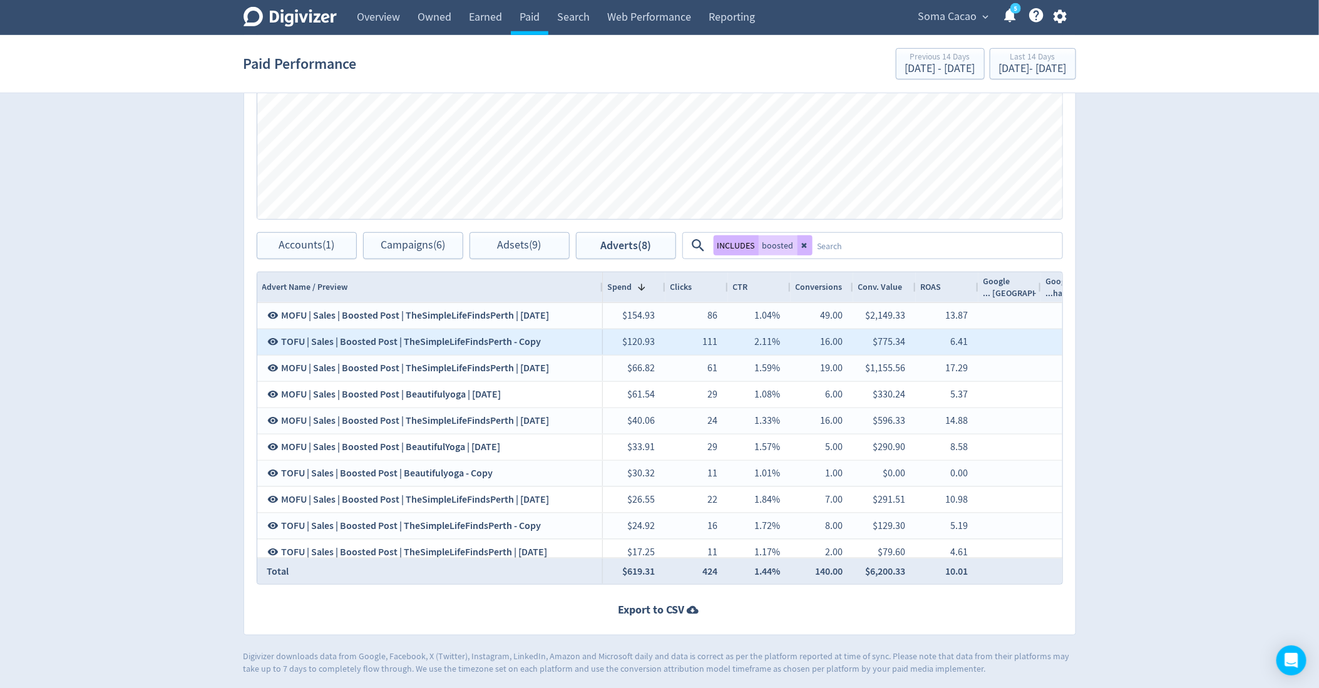
scroll to position [0, 10]
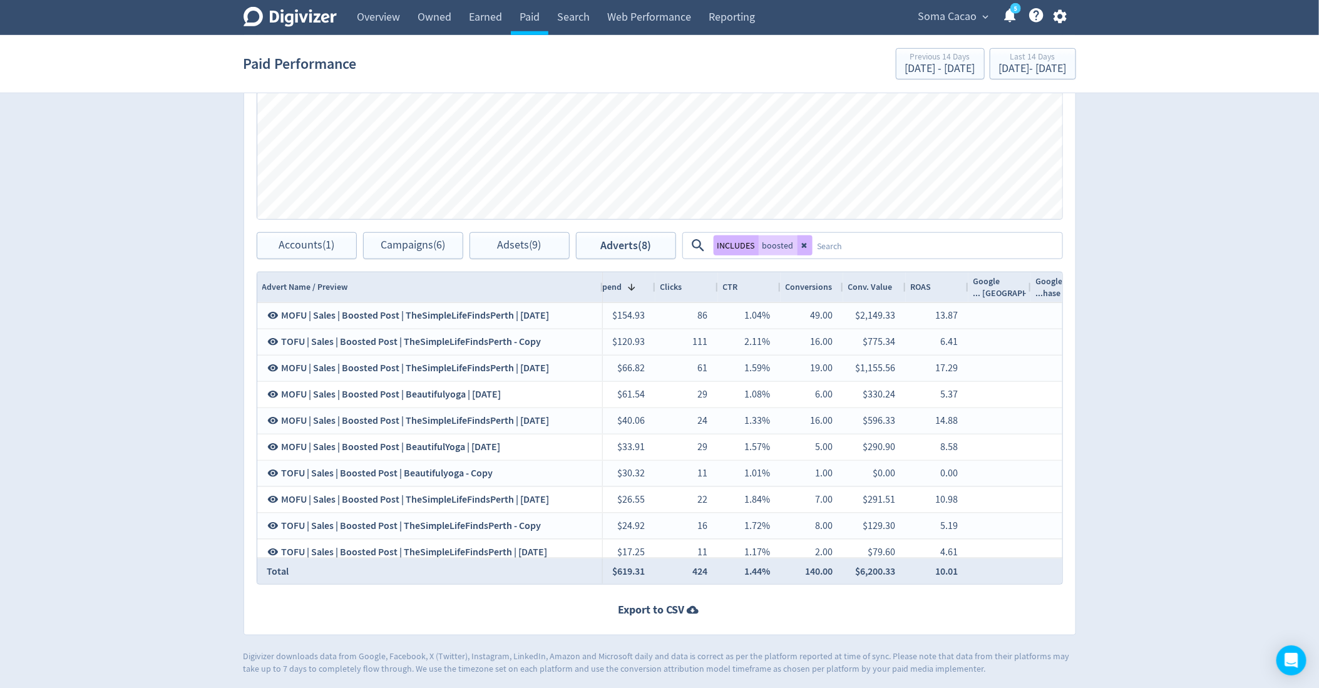
click at [890, 296] on div "Conv. Value" at bounding box center [874, 287] width 53 height 24
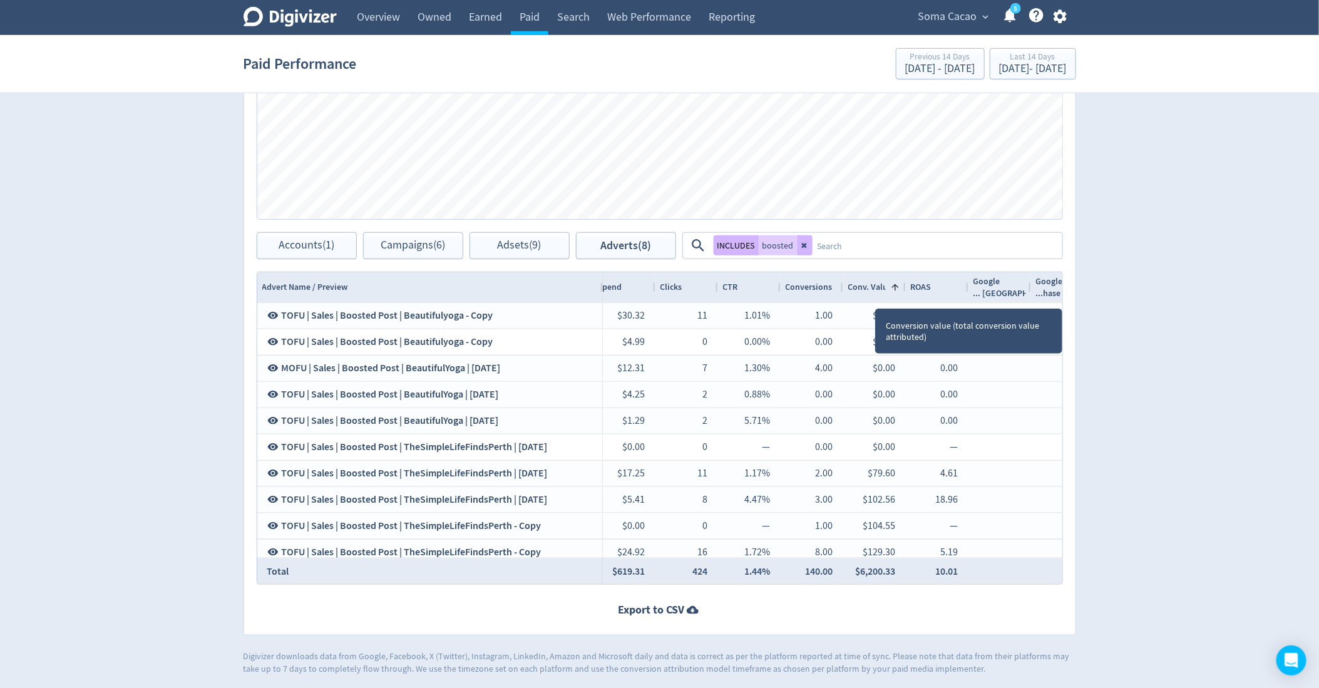
click at [890, 296] on div "Conv. Value 1" at bounding box center [874, 287] width 53 height 24
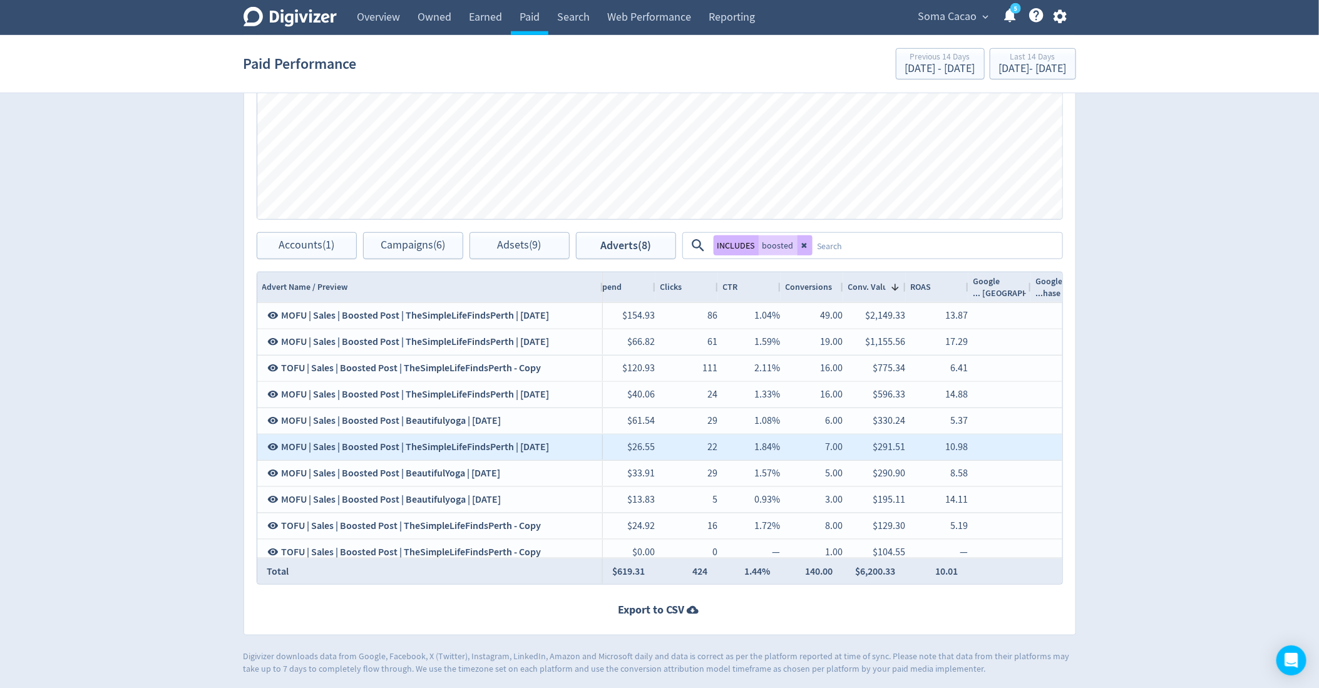
scroll to position [0, 0]
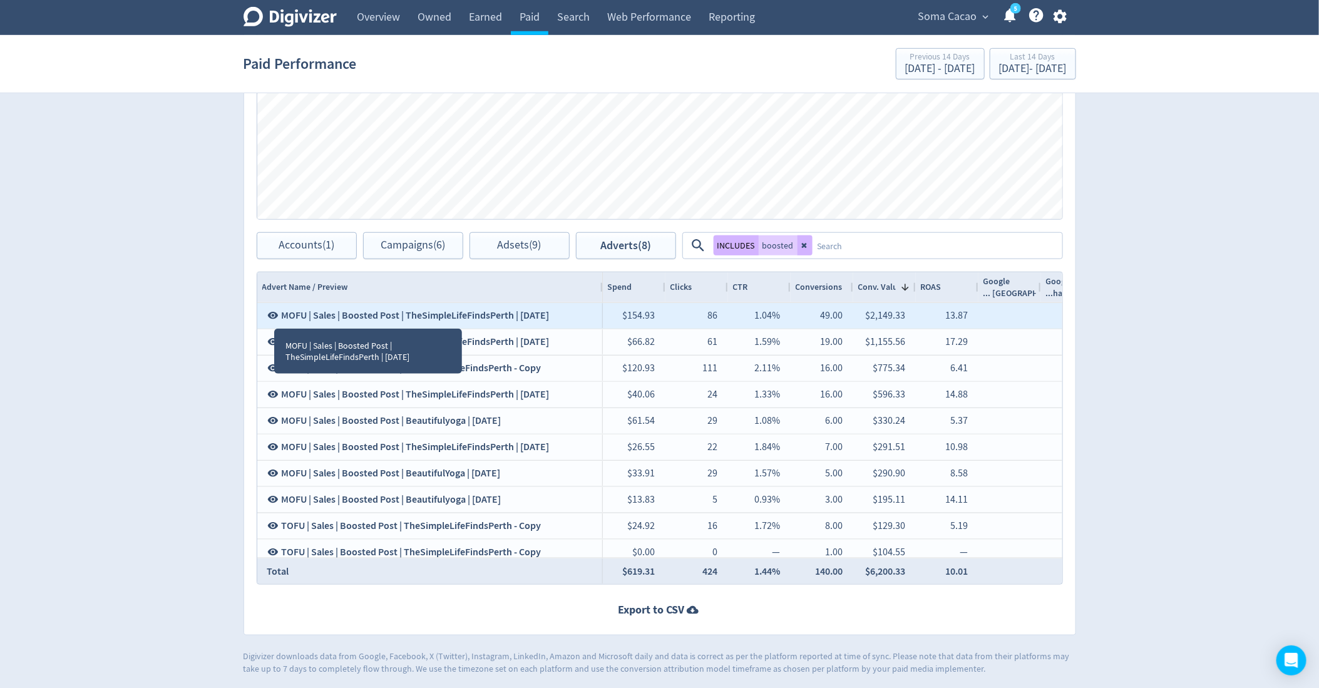
click at [270, 314] on icon at bounding box center [272, 315] width 11 height 11
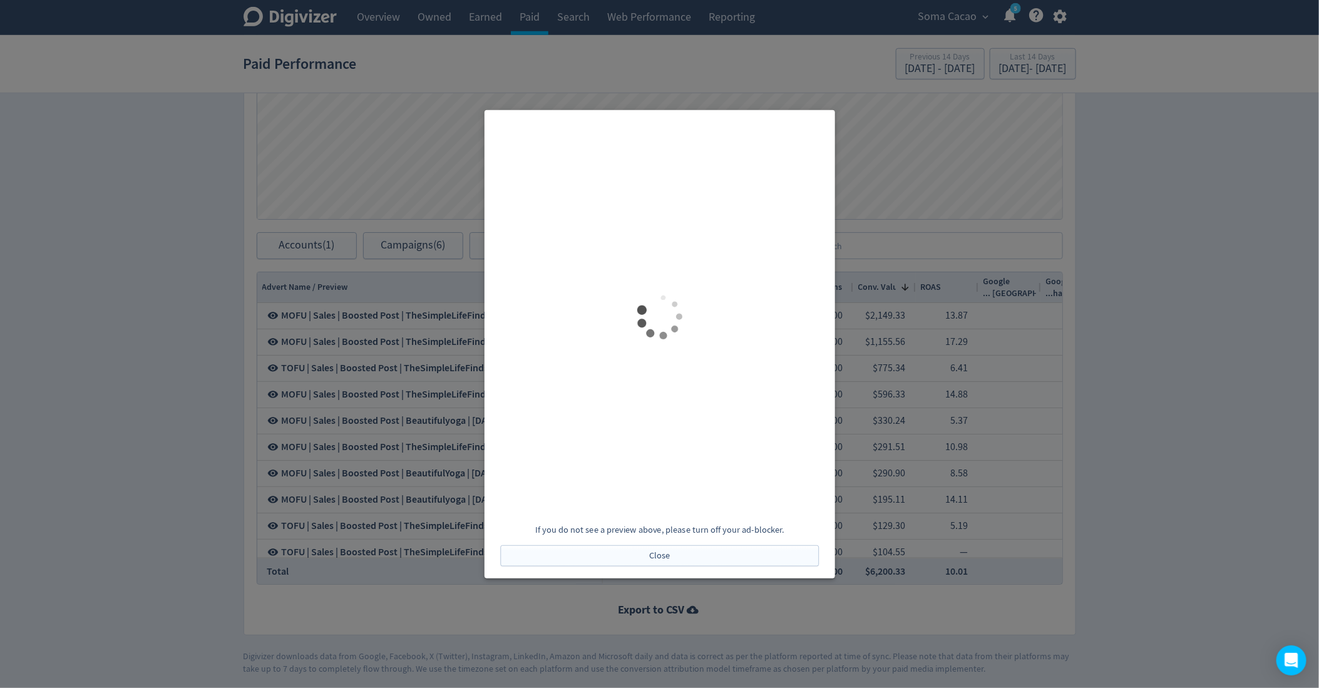
click at [416, 366] on div at bounding box center [659, 344] width 1319 height 688
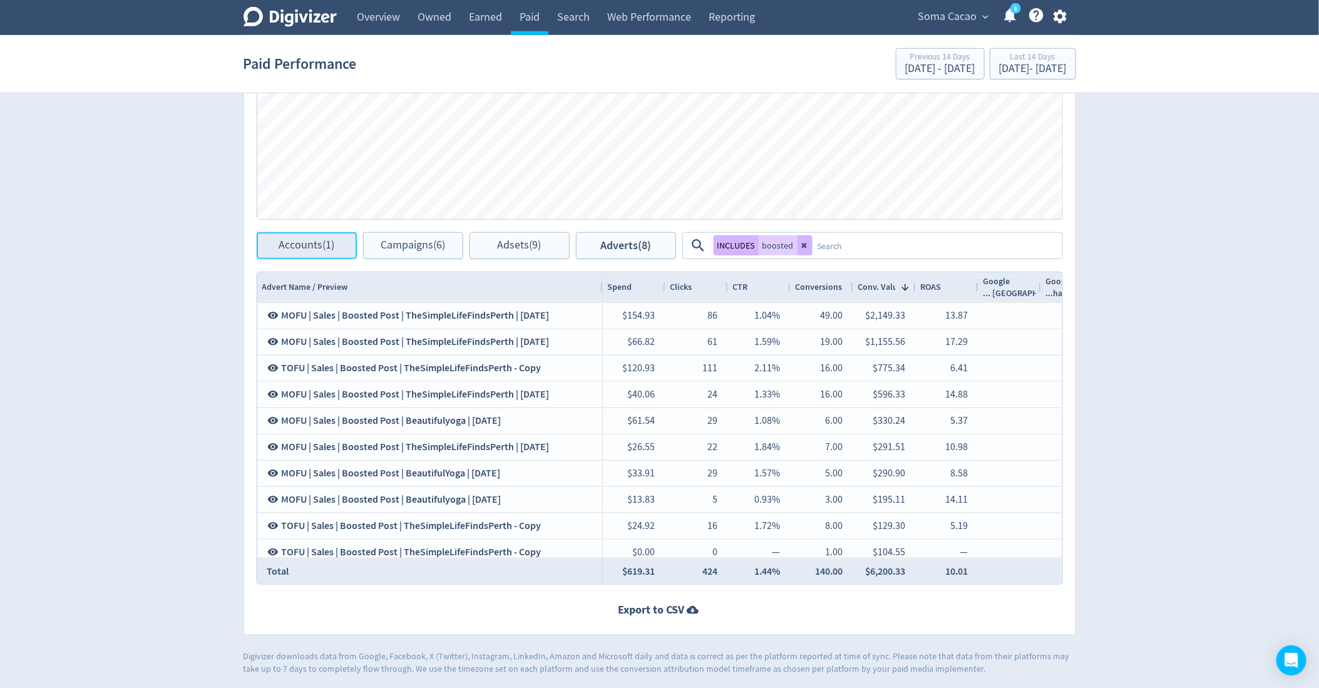
click at [286, 246] on span "Accounts (1)" at bounding box center [307, 246] width 56 height 12
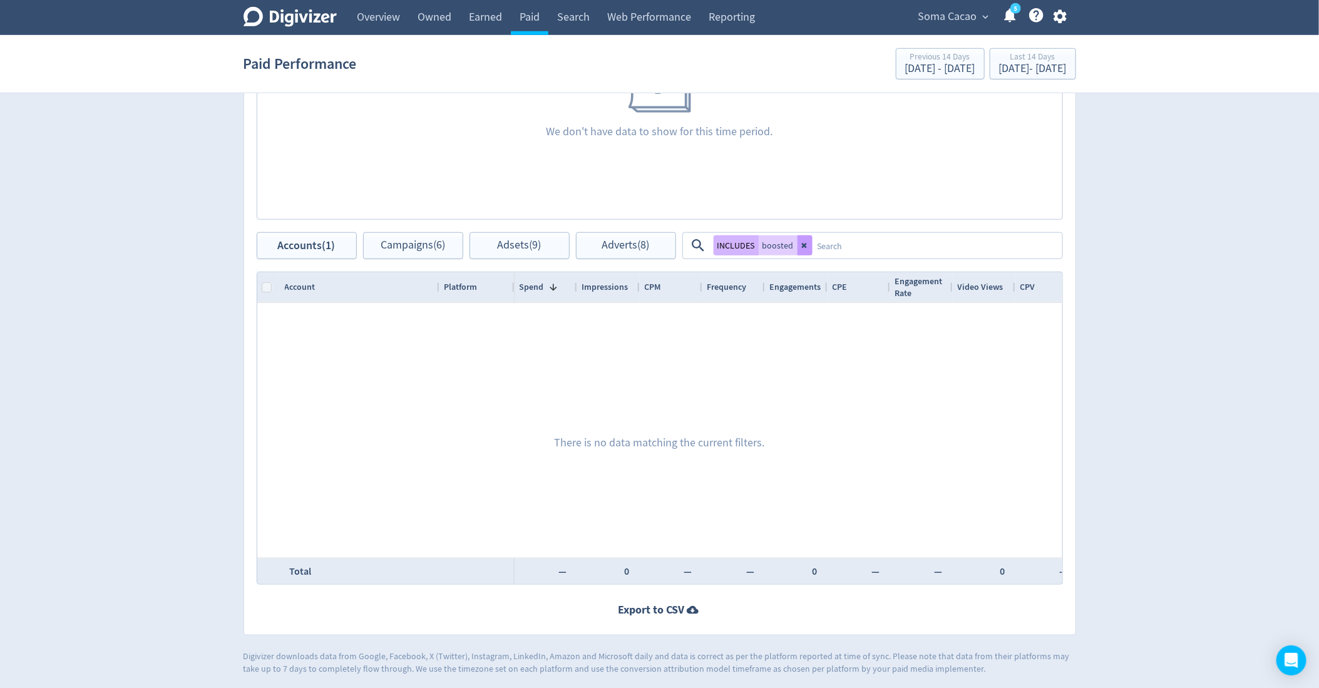
click at [804, 244] on icon at bounding box center [803, 246] width 5 height 5
checkbox input "false"
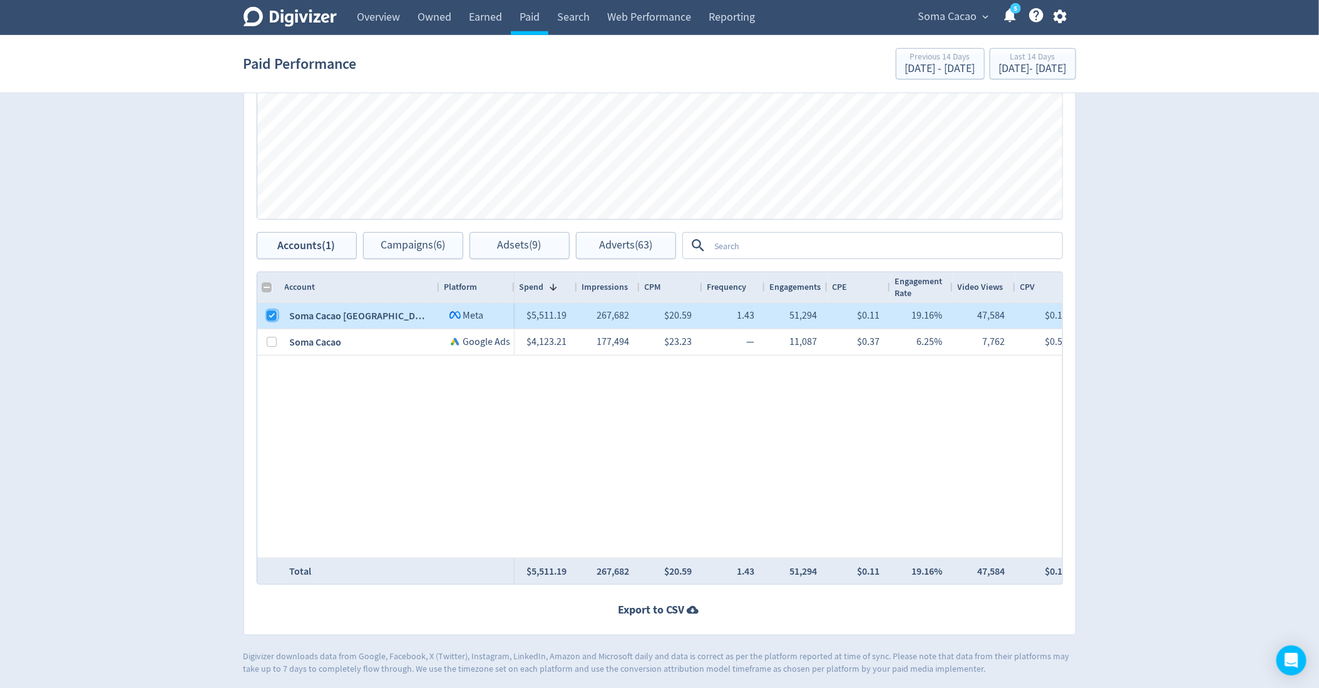
click at [273, 314] on input "Press Space to toggle row selection (checked)" at bounding box center [272, 316] width 10 height 10
checkbox input "false"
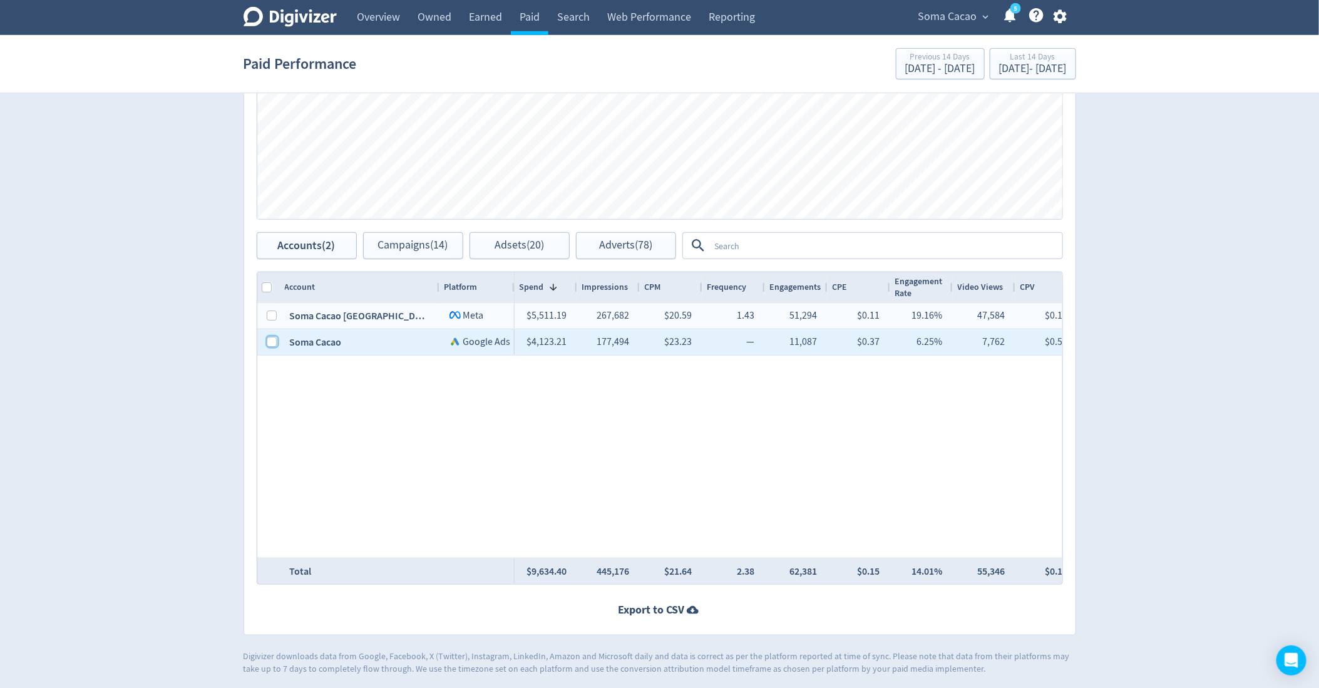
click at [272, 342] on input "Press Space to toggle row selection (unchecked)" at bounding box center [272, 342] width 10 height 10
checkbox input "true"
checkbox input "false"
click at [432, 240] on span "Campaigns (8)" at bounding box center [413, 246] width 64 height 12
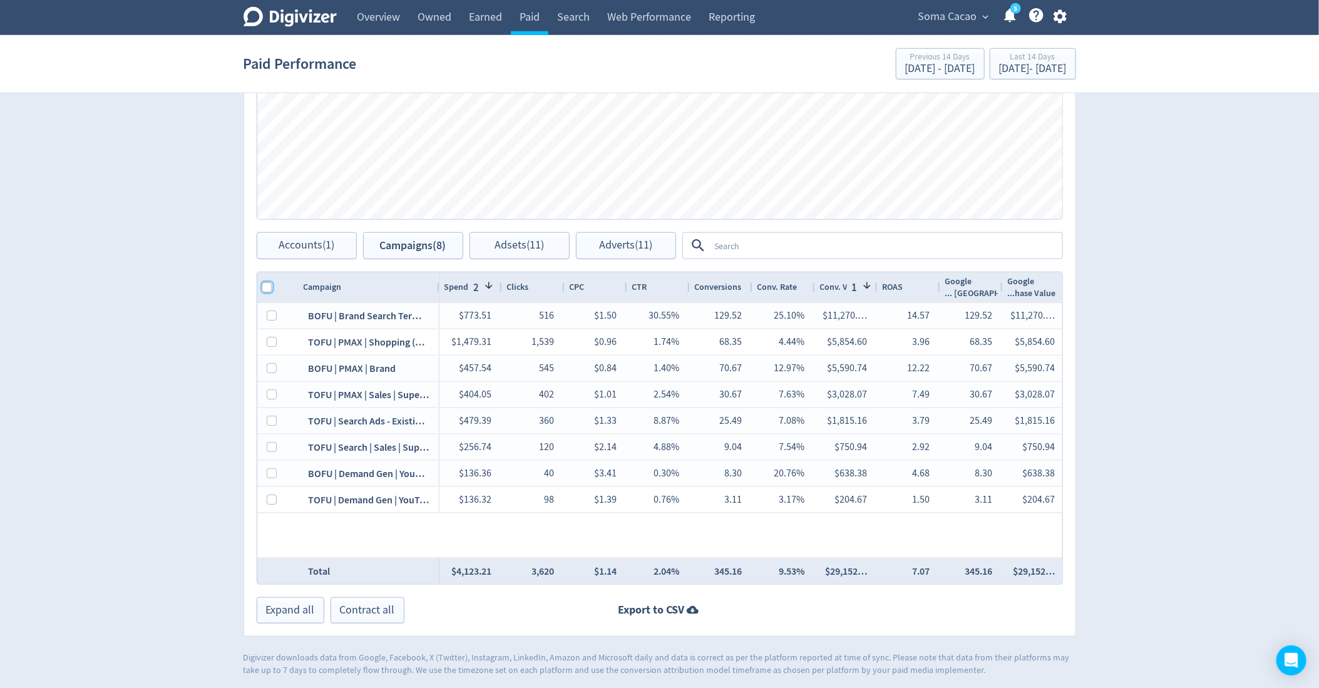
click at [272, 287] on input "Column with Header Selection" at bounding box center [267, 287] width 10 height 10
checkbox input "true"
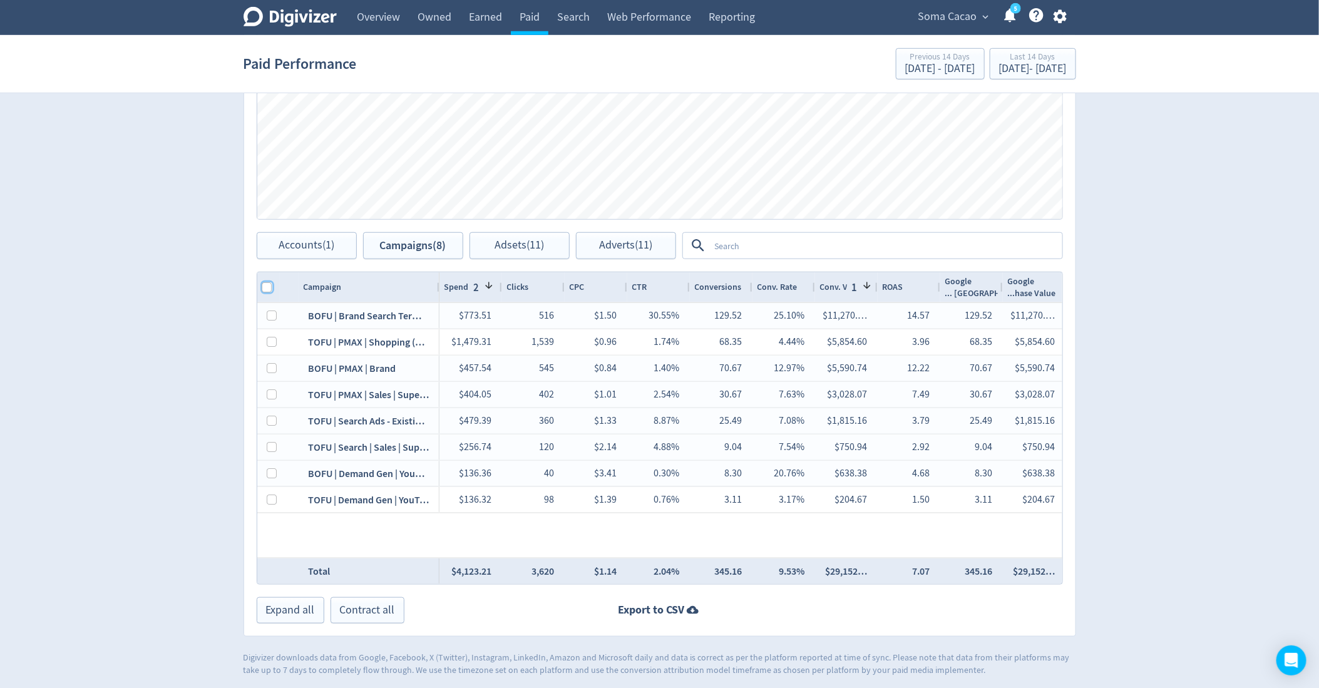
checkbox input "true"
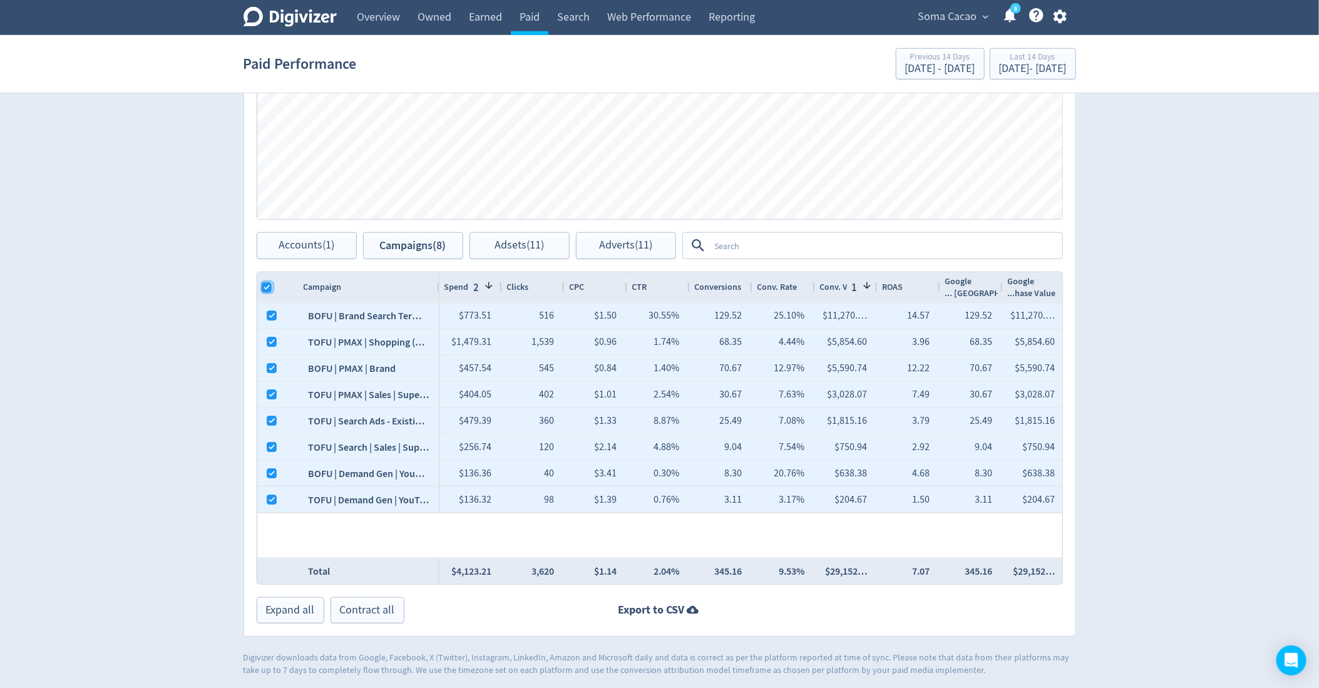
click at [272, 287] on input "Column with Header Selection" at bounding box center [267, 287] width 10 height 10
checkbox input "false"
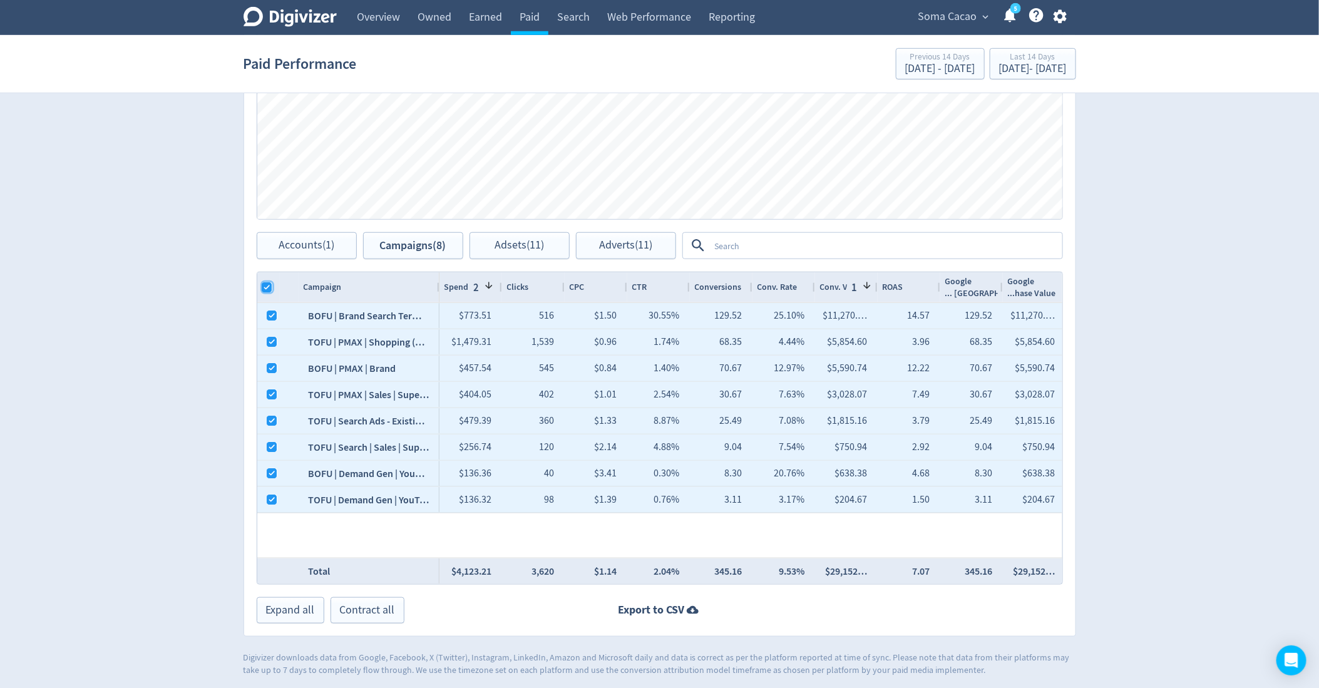
checkbox input "false"
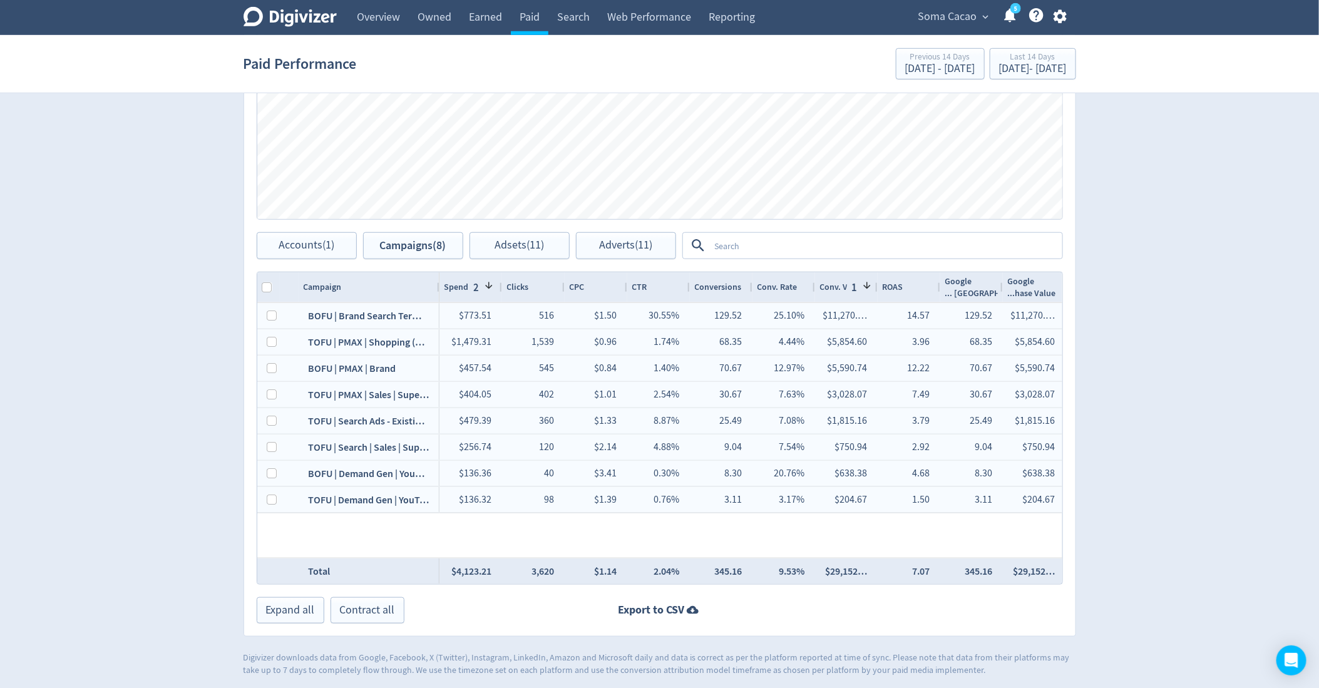
click at [456, 289] on div "Spend" at bounding box center [456, 287] width 24 height 12
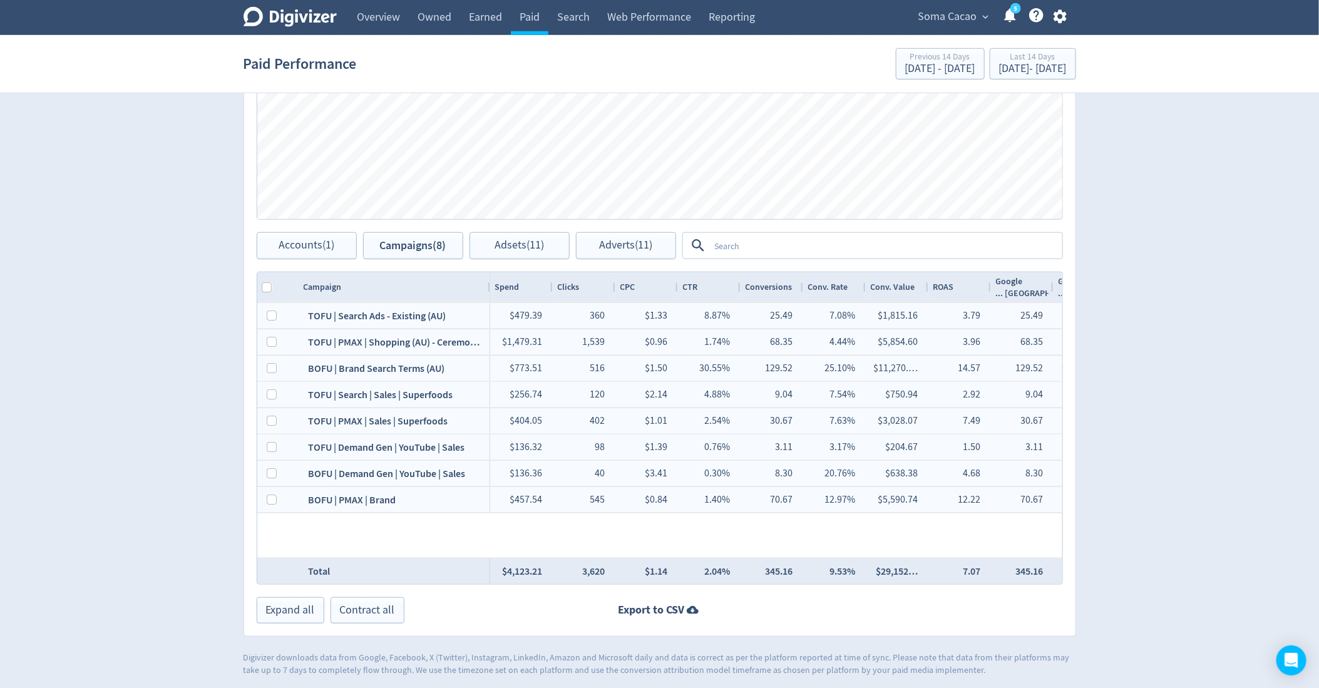
drag, startPoint x: 464, startPoint y: 285, endPoint x: 489, endPoint y: 285, distance: 25.0
click at [489, 285] on div at bounding box center [489, 287] width 5 height 30
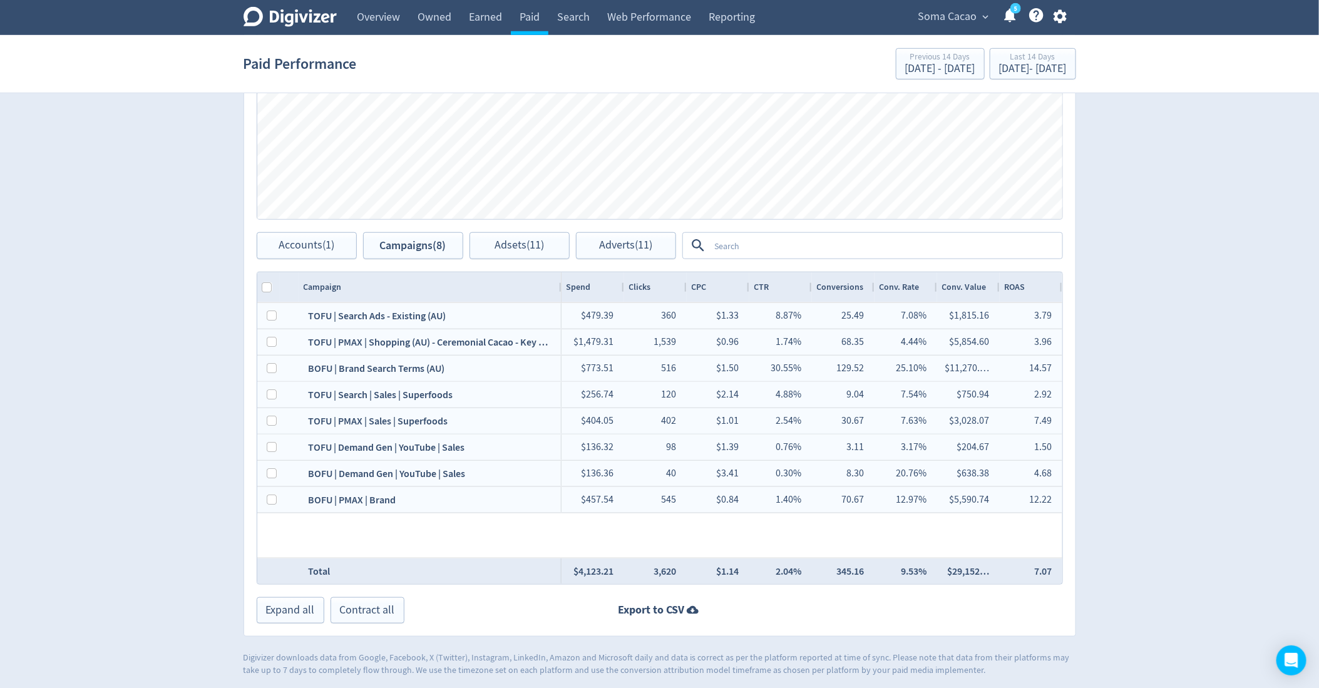
drag, startPoint x: 489, startPoint y: 285, endPoint x: 558, endPoint y: 284, distance: 69.5
click at [558, 284] on div at bounding box center [560, 287] width 5 height 30
click at [943, 285] on div "Conv. Value" at bounding box center [964, 287] width 44 height 12
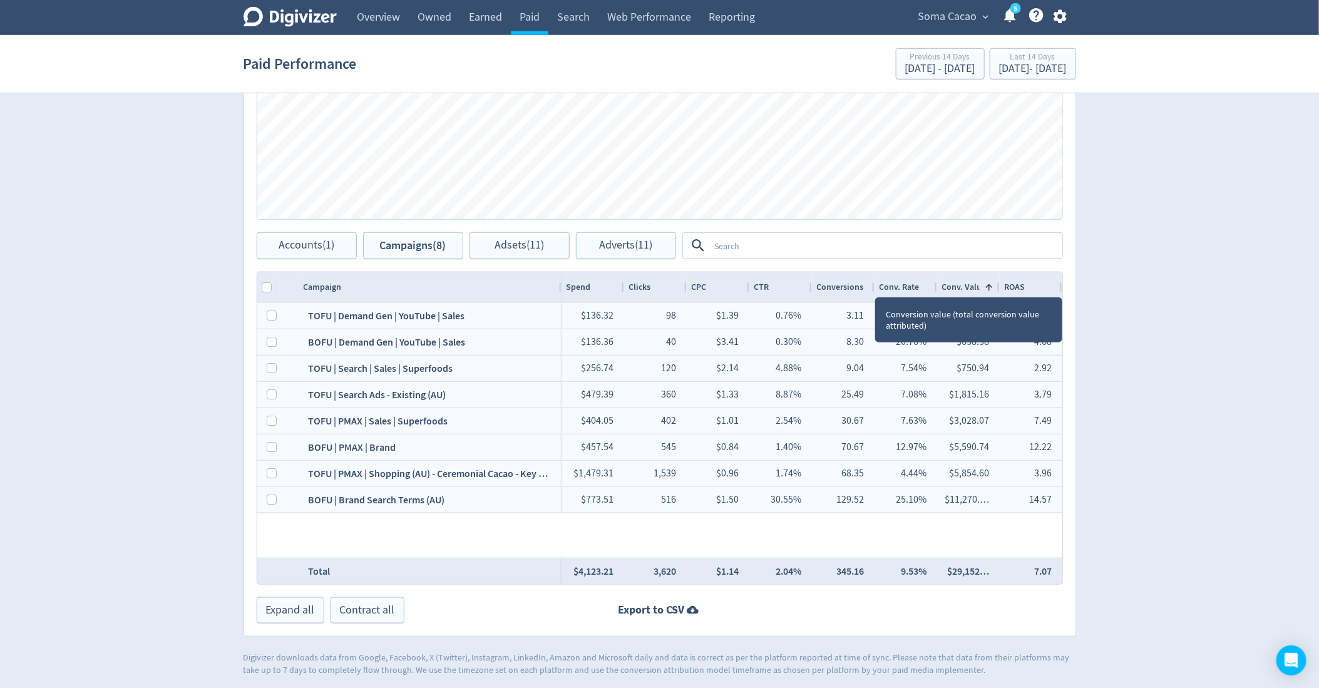
click at [943, 285] on div "Conv. Value" at bounding box center [964, 287] width 44 height 12
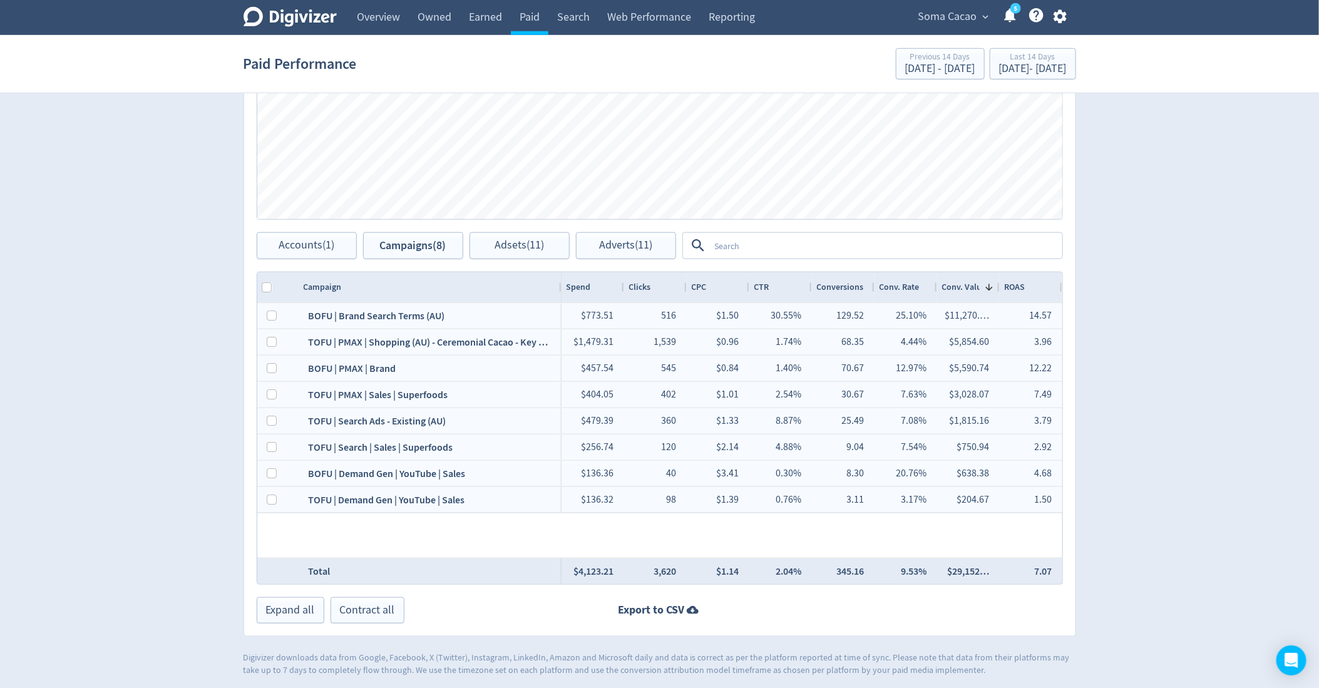
click at [1174, 272] on div "Digivizer Logo [PERSON_NAME] Logo Overview Owned Earned Paid Search Web Perform…" at bounding box center [659, 83] width 1319 height 1188
click at [598, 292] on div "Spend" at bounding box center [593, 287] width 53 height 24
click at [598, 292] on div "Spend 1" at bounding box center [593, 287] width 53 height 24
click at [994, 76] on div "Last 14 Days [DATE] - [DATE]" at bounding box center [1033, 65] width 79 height 26
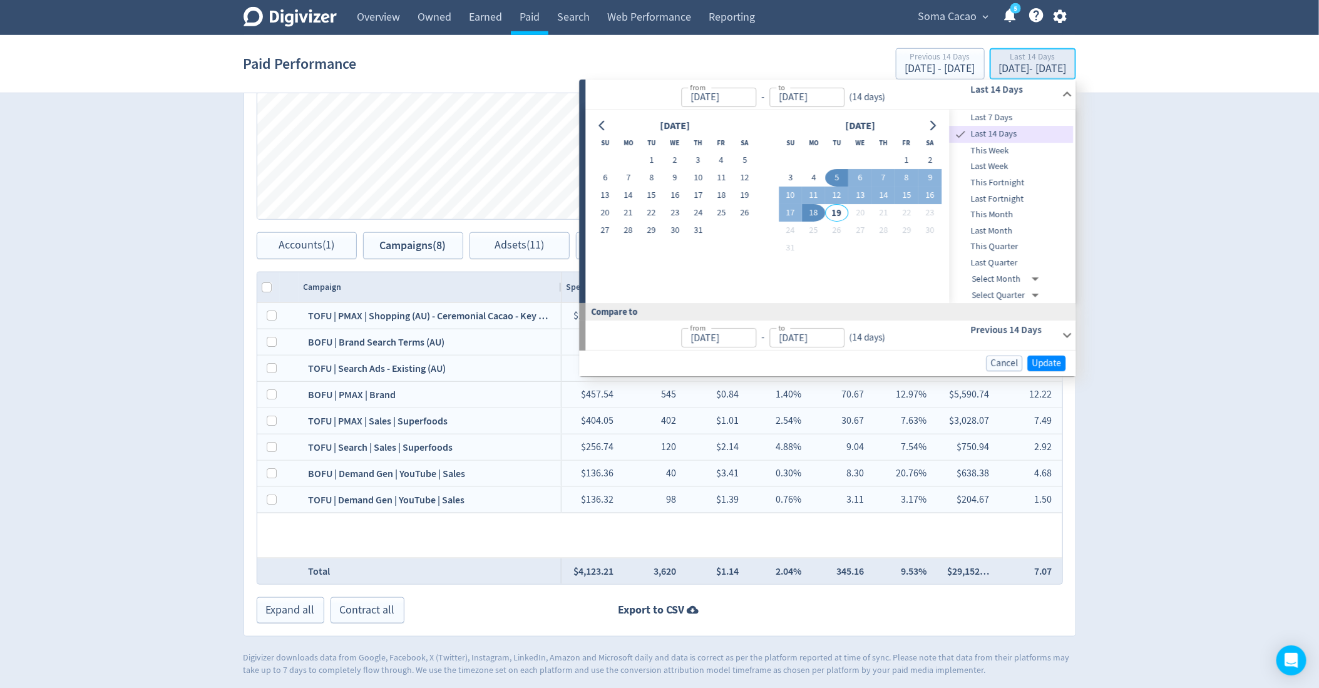
type input "[DATE]"
click at [1004, 199] on span "Last Fortnight" at bounding box center [1012, 199] width 124 height 14
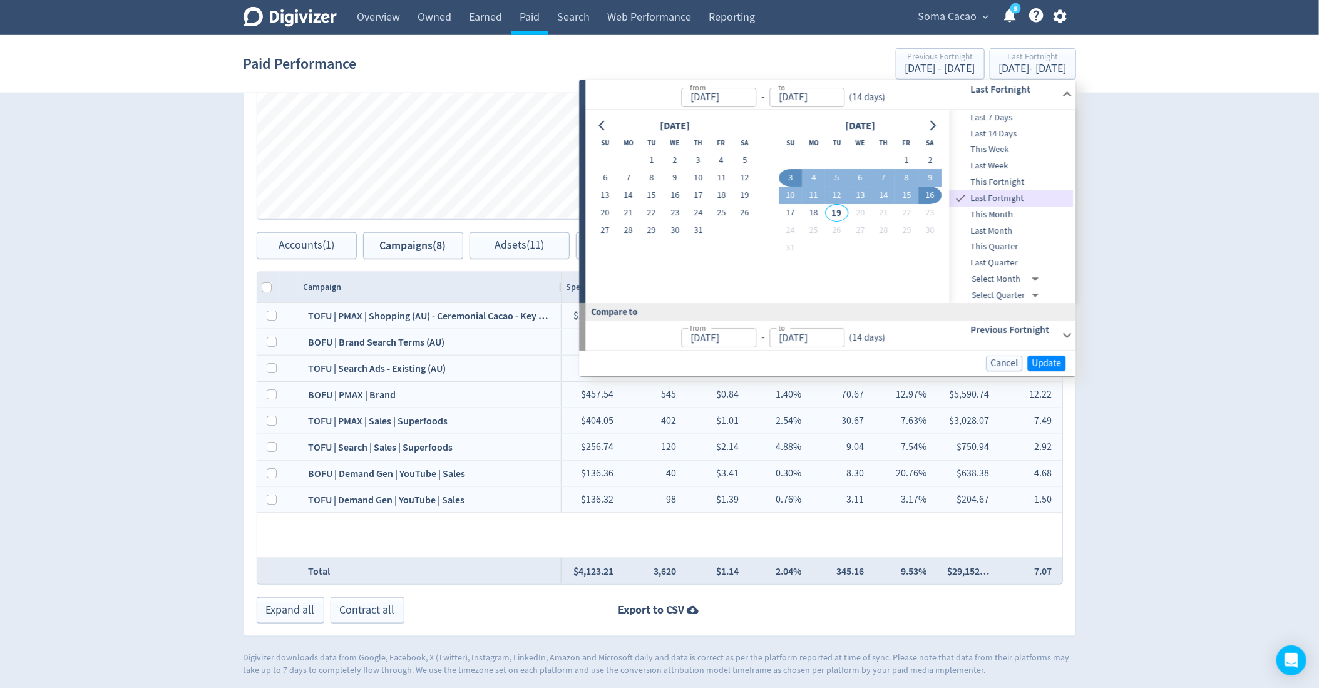
type input "[DATE]"
click at [812, 181] on button "4" at bounding box center [813, 179] width 23 height 18
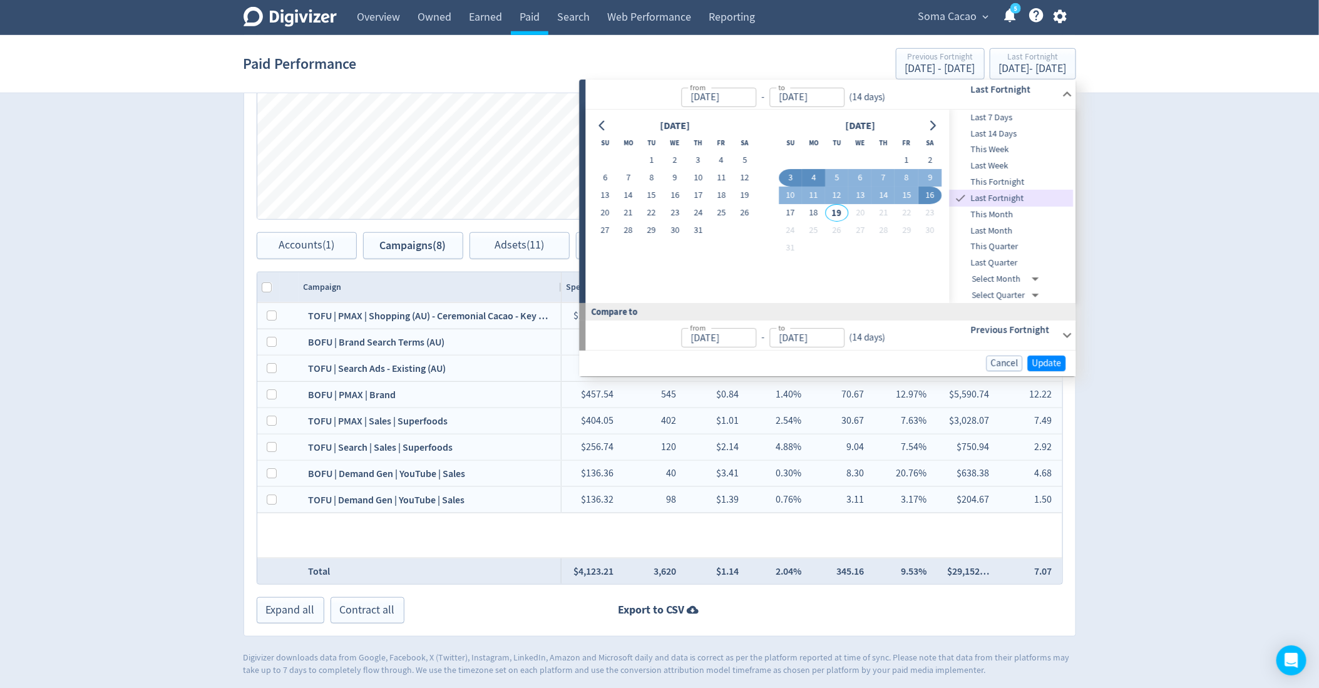
type input "[DATE]"
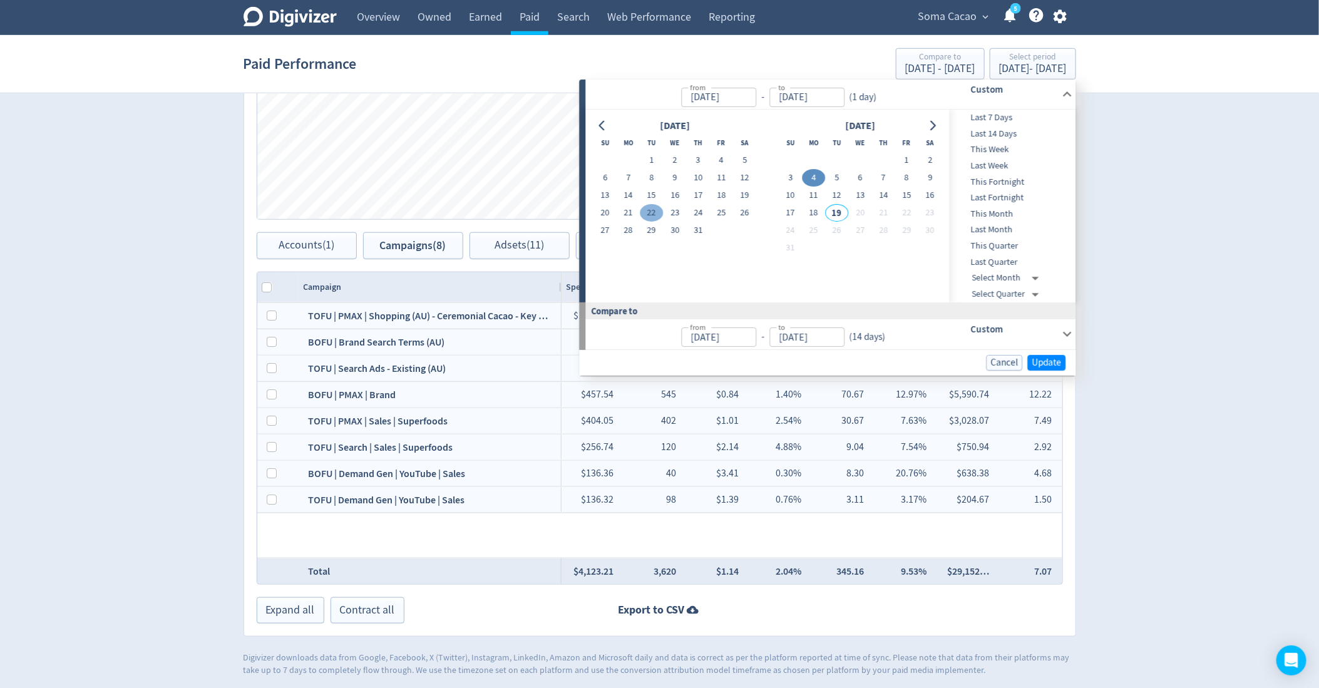
click at [653, 211] on button "22" at bounding box center [651, 214] width 23 height 18
type input "[DATE]"
click at [815, 178] on button "4" at bounding box center [813, 179] width 23 height 18
type input "[DATE]"
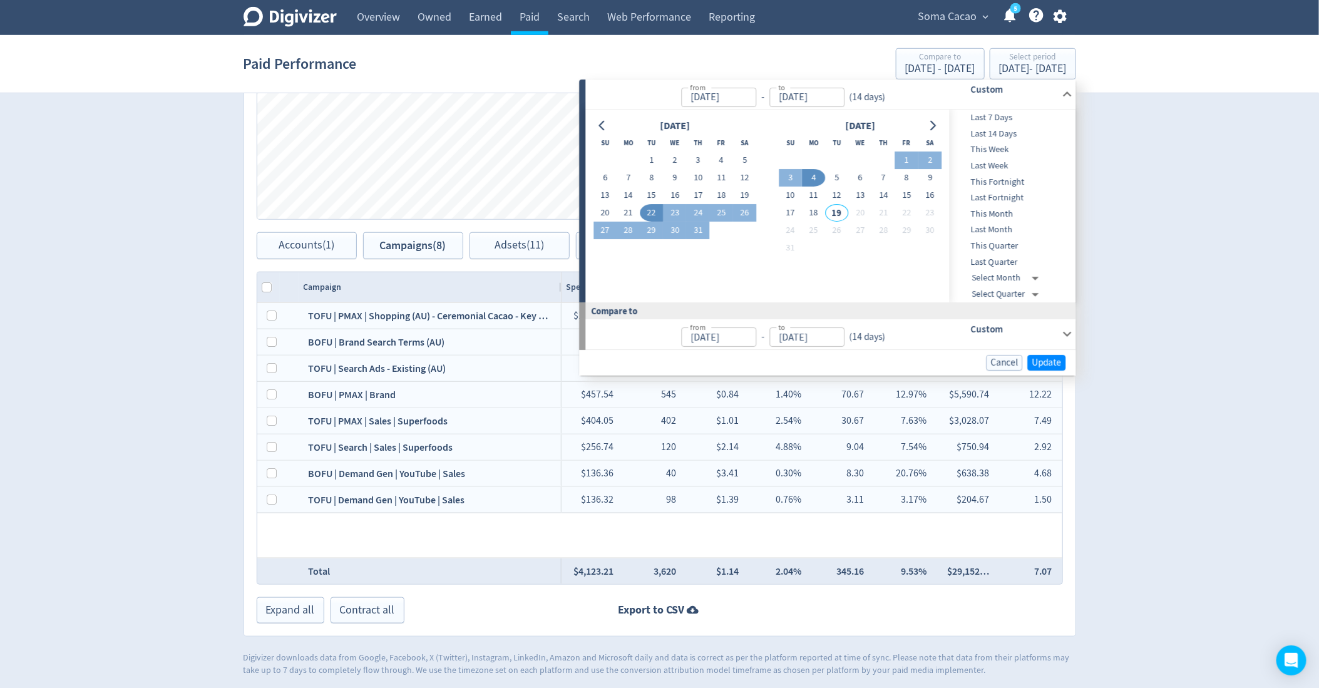
type input "[DATE]"
click at [1056, 362] on span "Update" at bounding box center [1046, 362] width 29 height 9
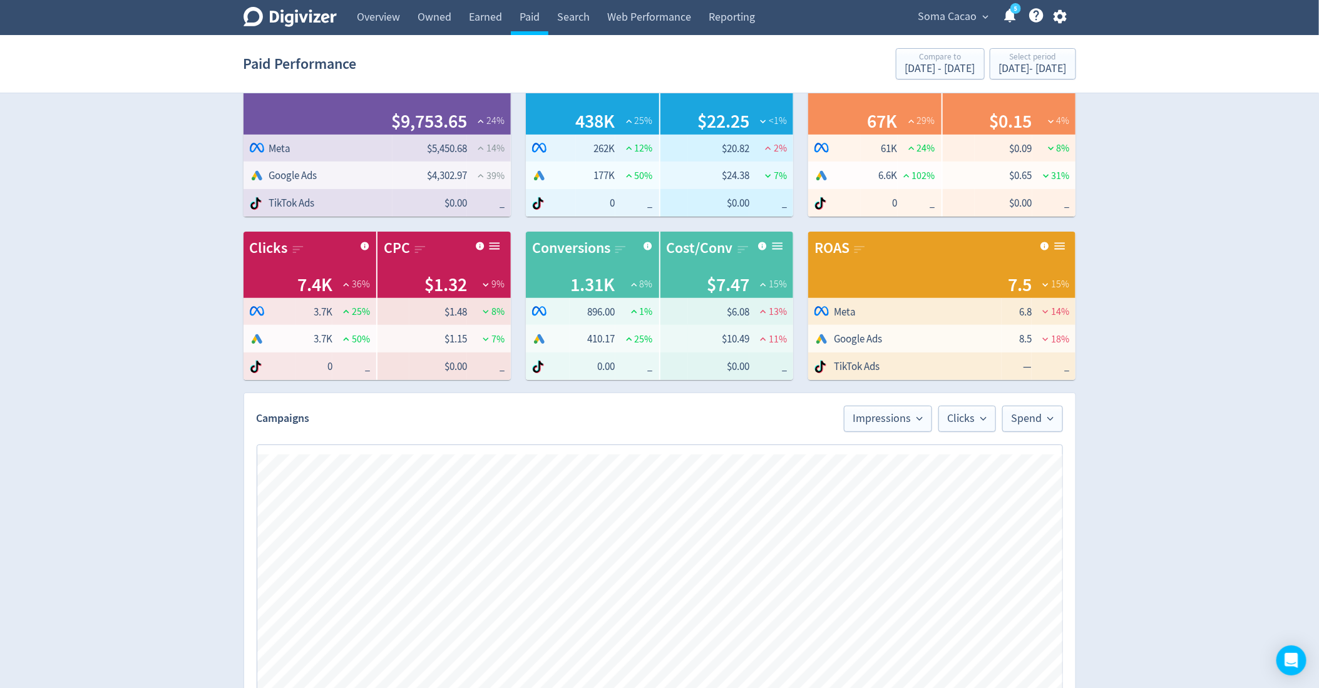
scroll to position [513, 0]
